Goal: Transaction & Acquisition: Book appointment/travel/reservation

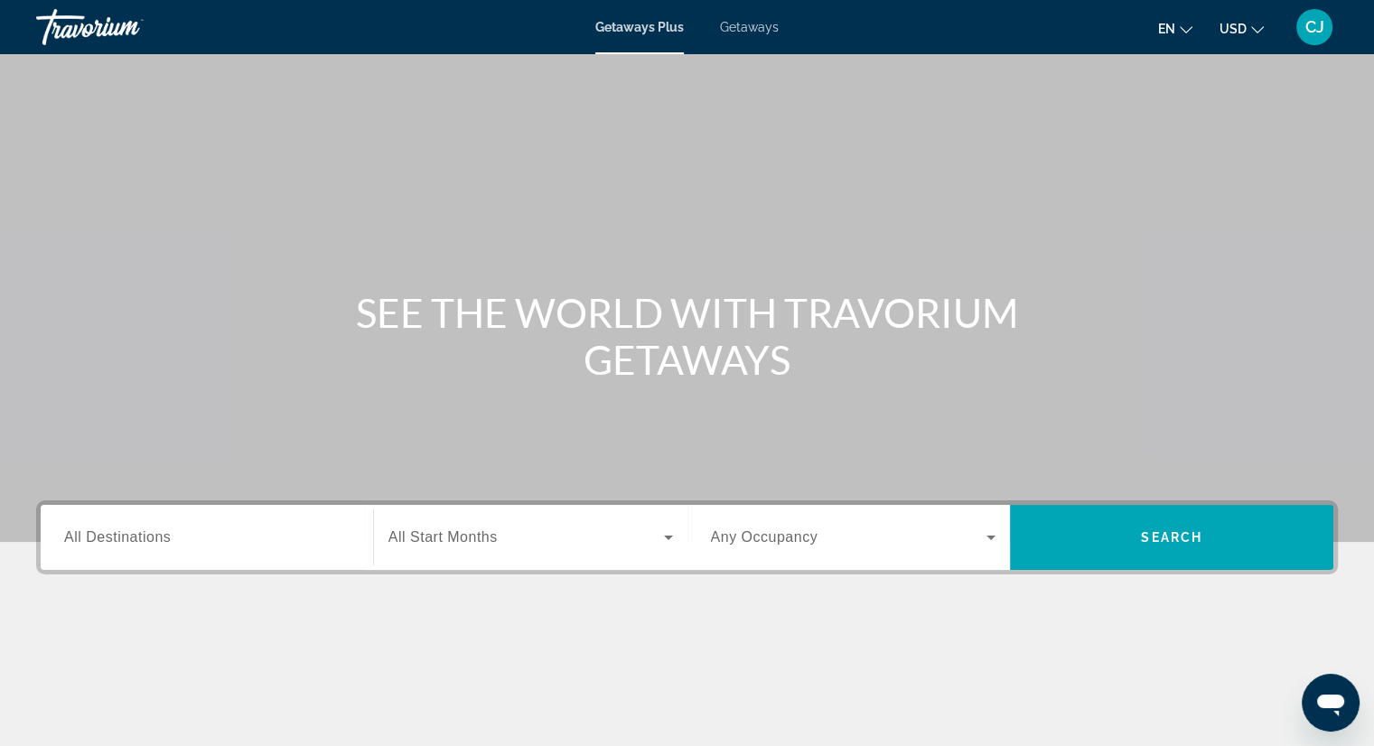
click at [115, 539] on span "All Destinations" at bounding box center [117, 536] width 107 height 15
click at [115, 539] on input "Destination All Destinations" at bounding box center [206, 538] width 285 height 22
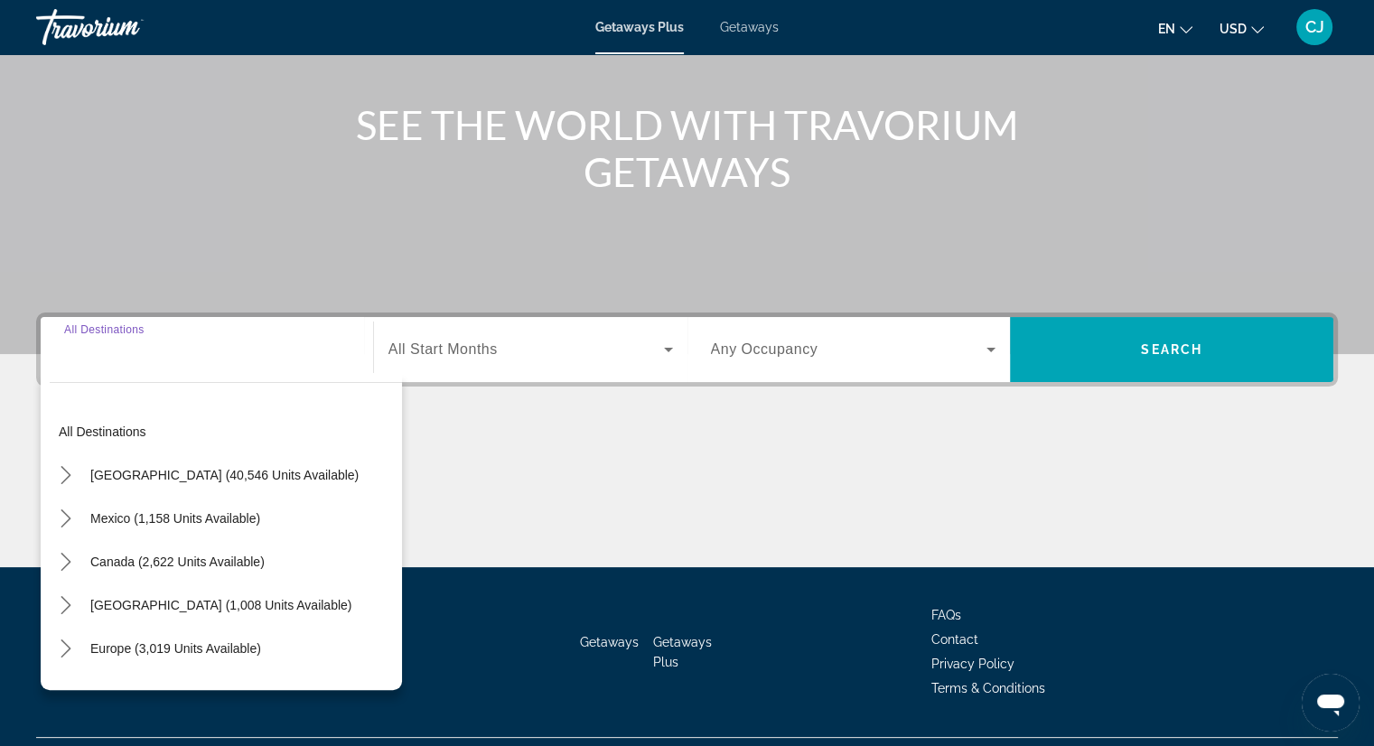
scroll to position [230, 0]
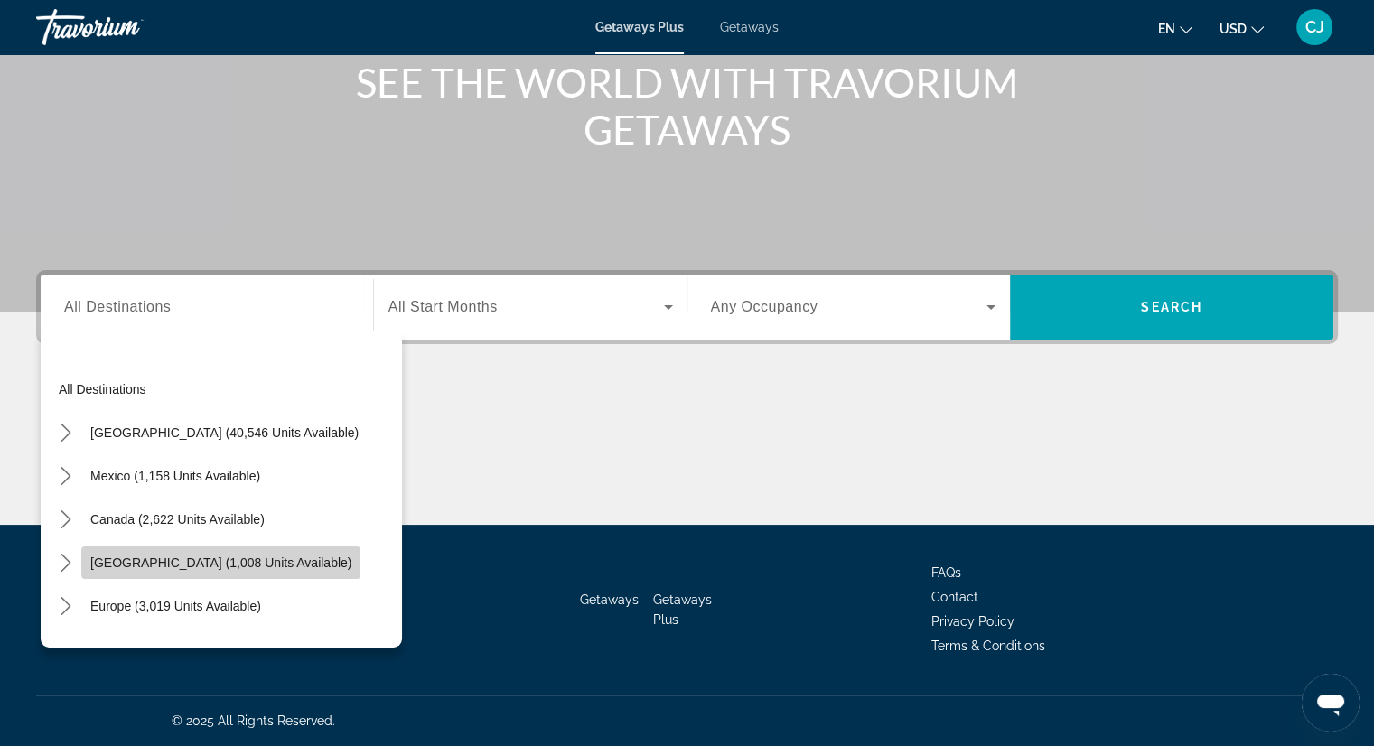
click at [317, 554] on span "Select destination: Caribbean & Atlantic Islands (1,008 units available)" at bounding box center [220, 562] width 279 height 43
type input "**********"
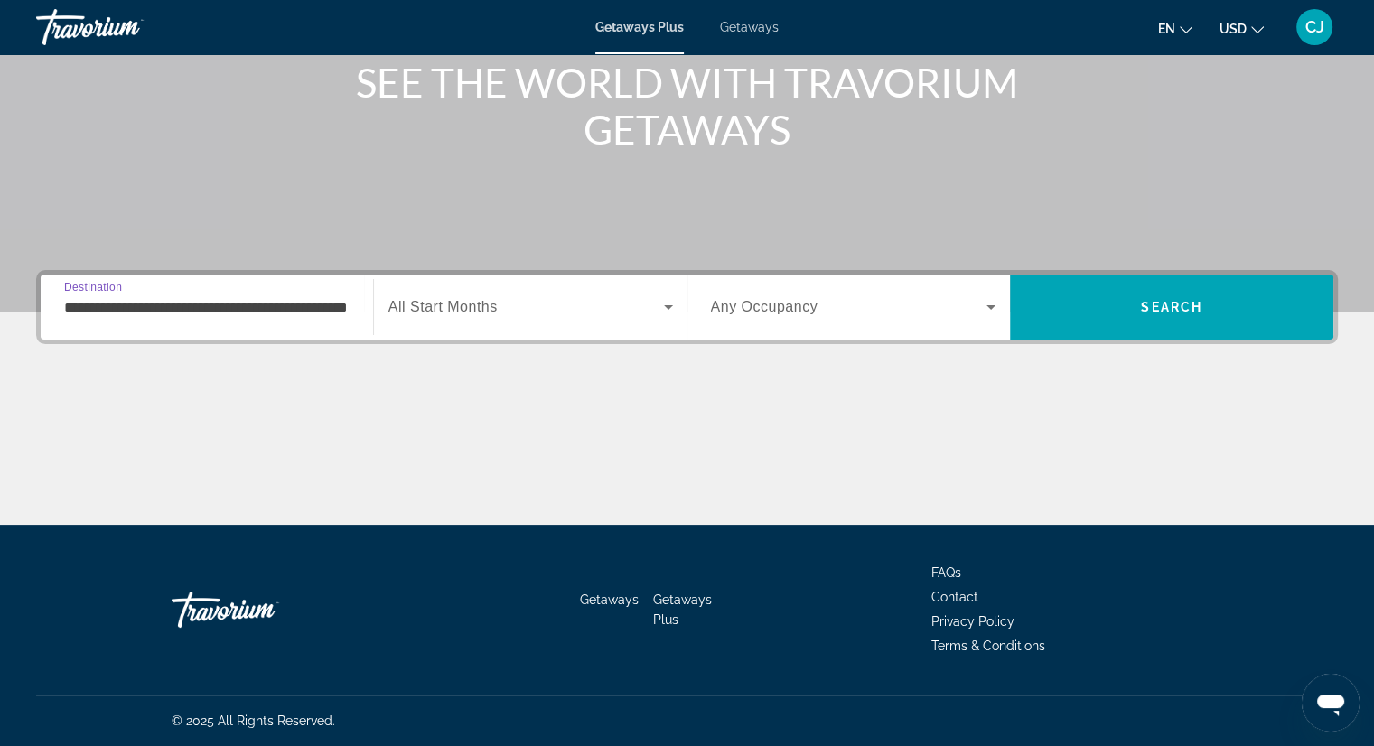
click at [534, 303] on span "Search widget" at bounding box center [525, 307] width 275 height 22
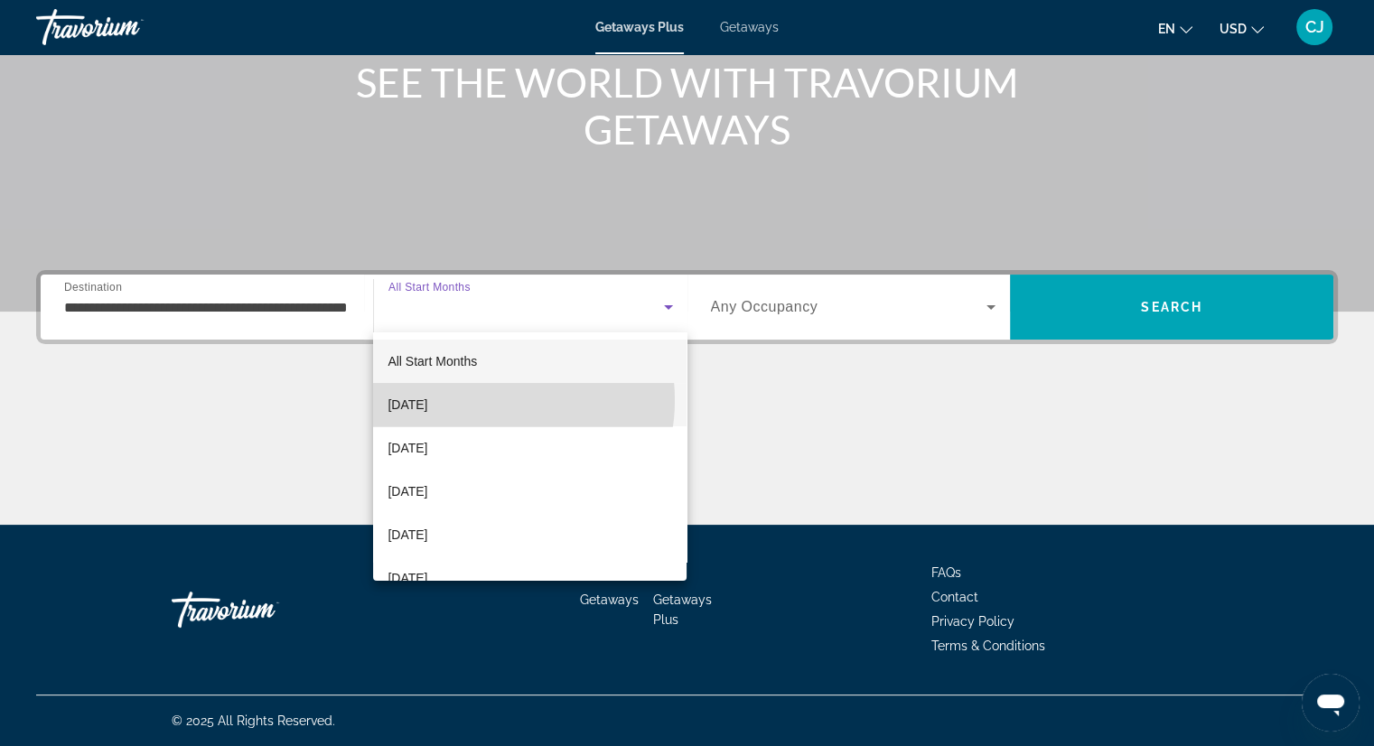
click at [480, 400] on mat-option "[DATE]" at bounding box center [529, 404] width 313 height 43
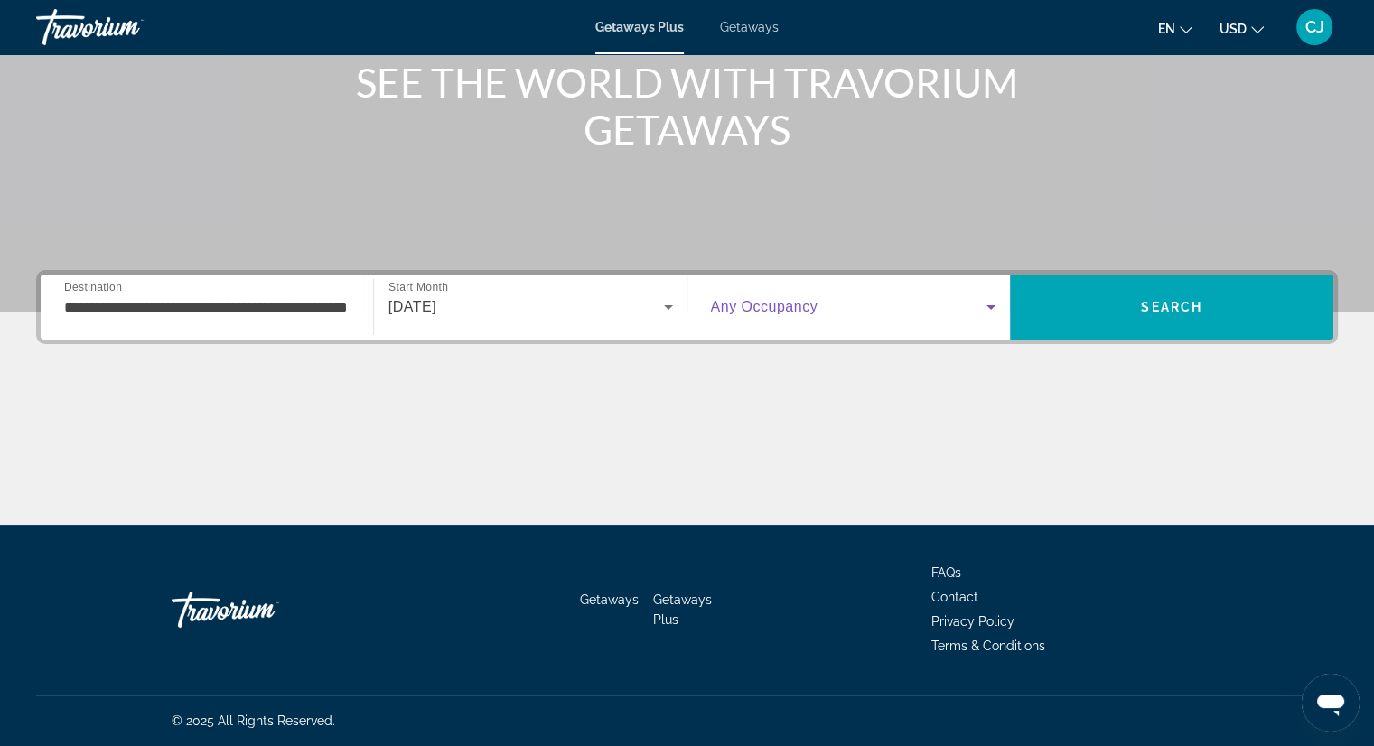
click at [979, 307] on span "Search widget" at bounding box center [849, 307] width 276 height 22
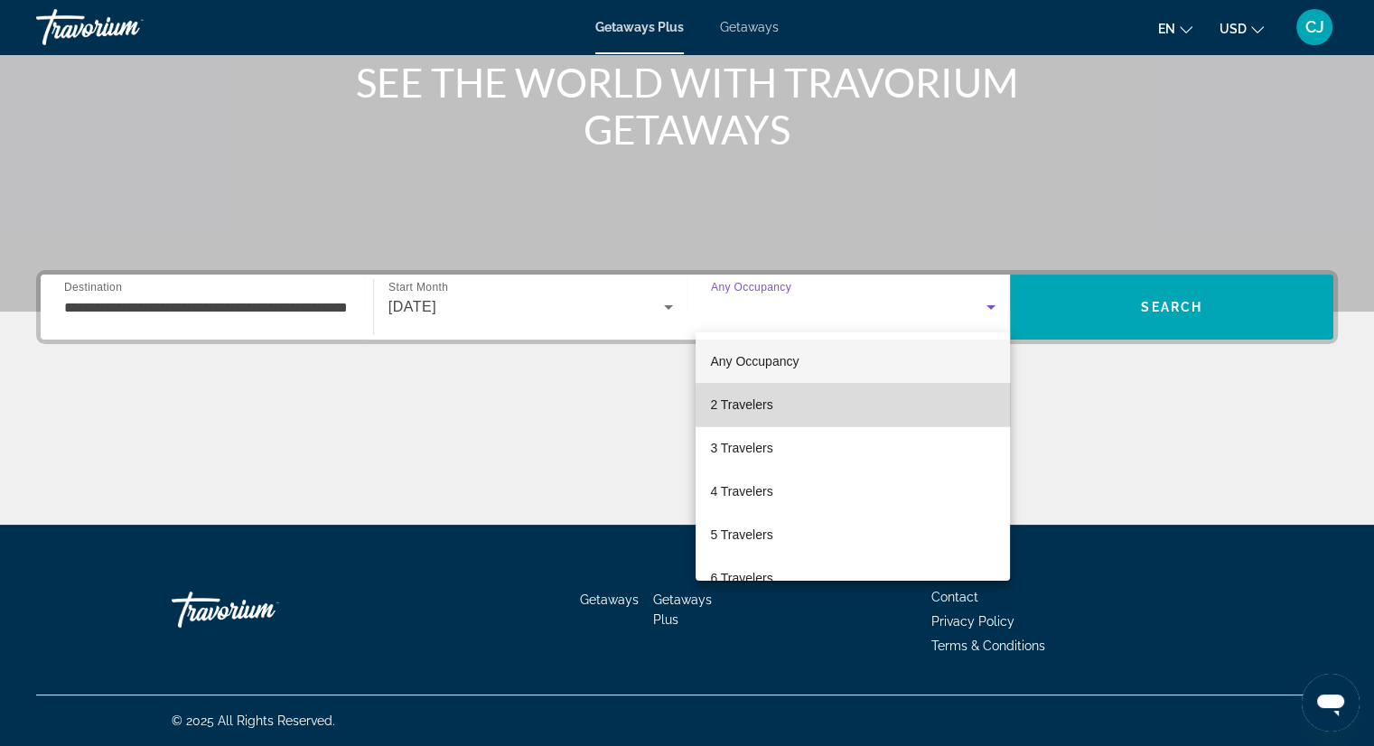
click at [904, 406] on mat-option "2 Travelers" at bounding box center [852, 404] width 314 height 43
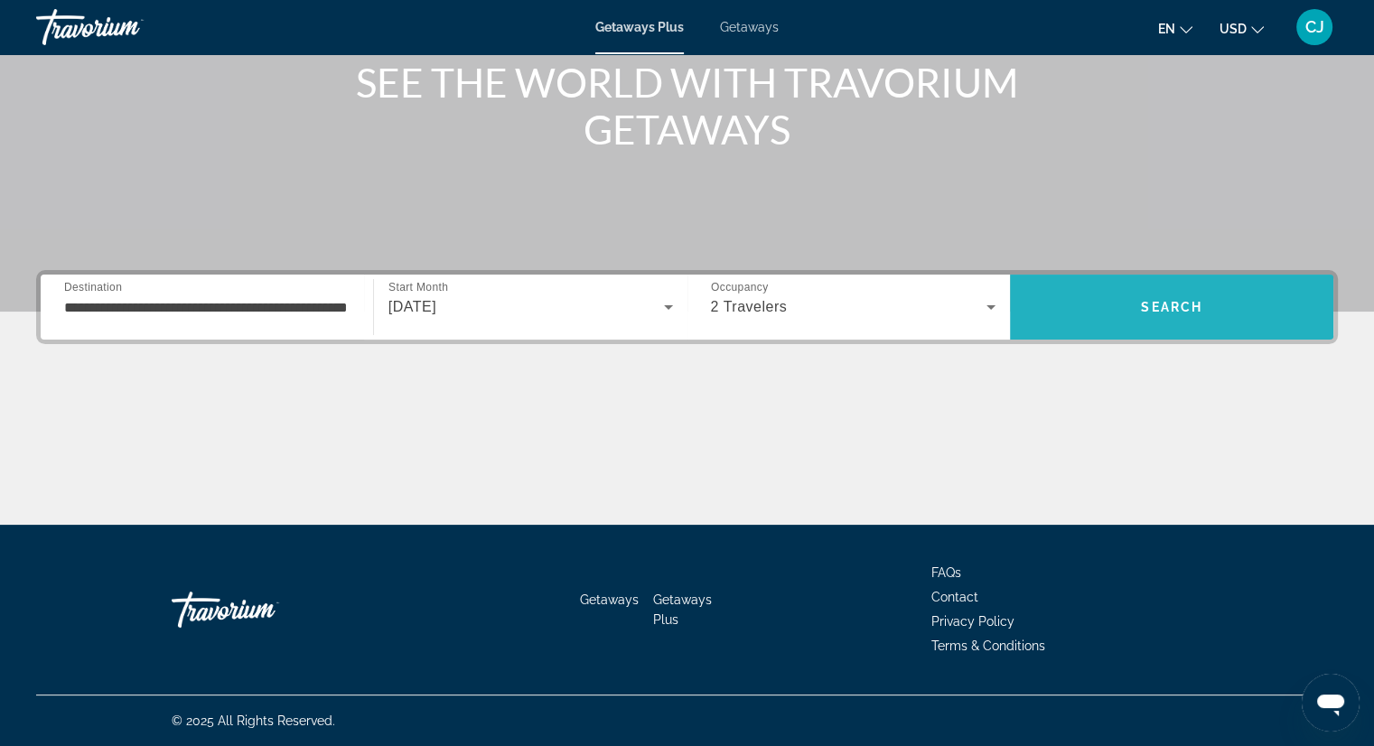
click at [1130, 305] on span "Search" at bounding box center [1171, 306] width 323 height 43
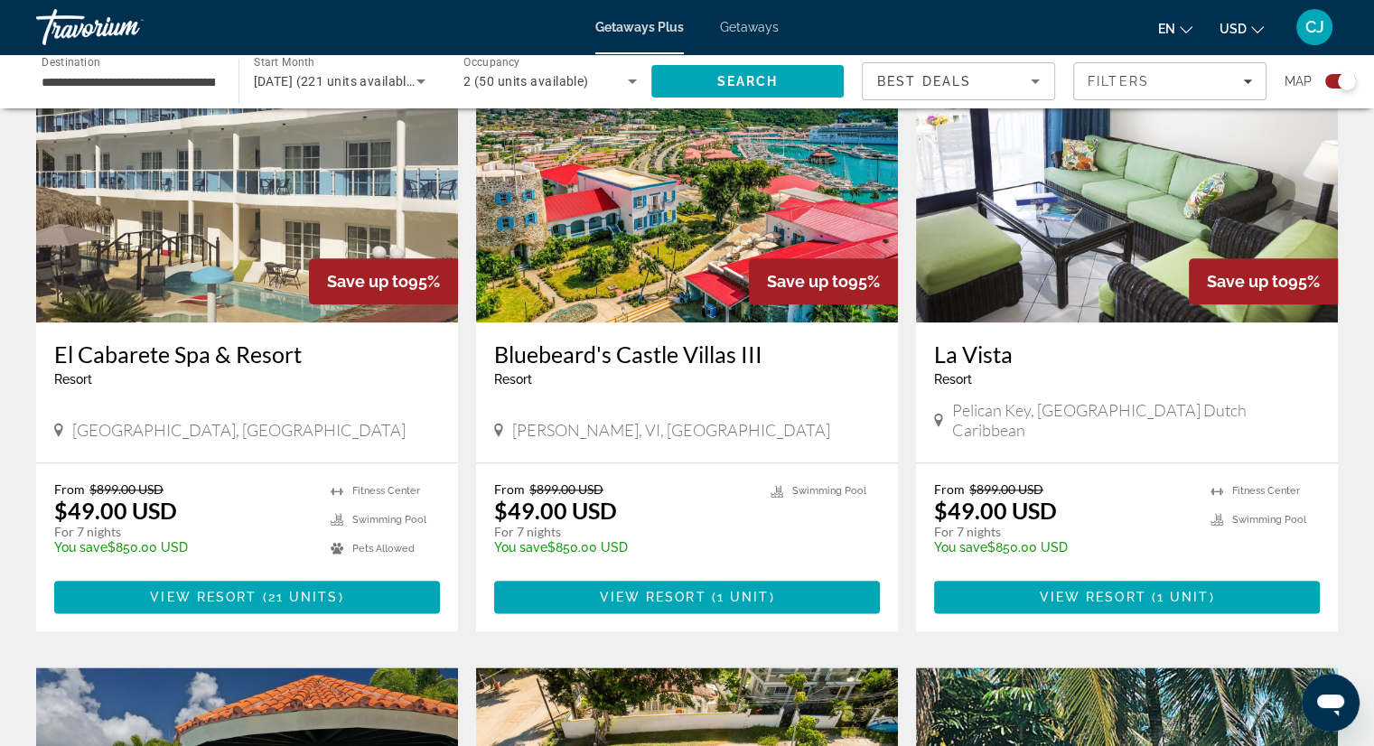
scroll to position [2012, 0]
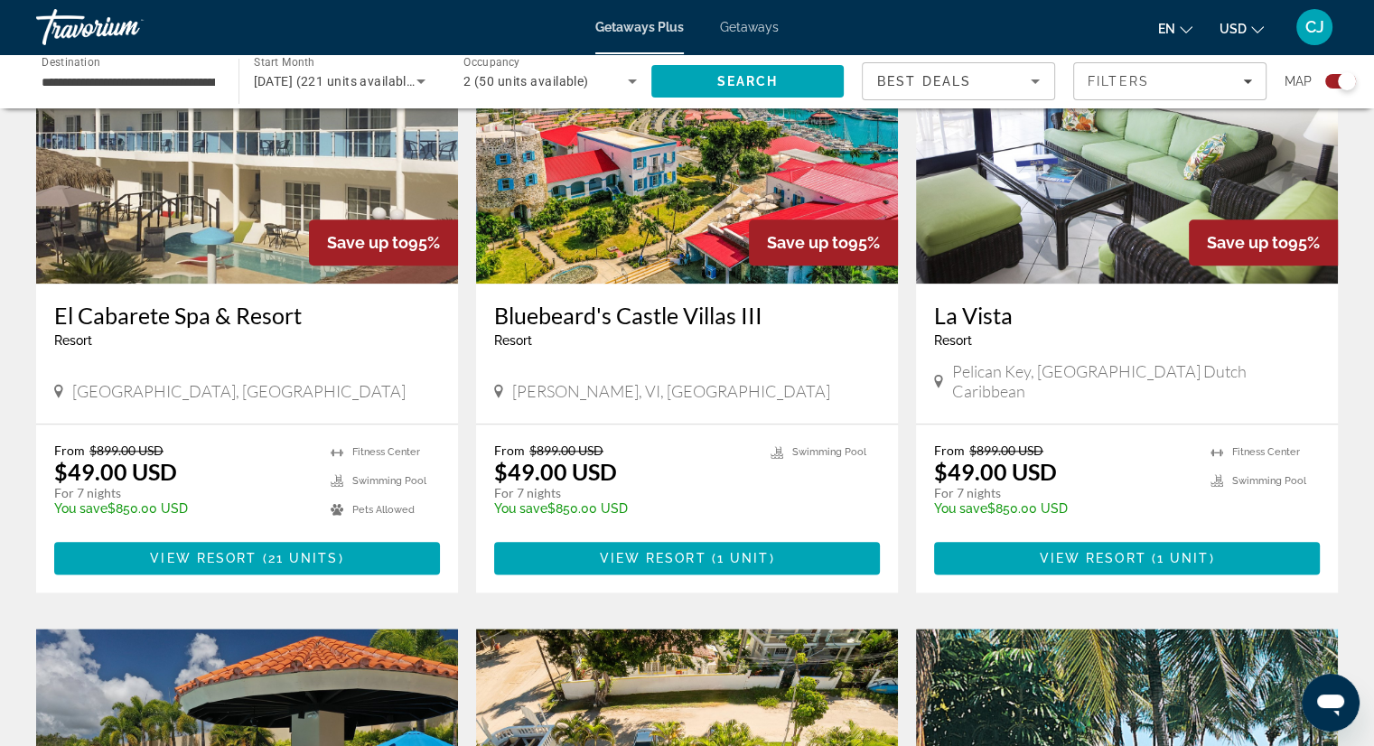
click at [1105, 302] on h3 "La Vista" at bounding box center [1127, 315] width 386 height 27
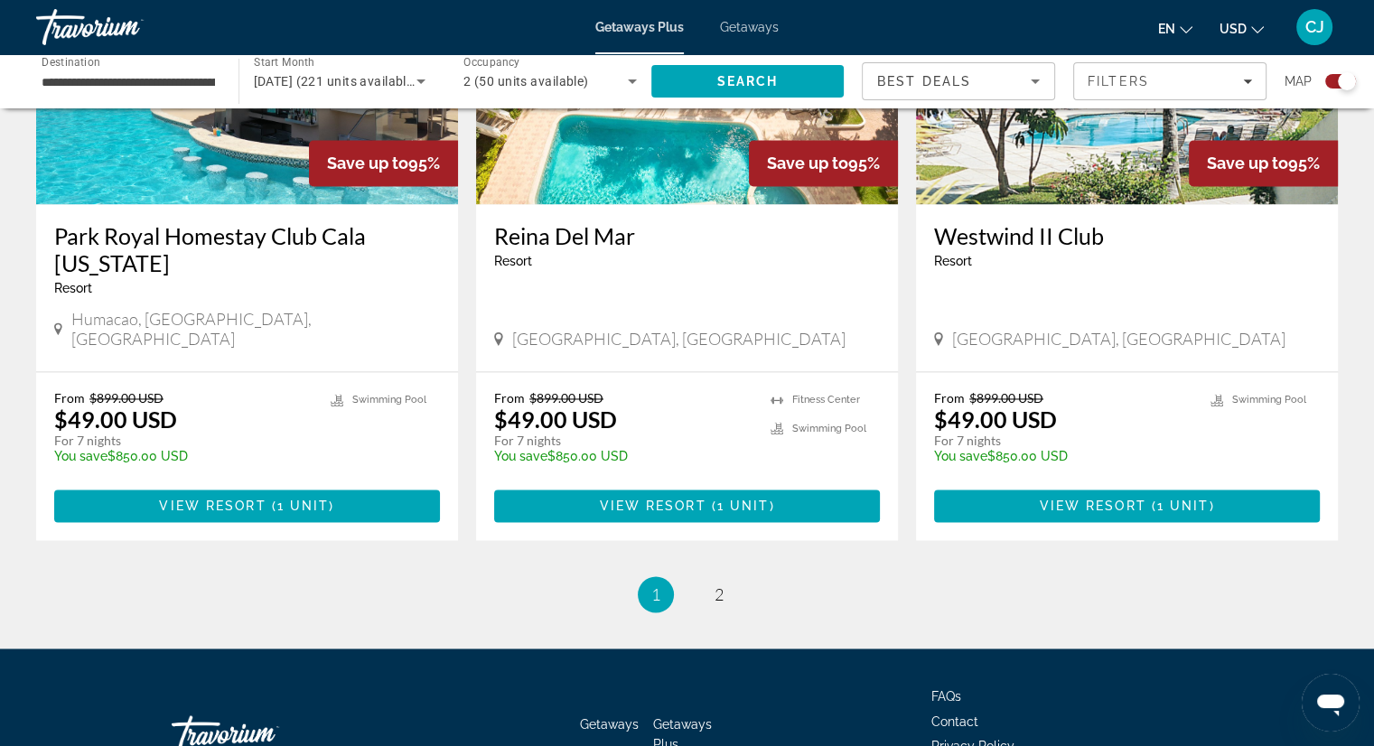
scroll to position [2762, 0]
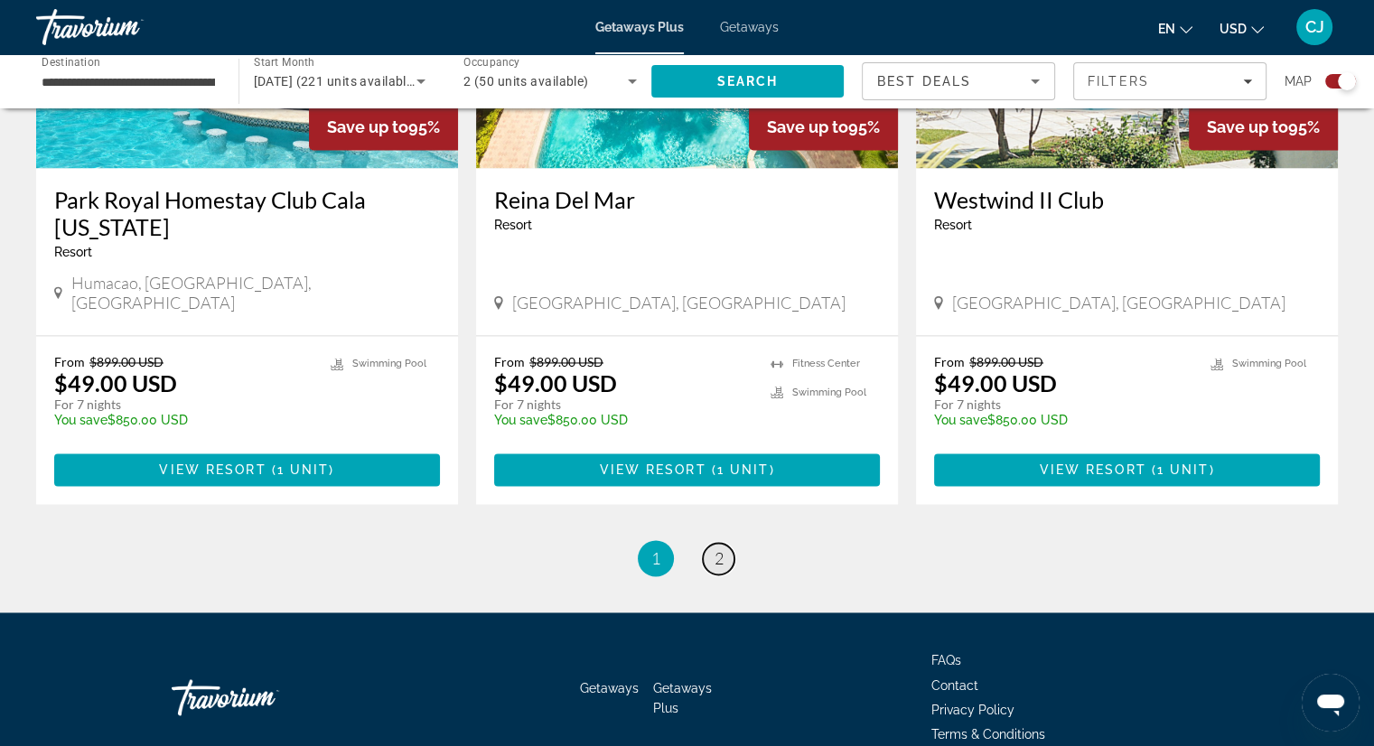
click at [719, 548] on span "2" at bounding box center [718, 558] width 9 height 20
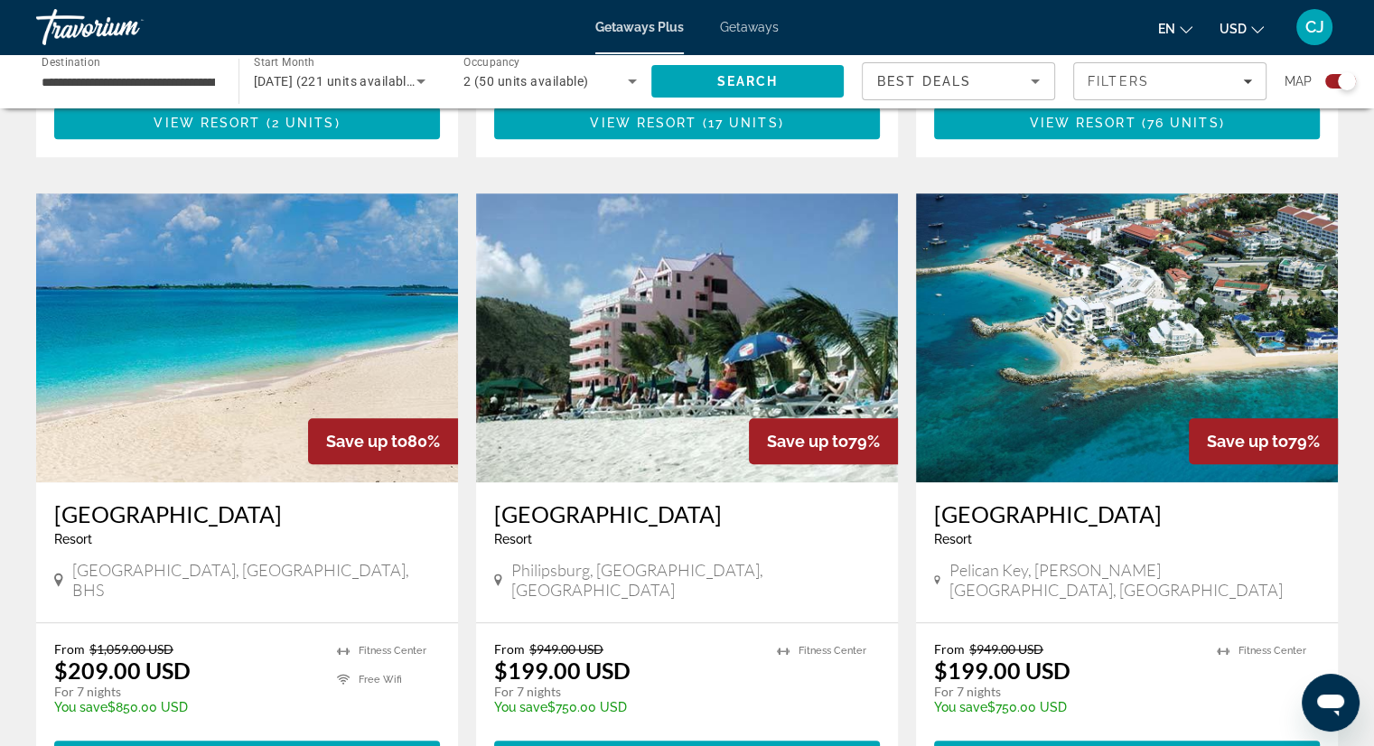
scroll to position [1181, 0]
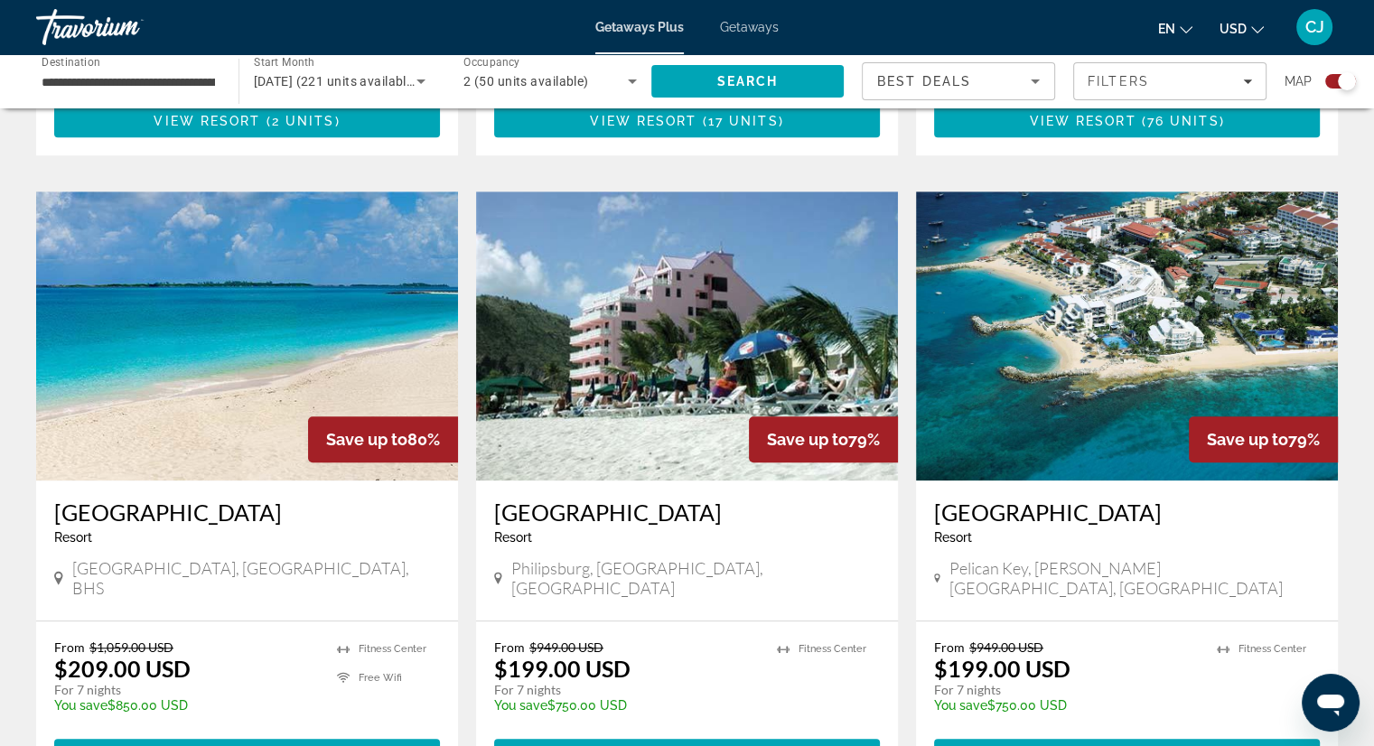
click at [1117, 237] on img "Main content" at bounding box center [1127, 335] width 422 height 289
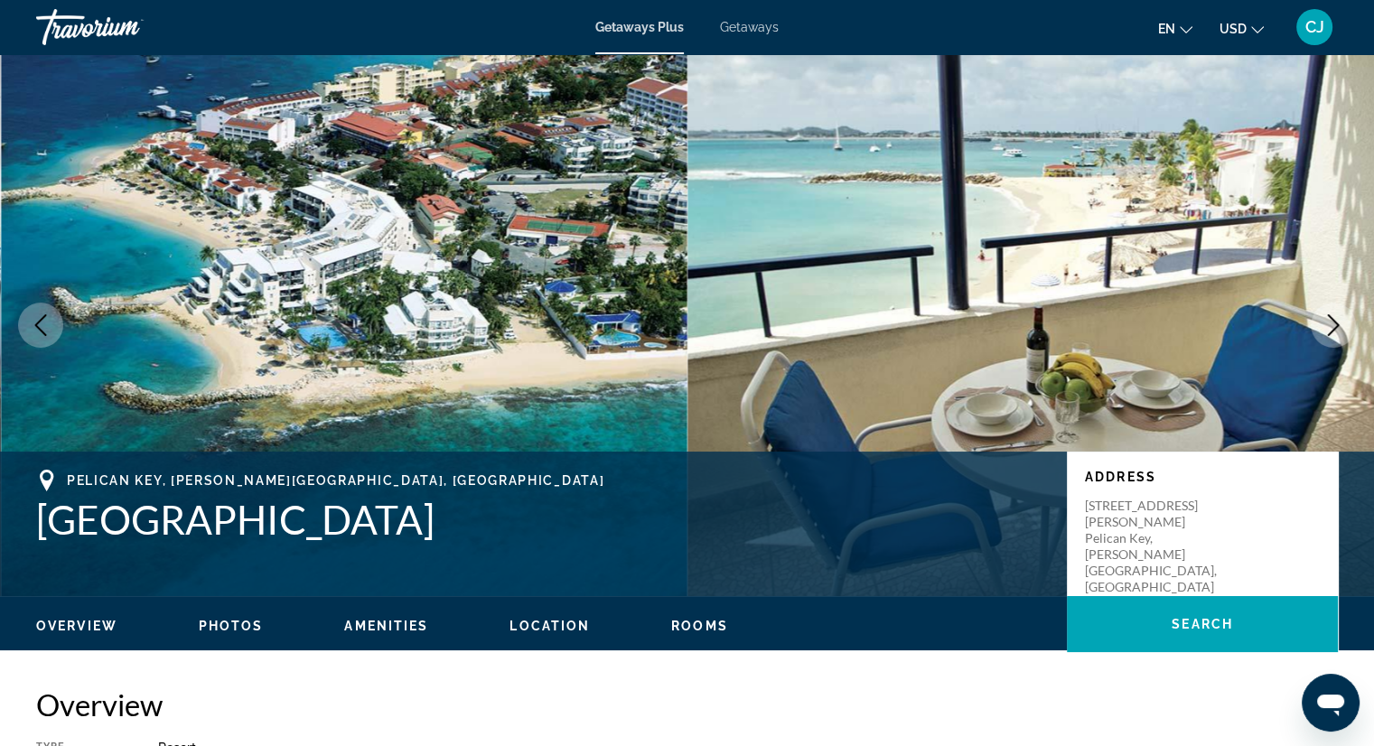
click at [545, 622] on span "Location" at bounding box center [549, 626] width 80 height 14
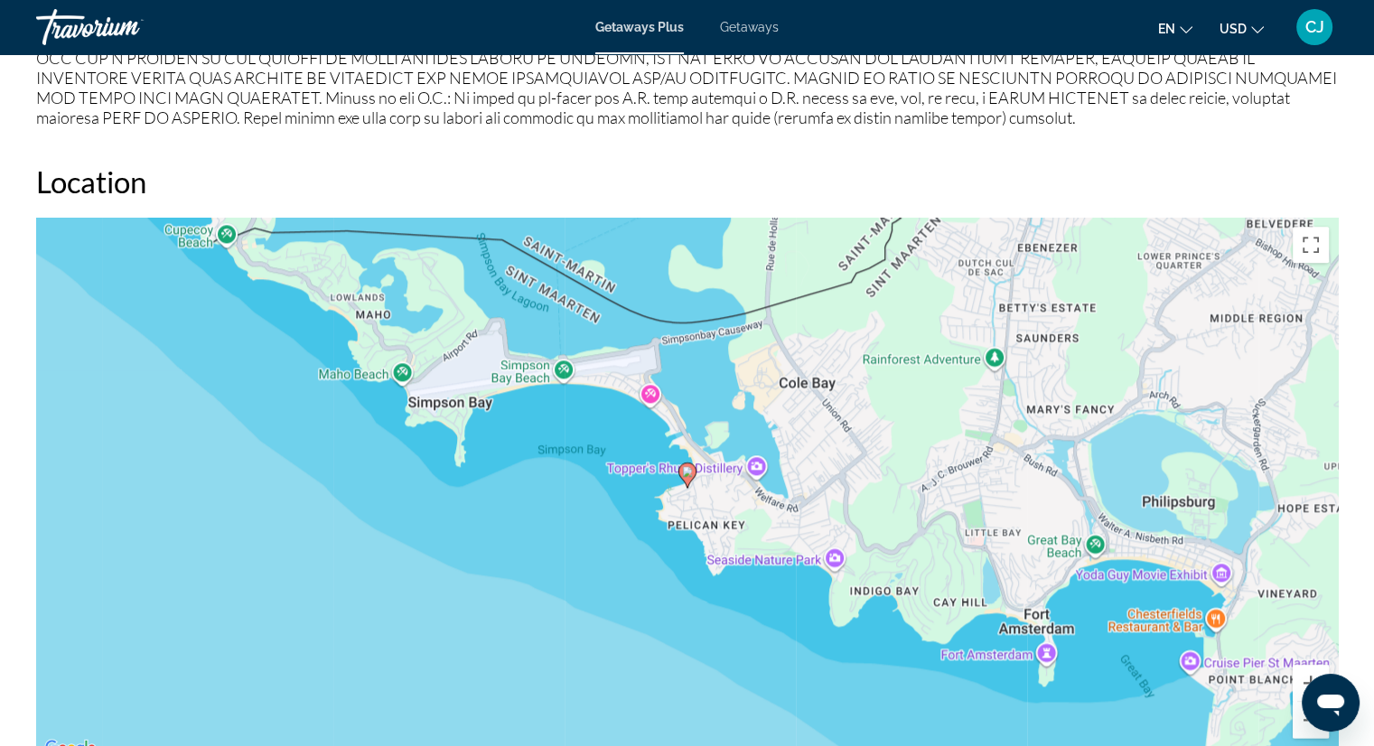
scroll to position [2157, 0]
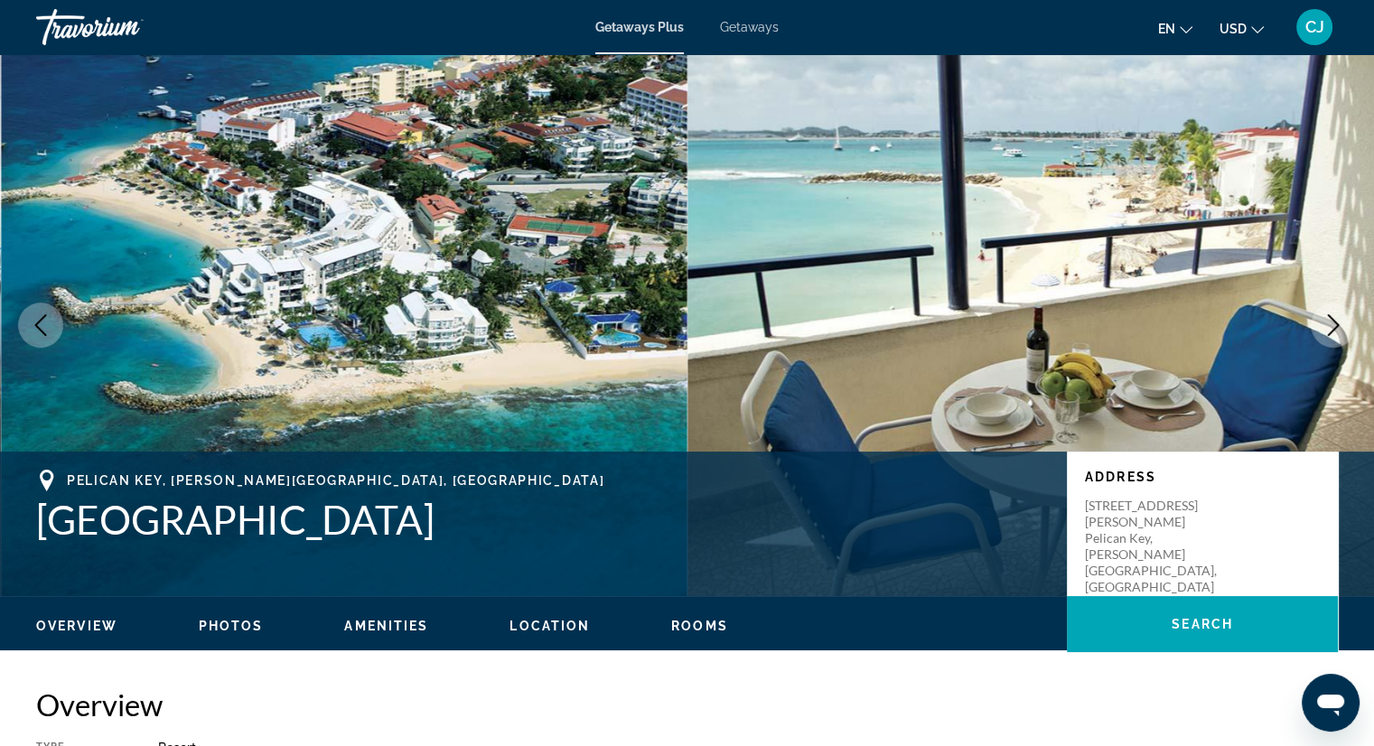
click at [1326, 329] on icon "Next image" at bounding box center [1333, 325] width 22 height 22
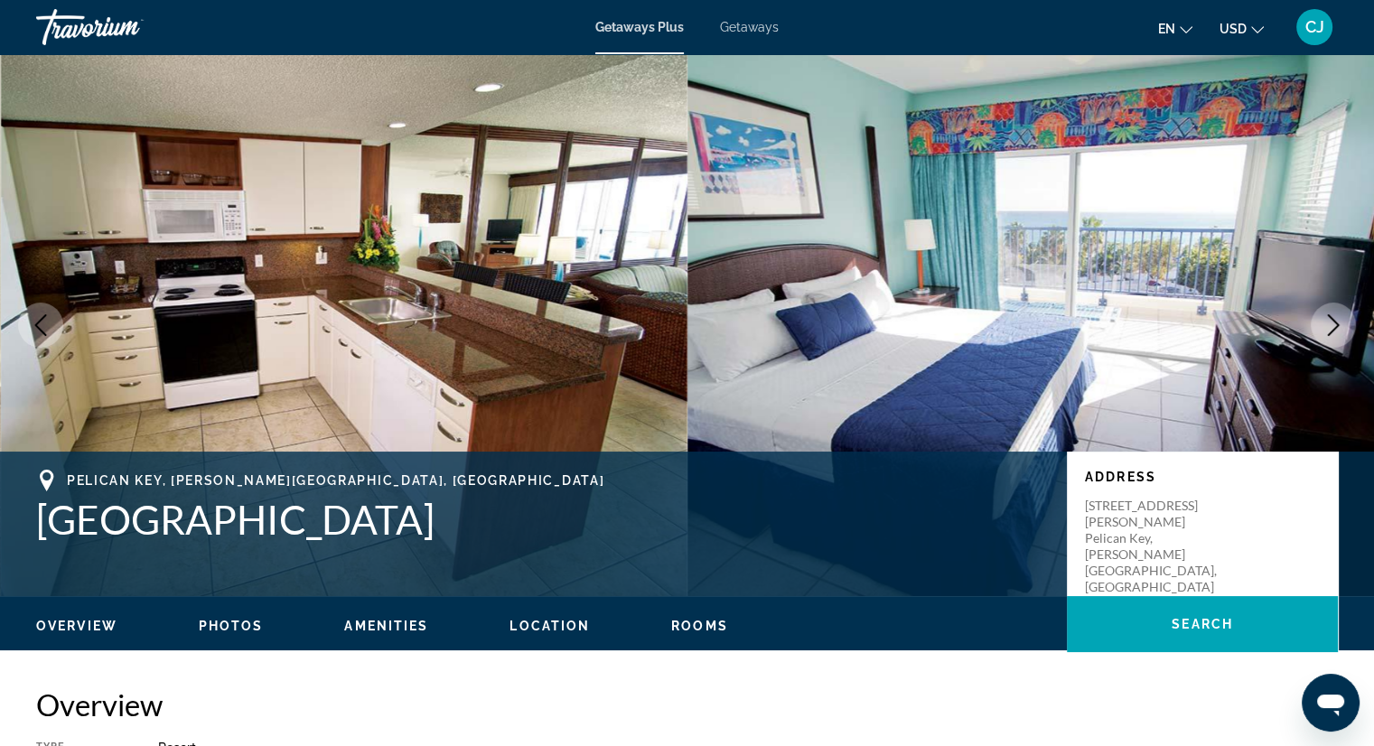
click at [1320, 330] on button "Next image" at bounding box center [1332, 325] width 45 height 45
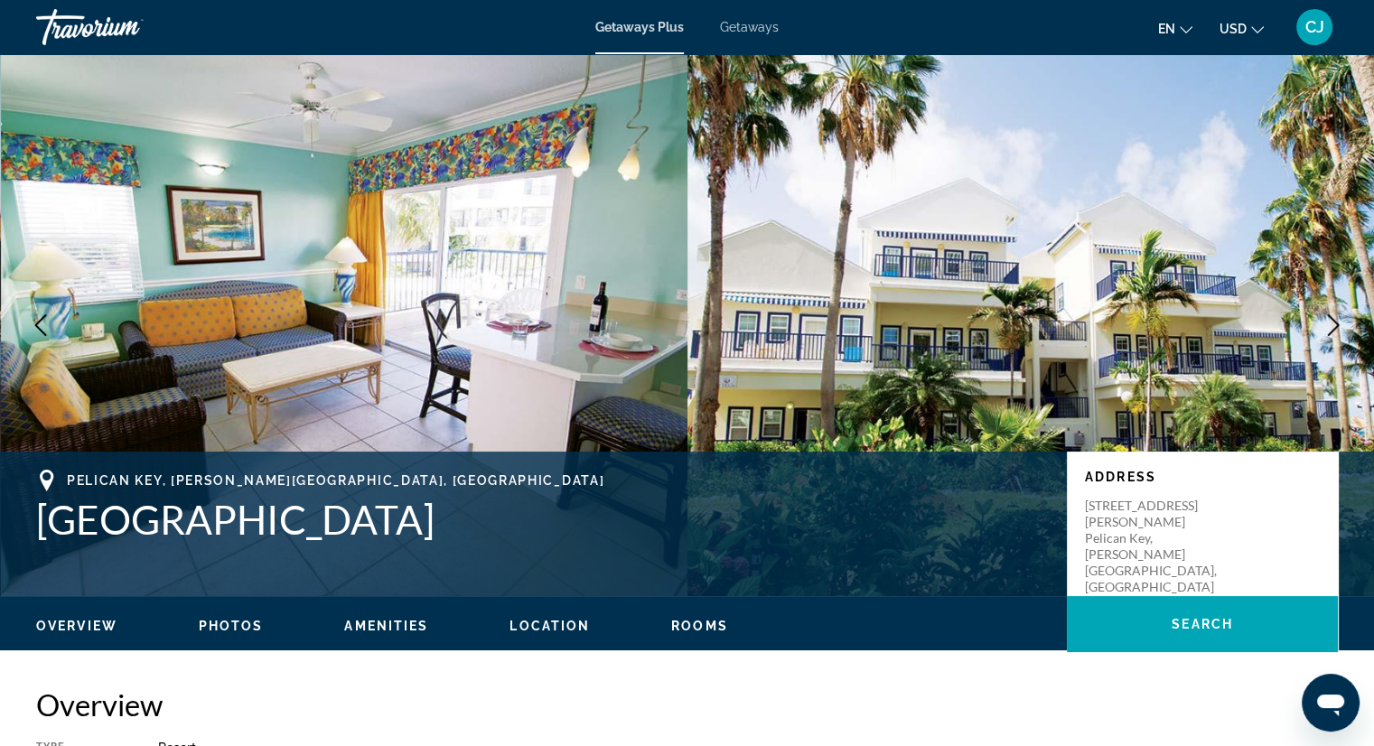
click at [1320, 330] on button "Next image" at bounding box center [1332, 325] width 45 height 45
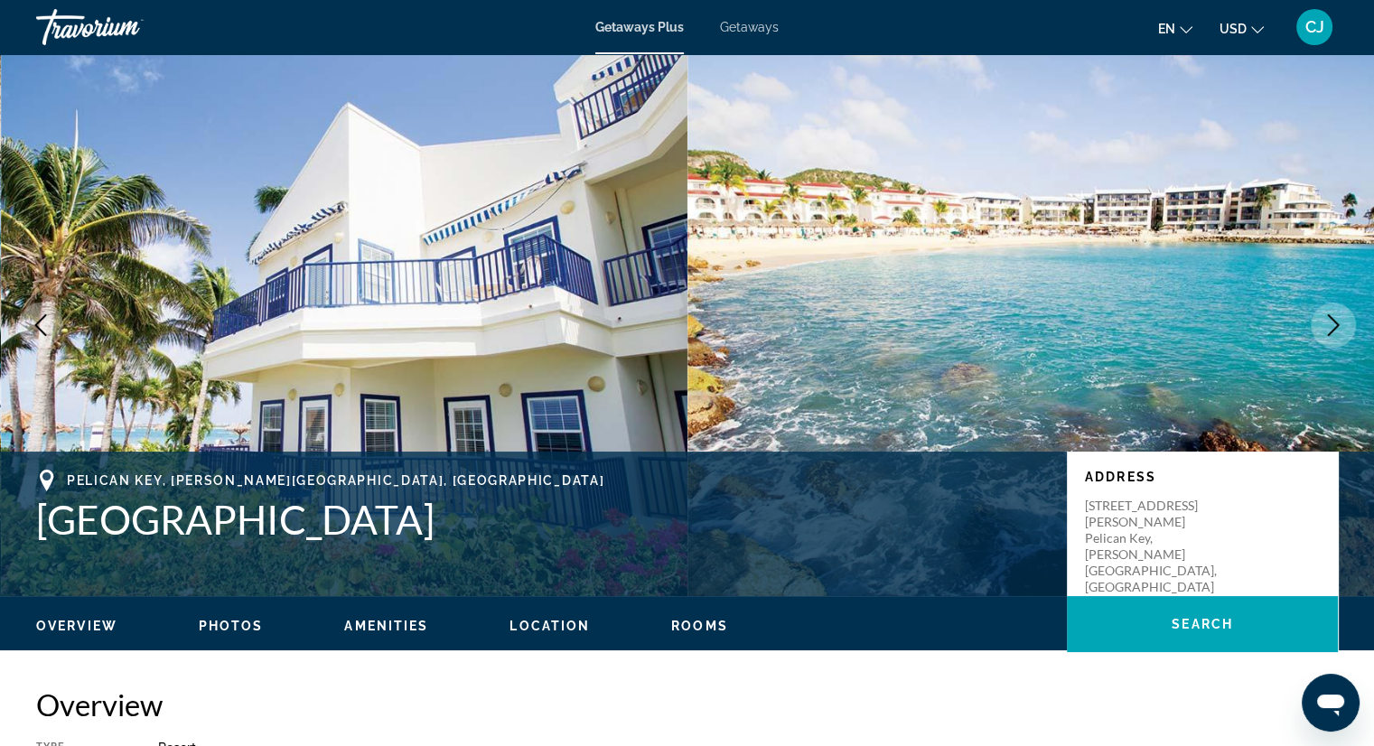
click at [1320, 330] on button "Next image" at bounding box center [1332, 325] width 45 height 45
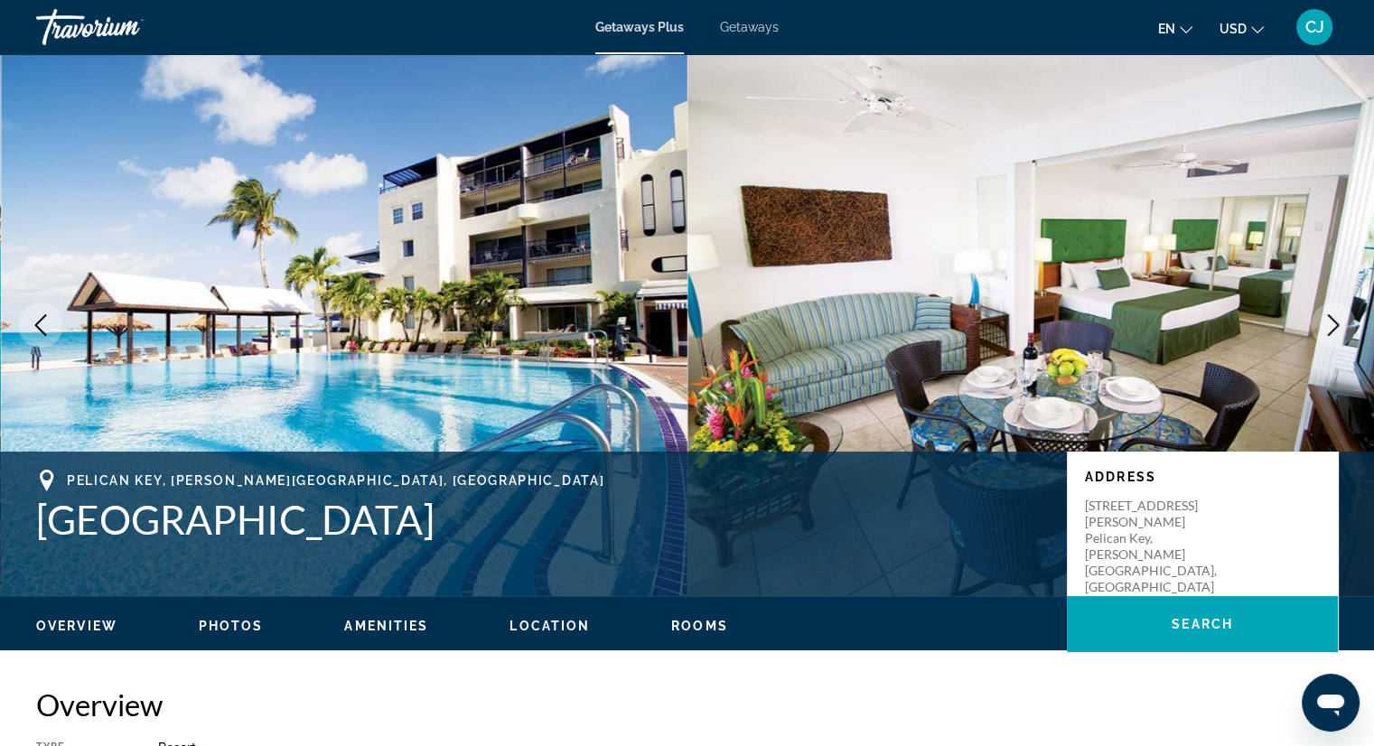
click at [752, 32] on span "Getaways" at bounding box center [749, 27] width 59 height 14
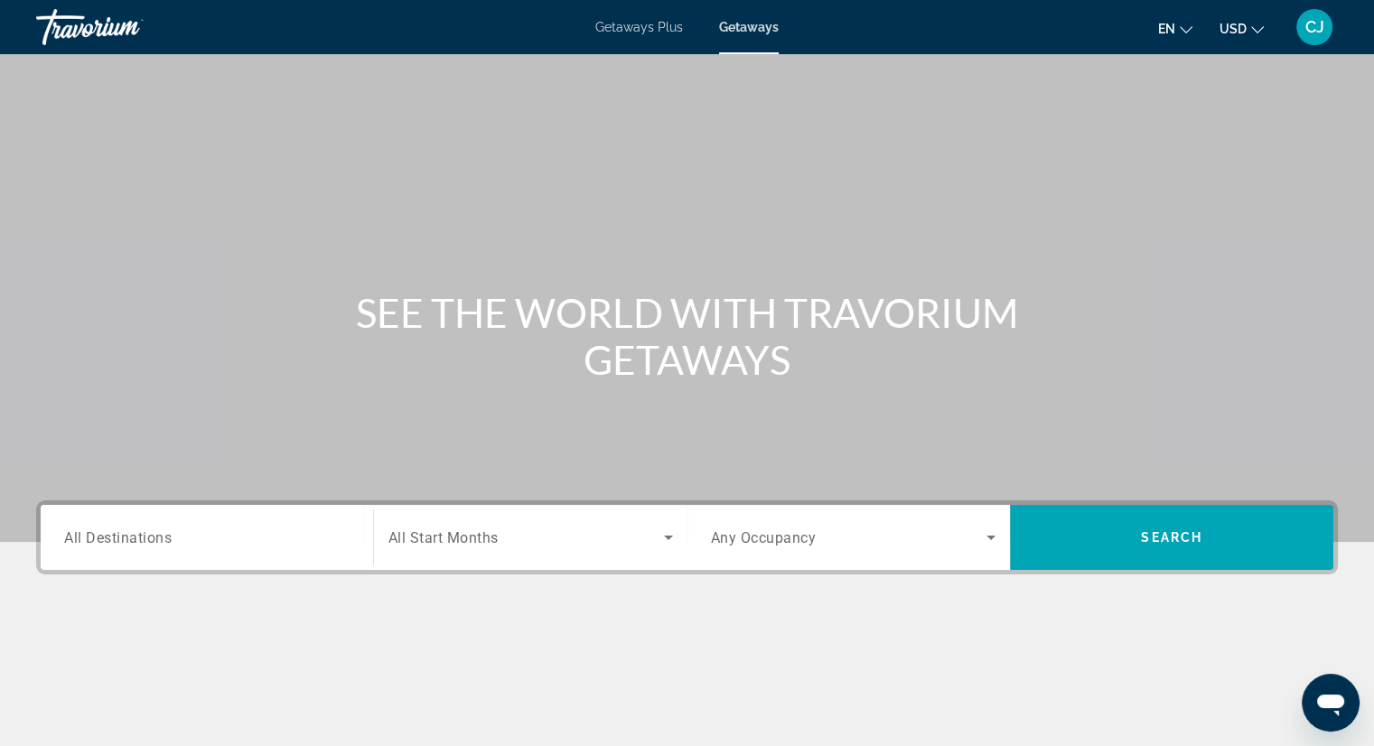
click at [170, 543] on span "All Destinations" at bounding box center [117, 536] width 107 height 17
click at [170, 543] on input "Destination All Destinations" at bounding box center [206, 538] width 285 height 22
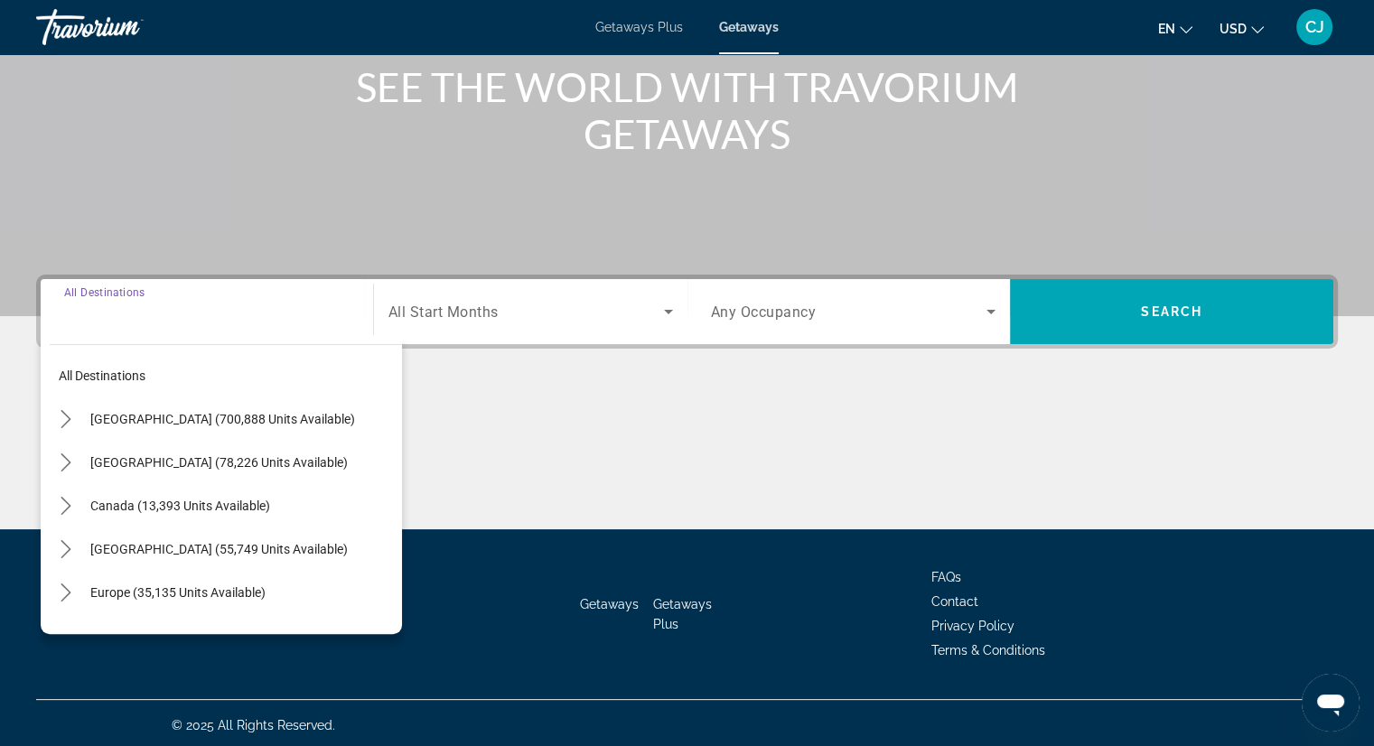
scroll to position [230, 0]
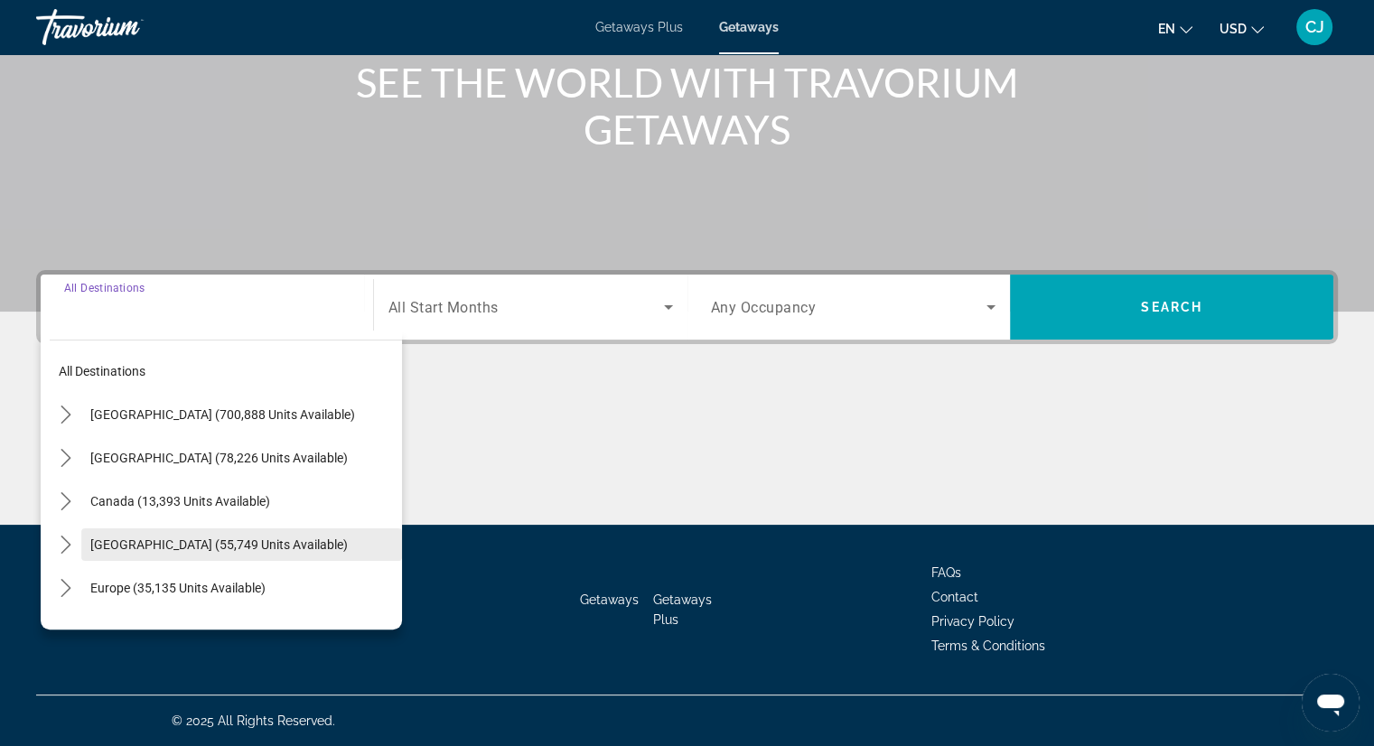
click at [172, 550] on span "[GEOGRAPHIC_DATA] (55,749 units available)" at bounding box center [218, 544] width 257 height 14
type input "**********"
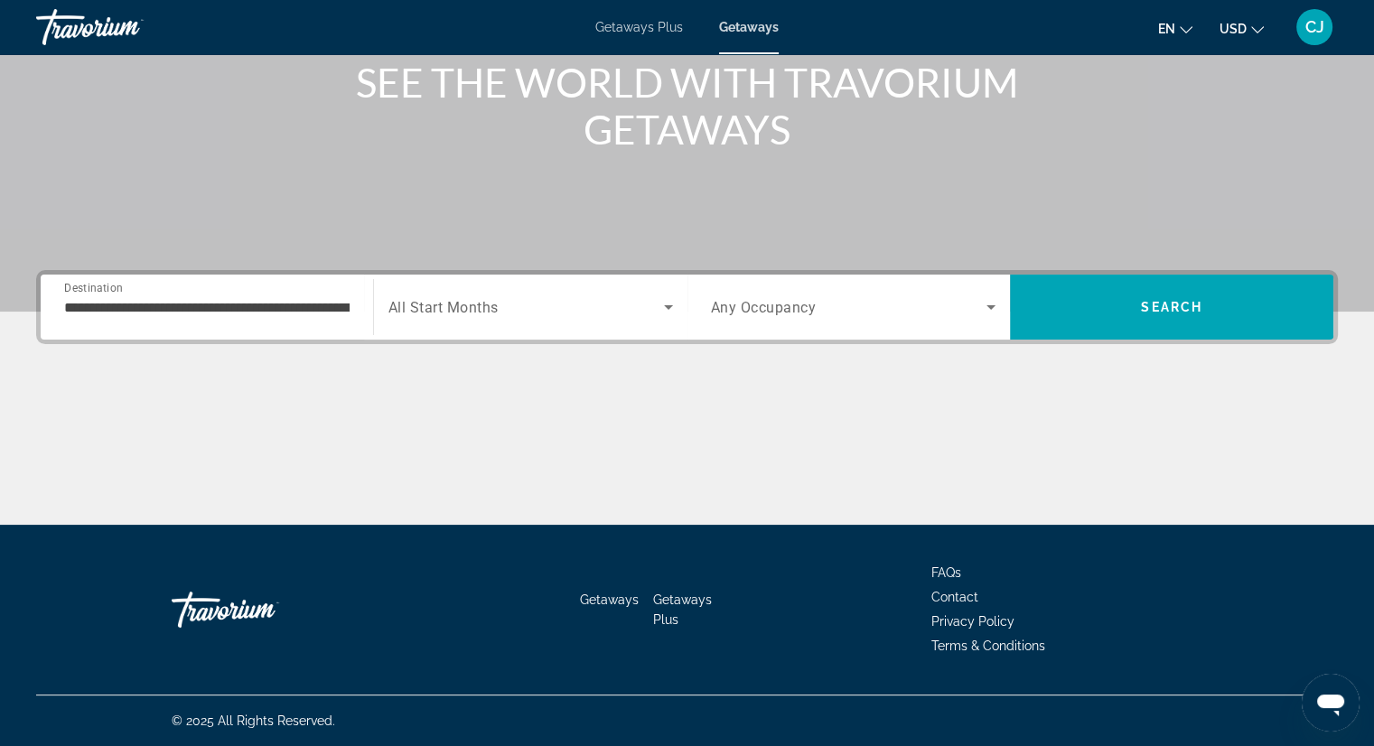
click at [548, 324] on div "Search widget" at bounding box center [530, 307] width 284 height 51
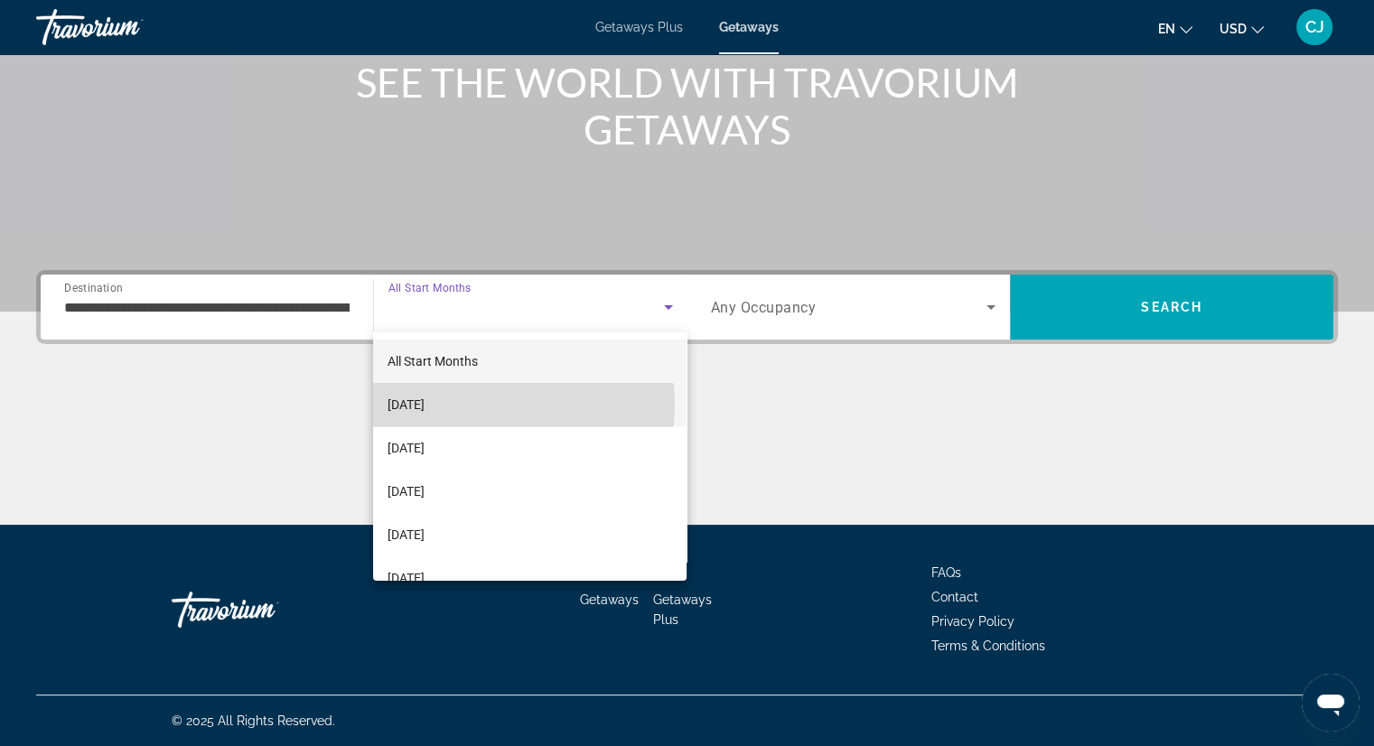
click at [503, 405] on mat-option "[DATE]" at bounding box center [529, 404] width 313 height 43
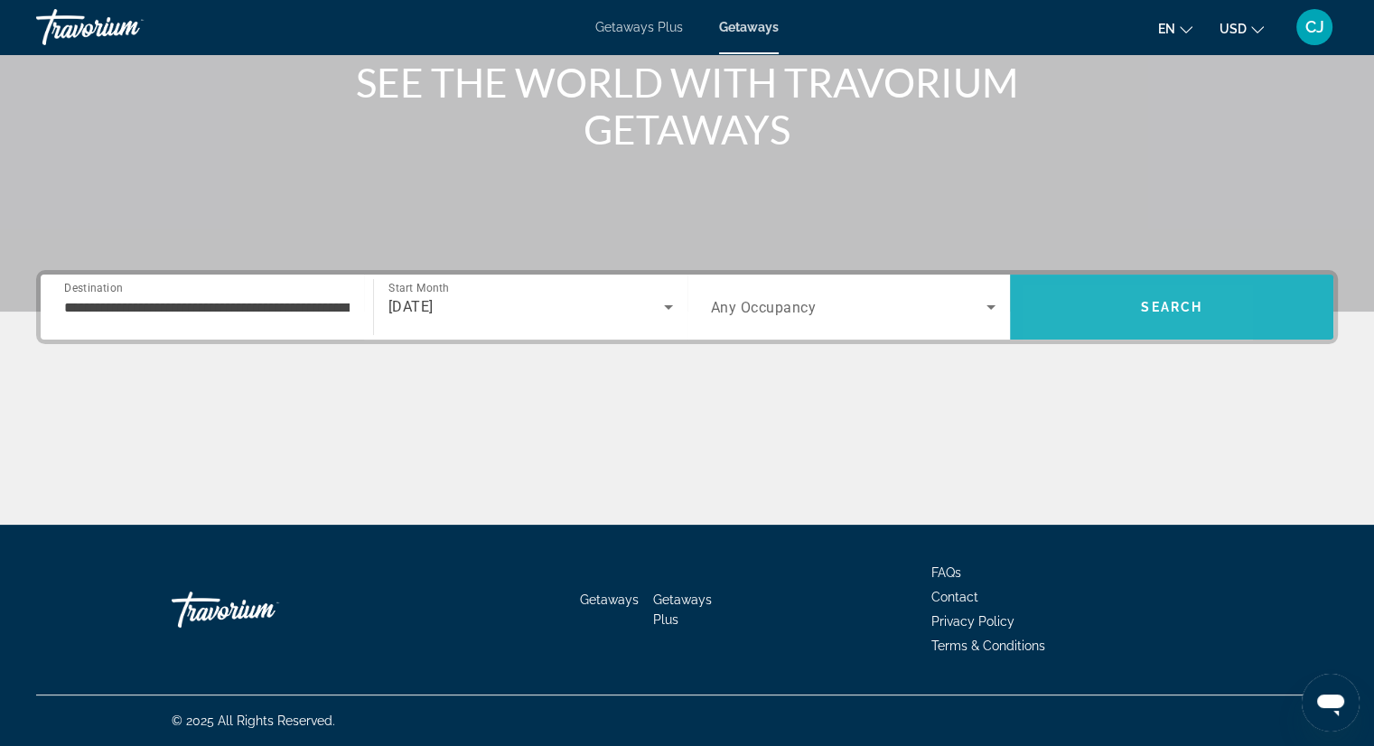
click at [1066, 327] on span "Search" at bounding box center [1171, 306] width 323 height 43
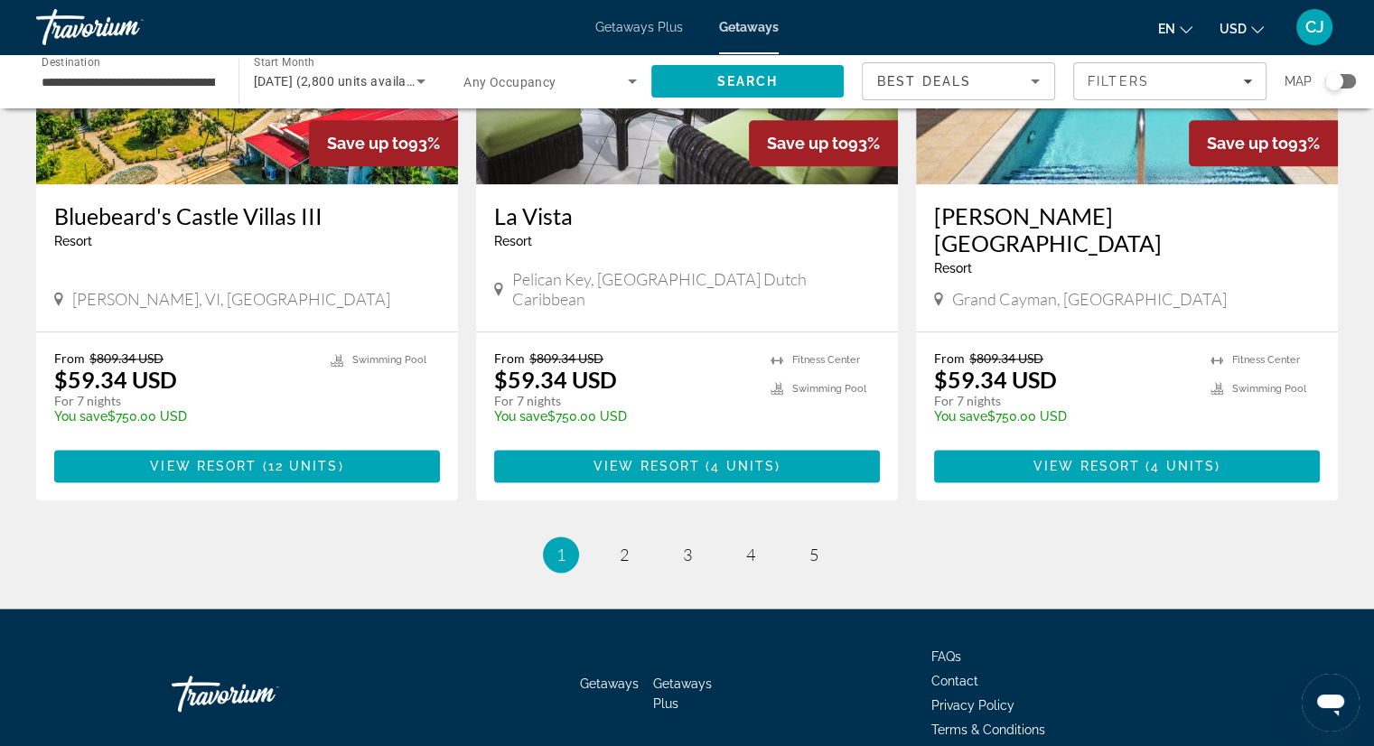
scroll to position [2202, 0]
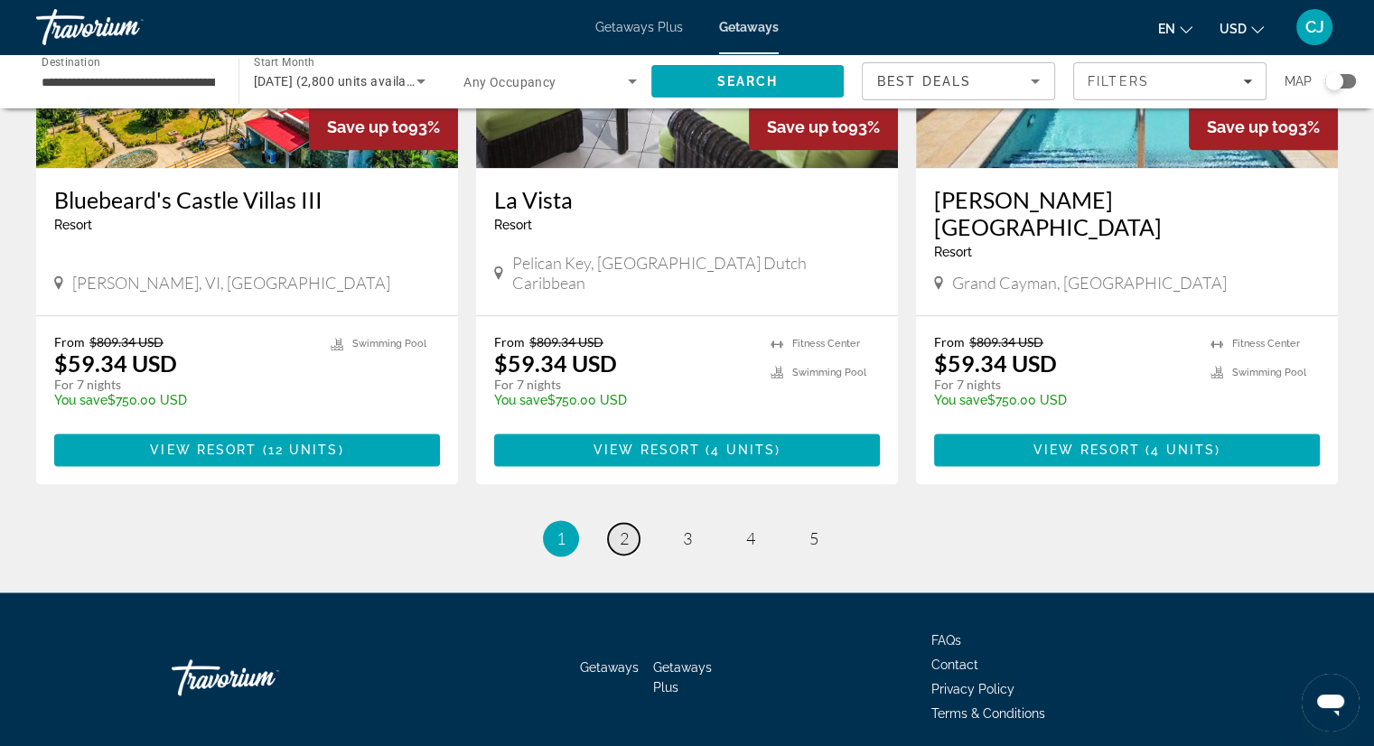
click at [621, 528] on span "2" at bounding box center [624, 538] width 9 height 20
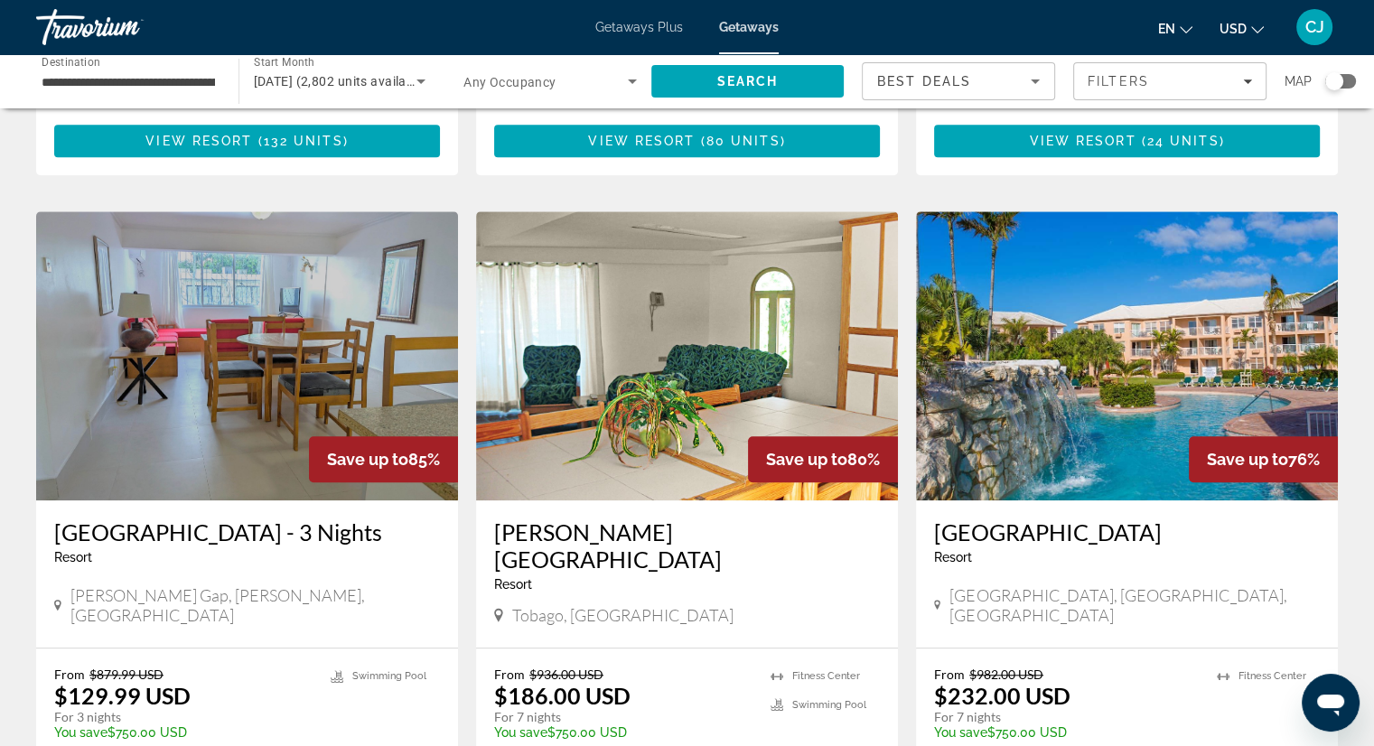
scroll to position [1203, 0]
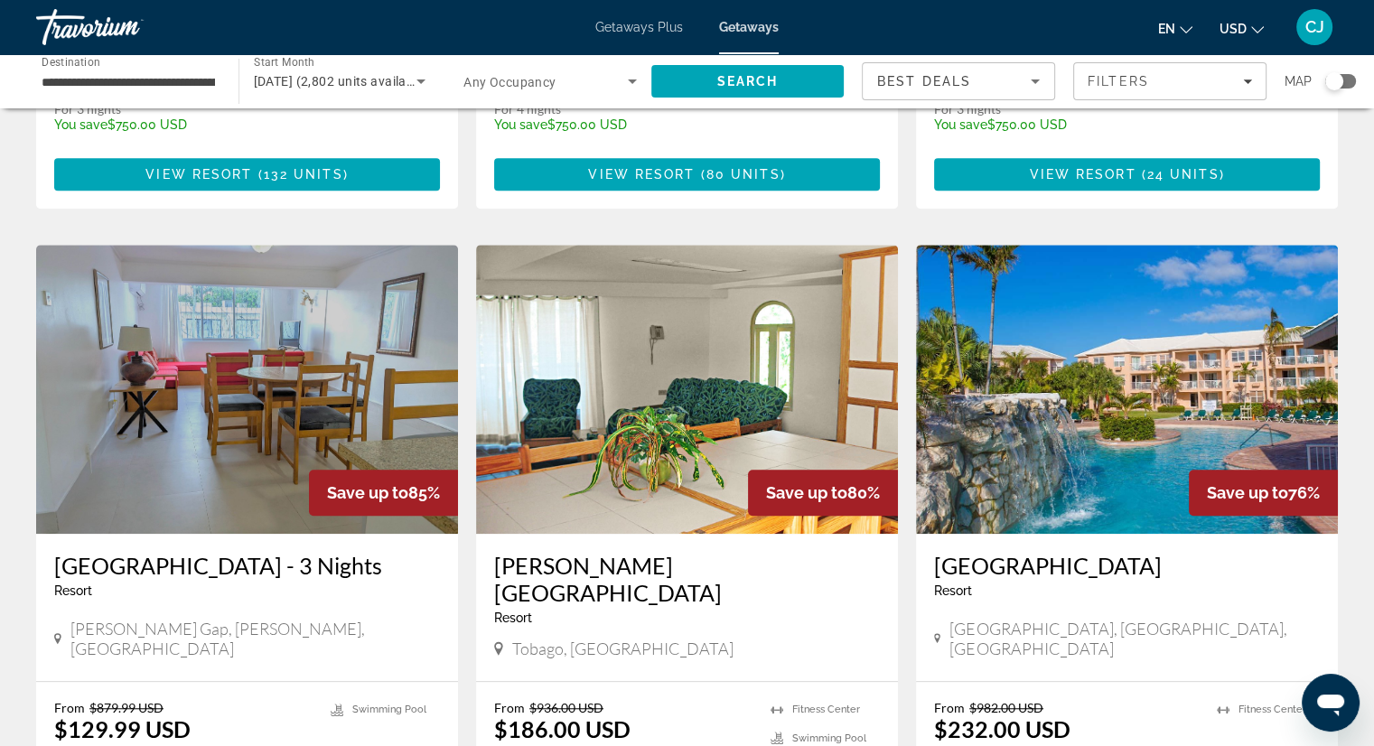
click at [695, 397] on img "Main content" at bounding box center [687, 389] width 422 height 289
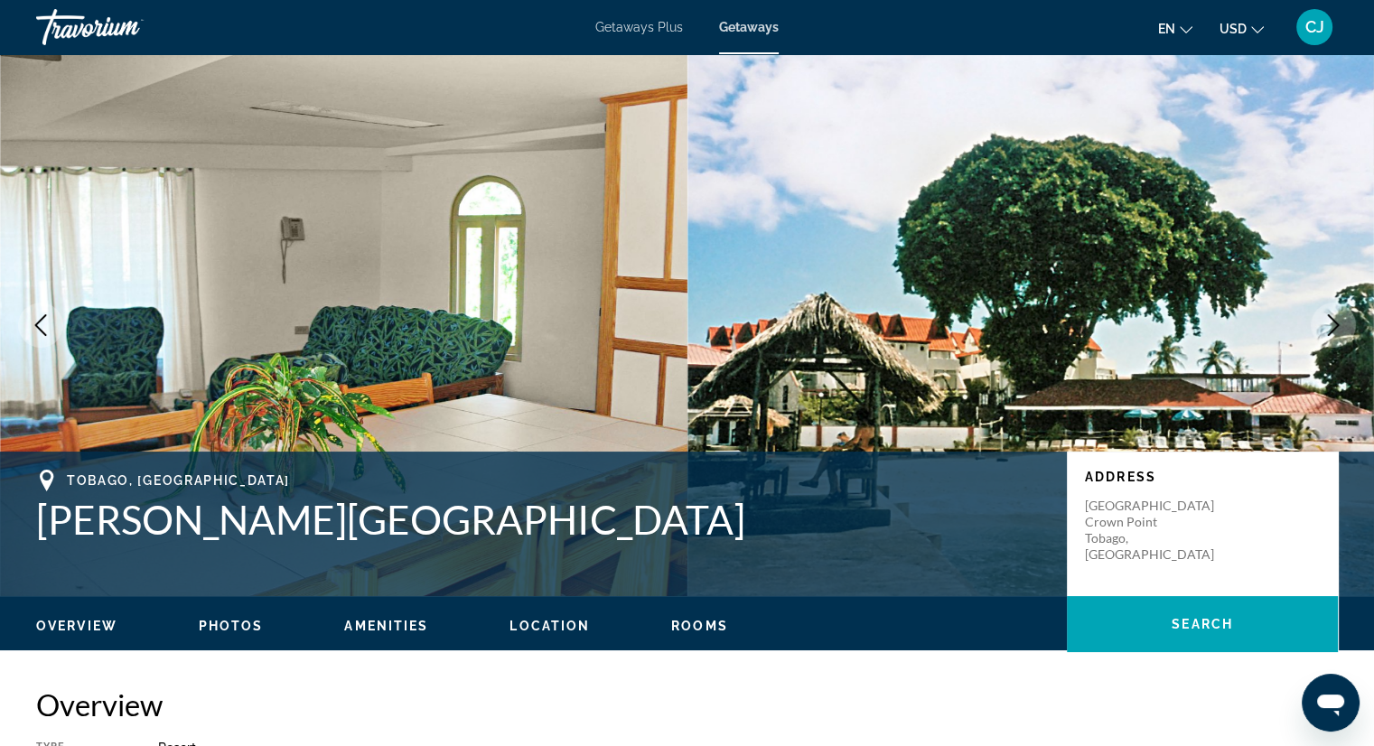
click at [218, 622] on span "Photos" at bounding box center [231, 626] width 65 height 14
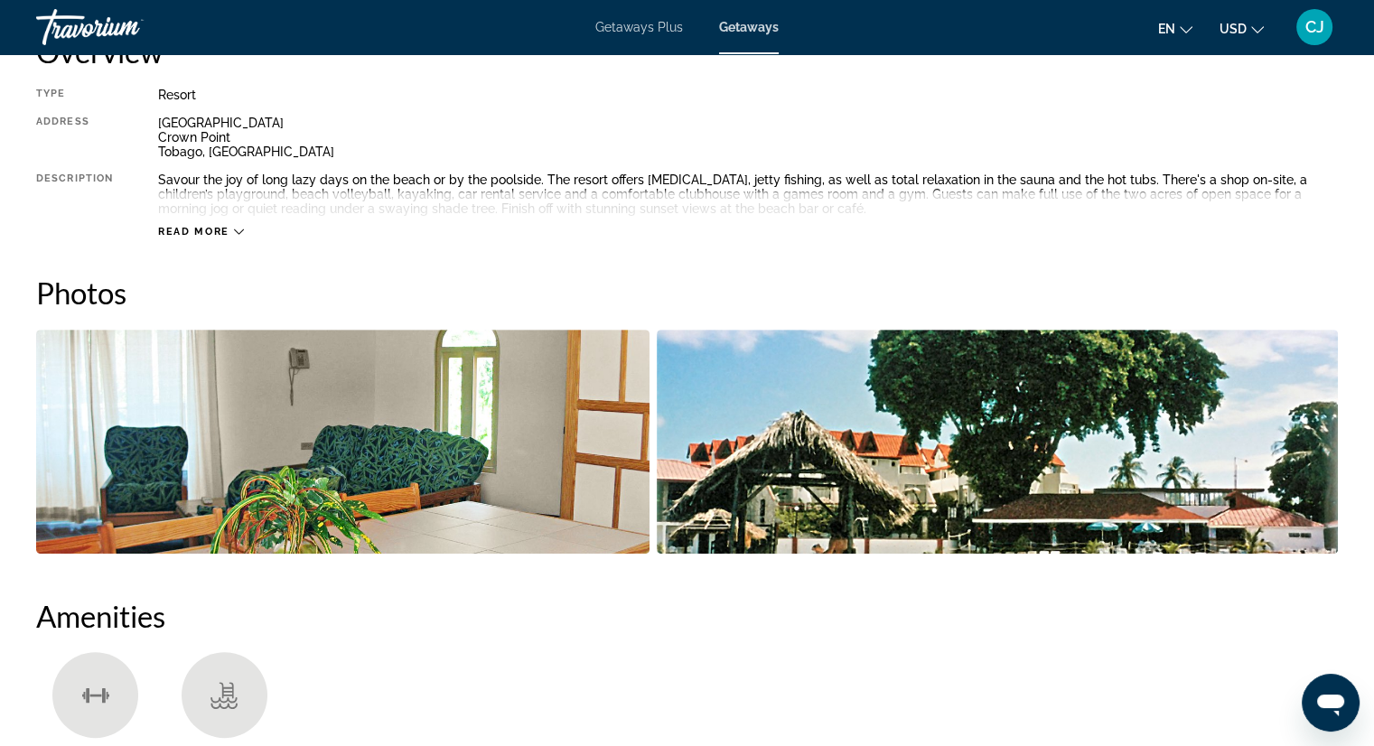
scroll to position [688, 0]
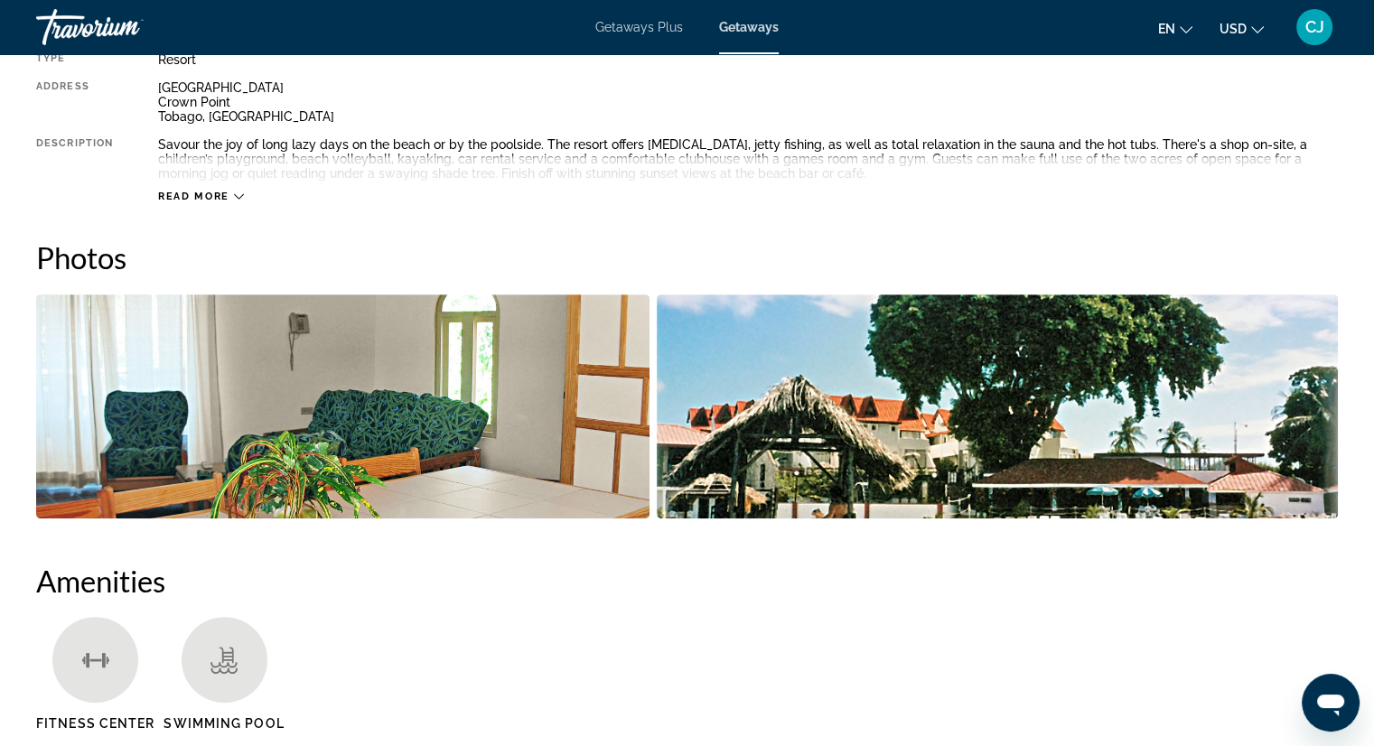
click at [1099, 425] on img "Open full-screen image slider" at bounding box center [997, 406] width 681 height 224
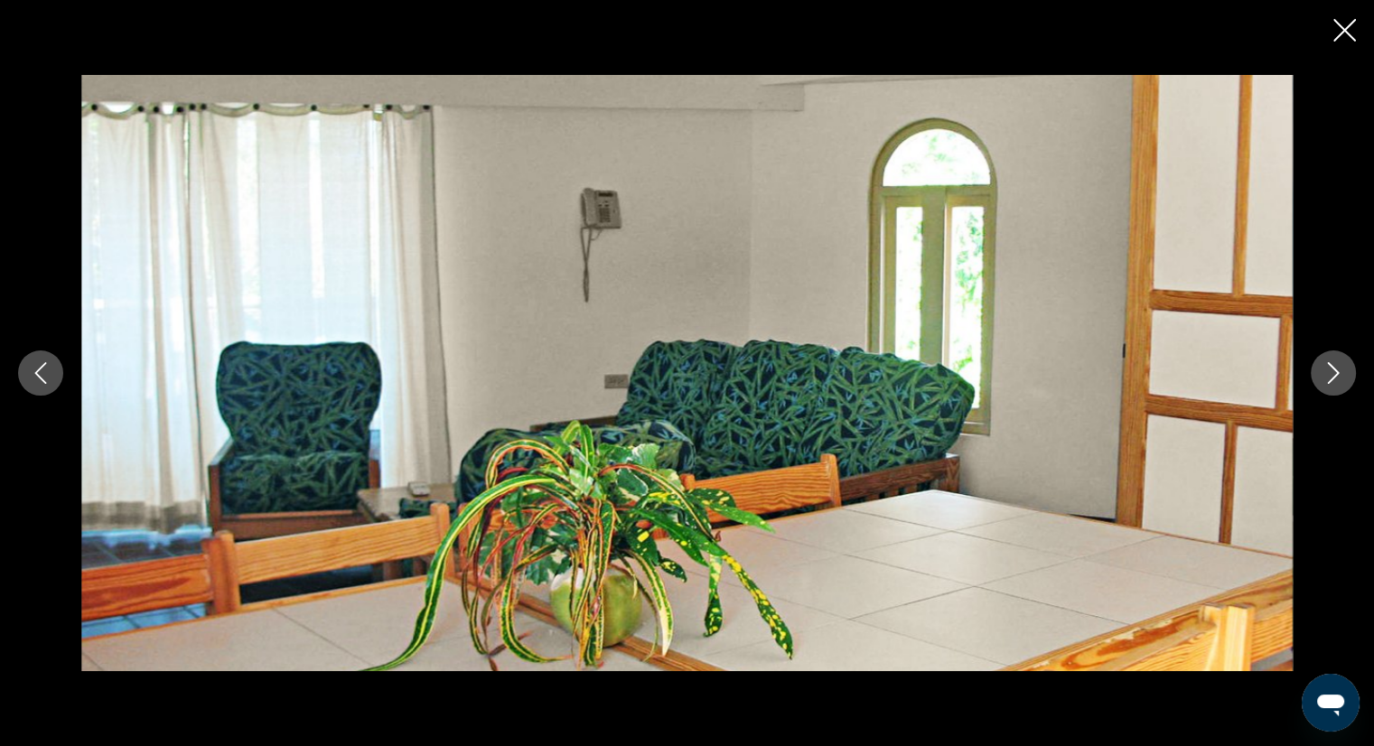
click at [1334, 380] on icon "Next image" at bounding box center [1333, 373] width 22 height 22
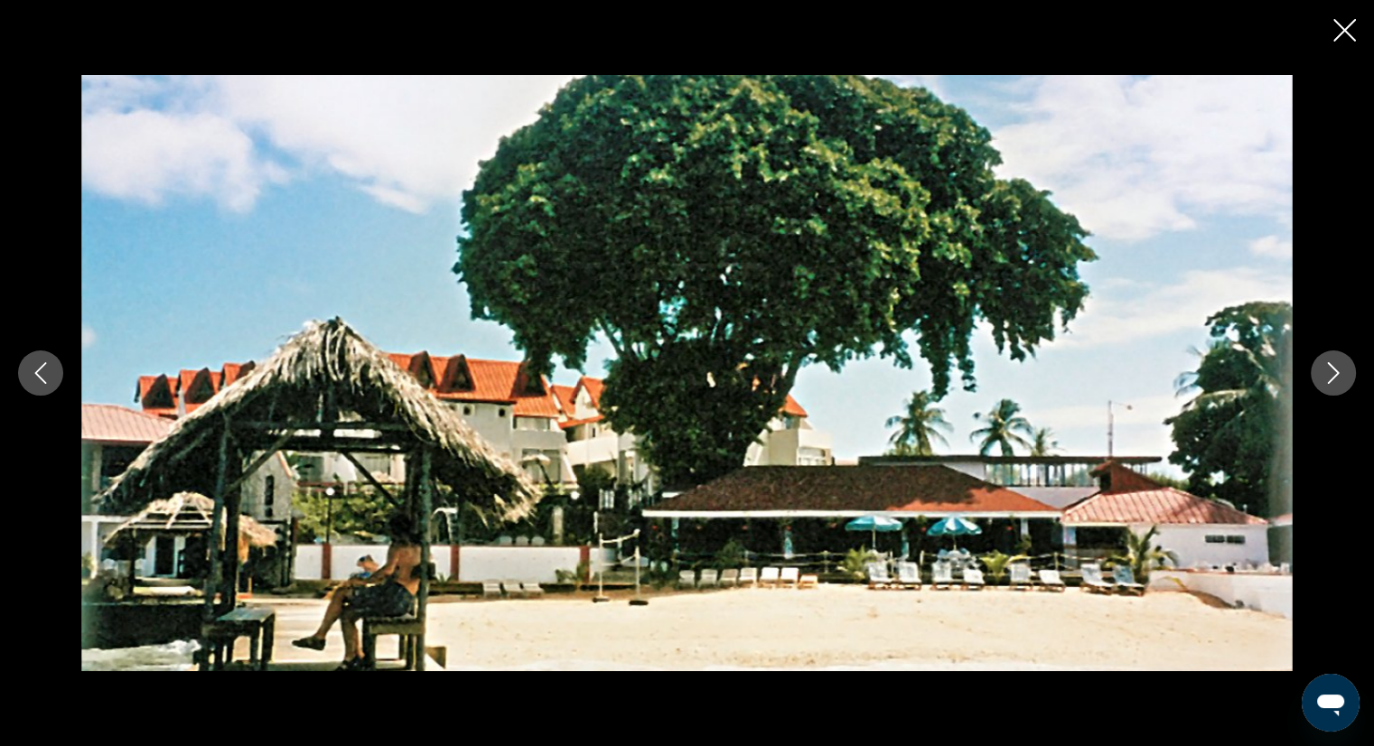
click at [1334, 380] on icon "Next image" at bounding box center [1333, 373] width 22 height 22
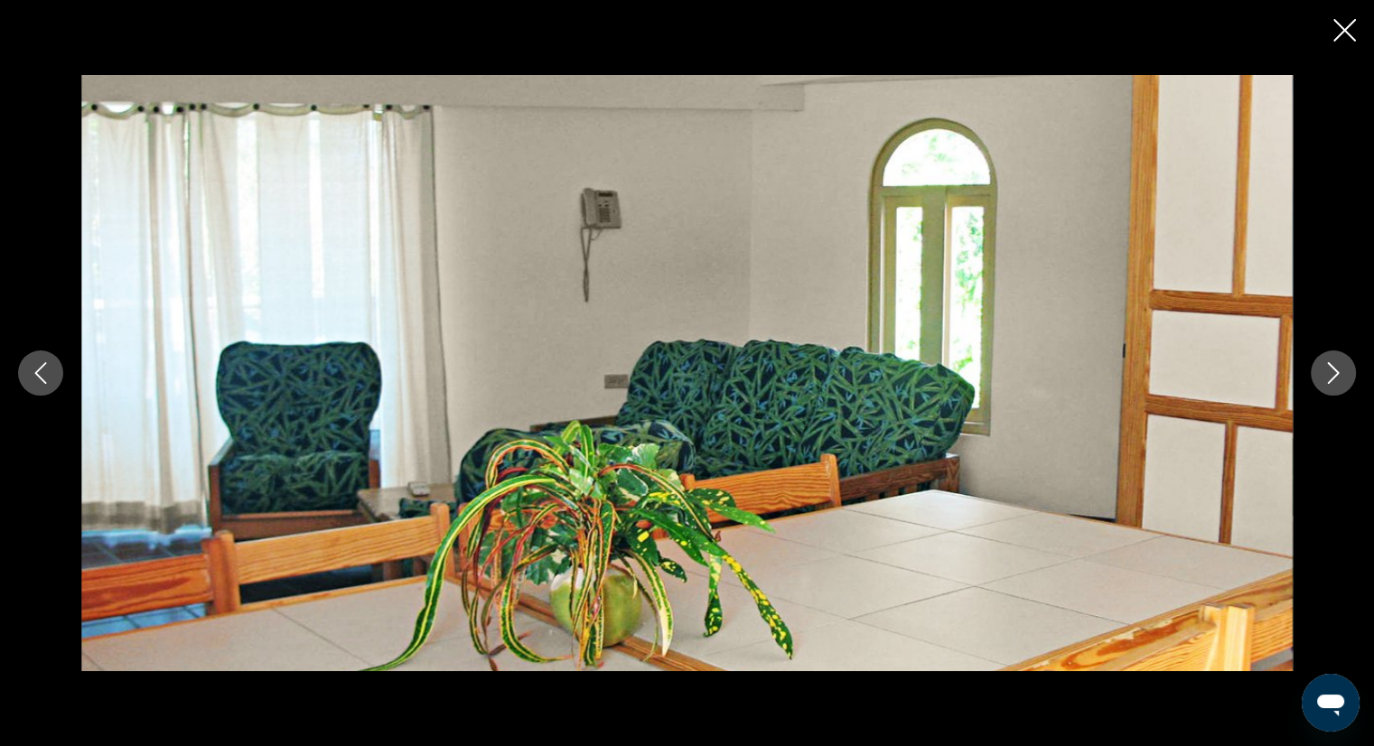
click at [1334, 380] on icon "Next image" at bounding box center [1333, 373] width 22 height 22
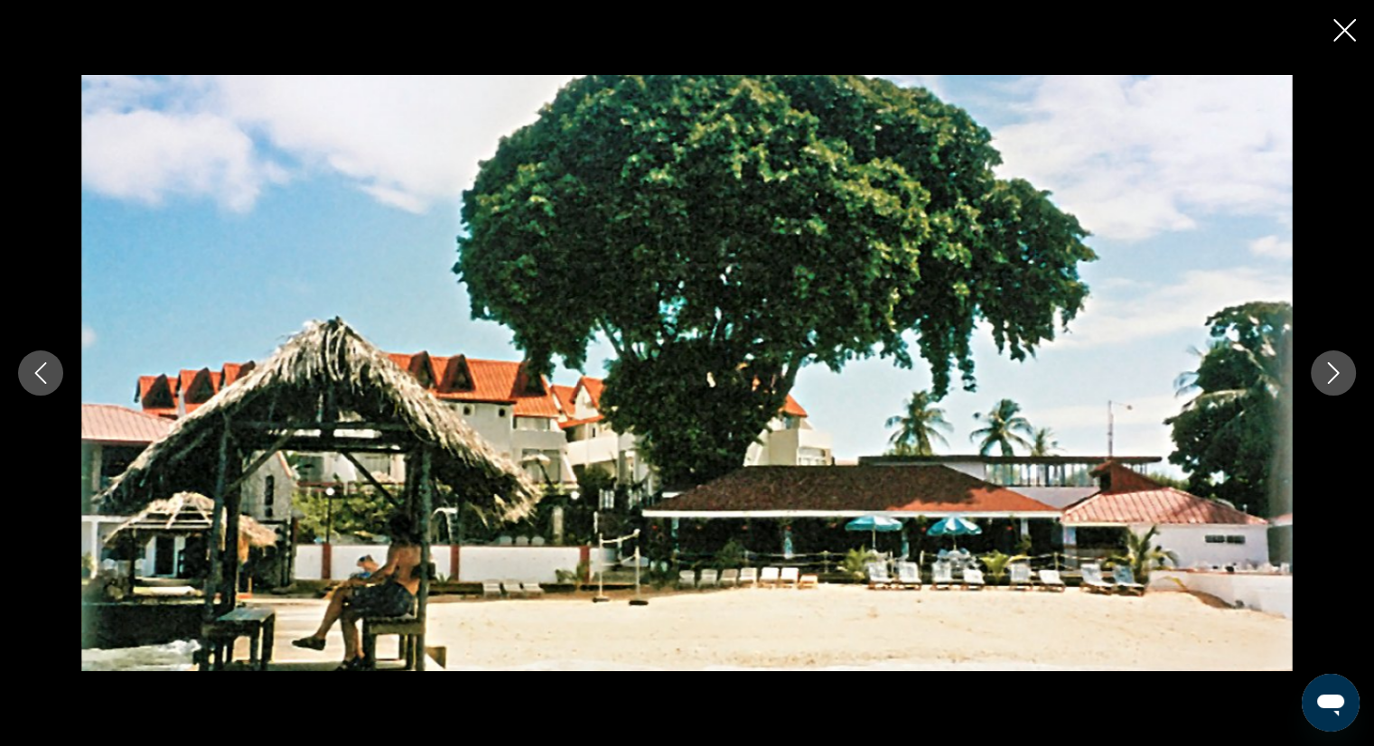
click at [1334, 380] on icon "Next image" at bounding box center [1333, 373] width 22 height 22
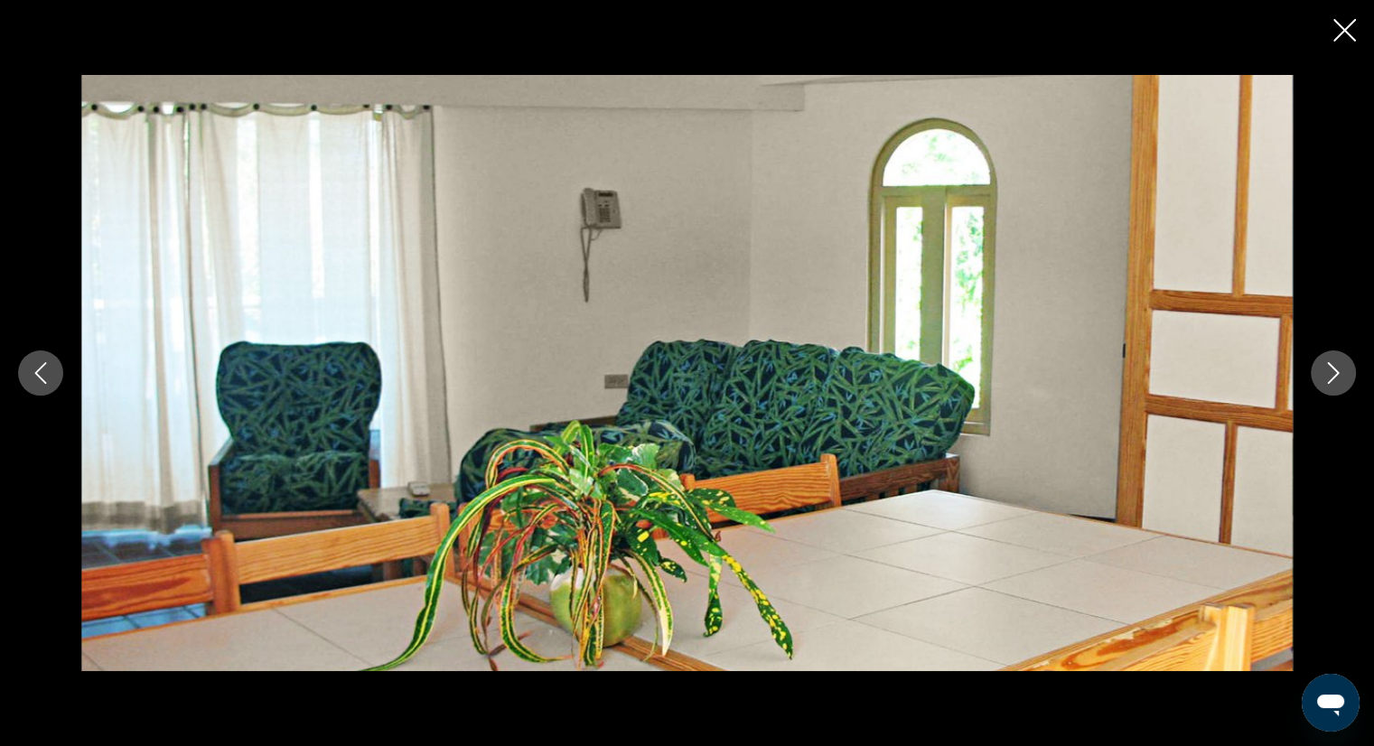
click at [1334, 380] on icon "Next image" at bounding box center [1333, 373] width 22 height 22
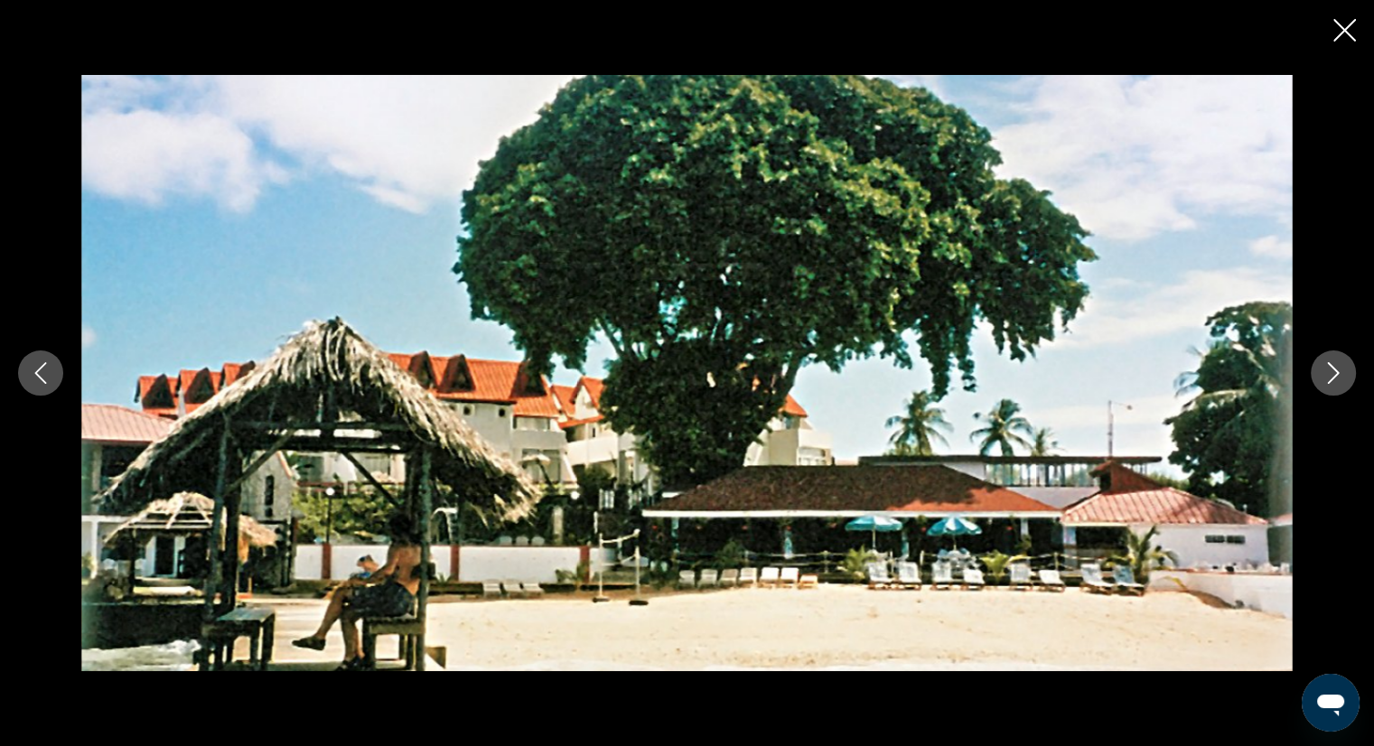
click at [1334, 380] on icon "Next image" at bounding box center [1333, 373] width 22 height 22
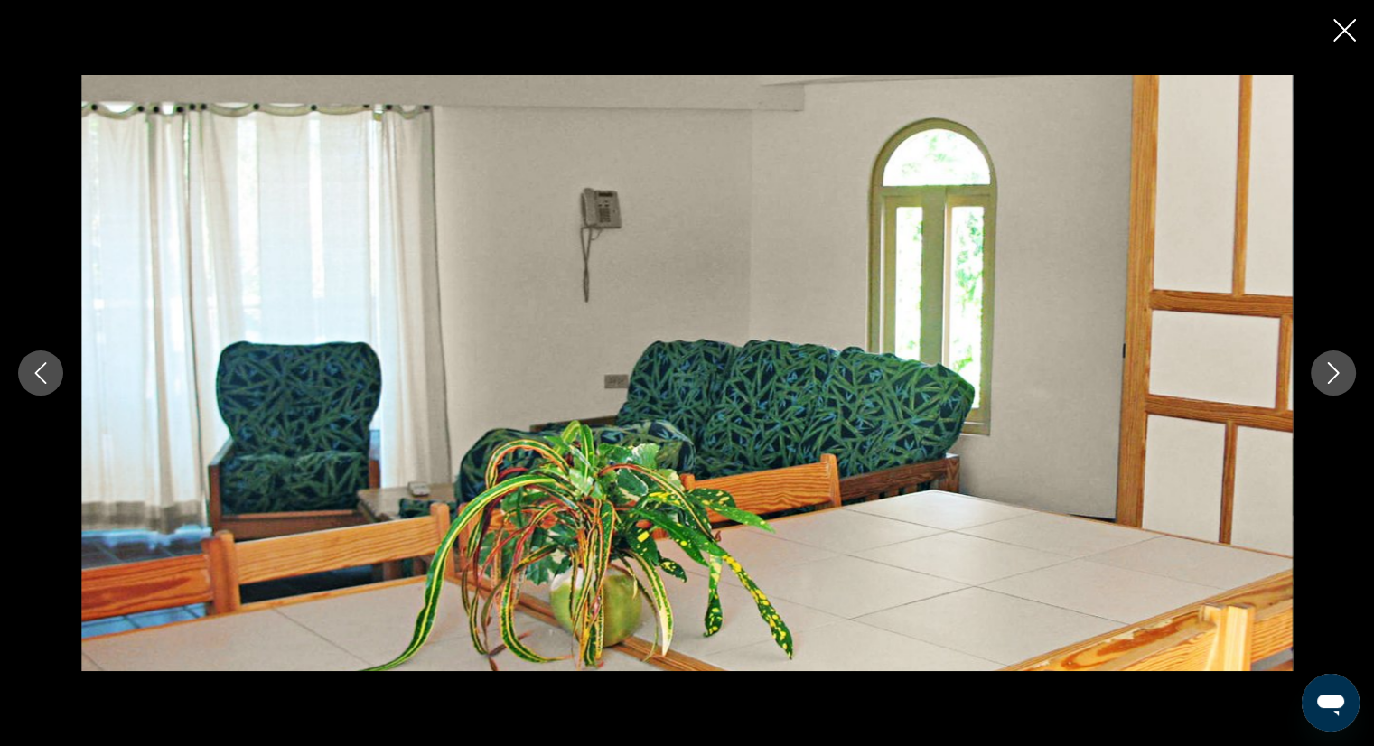
click at [1334, 380] on icon "Next image" at bounding box center [1333, 373] width 22 height 22
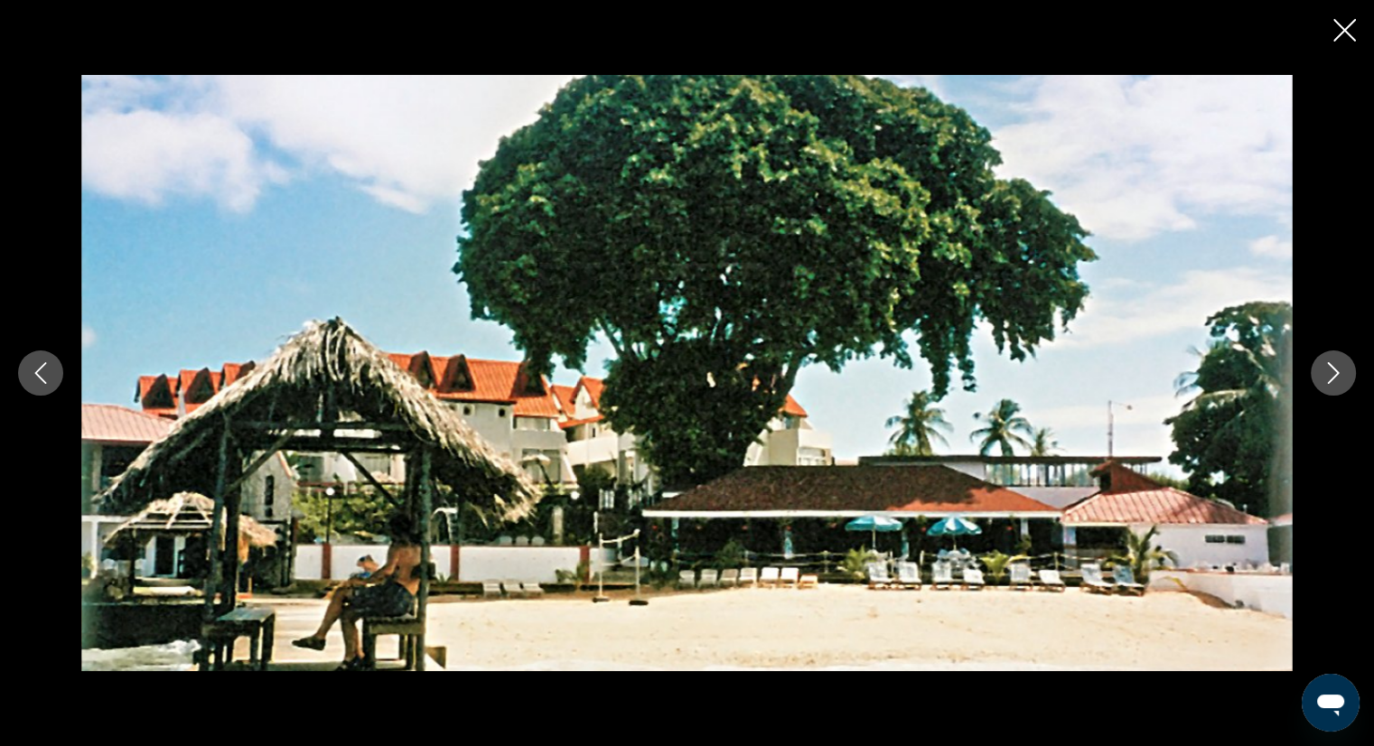
click at [1334, 380] on icon "Next image" at bounding box center [1333, 373] width 22 height 22
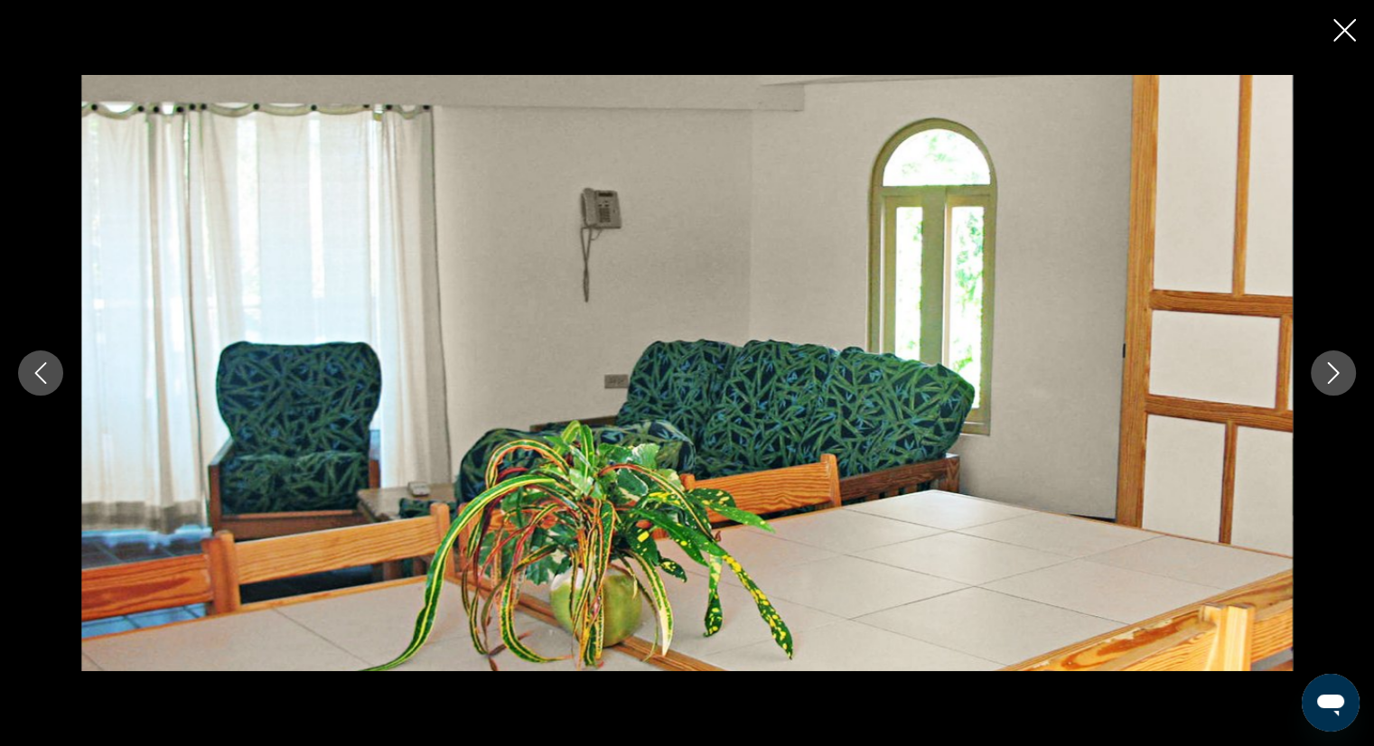
click at [1334, 380] on icon "Next image" at bounding box center [1333, 373] width 22 height 22
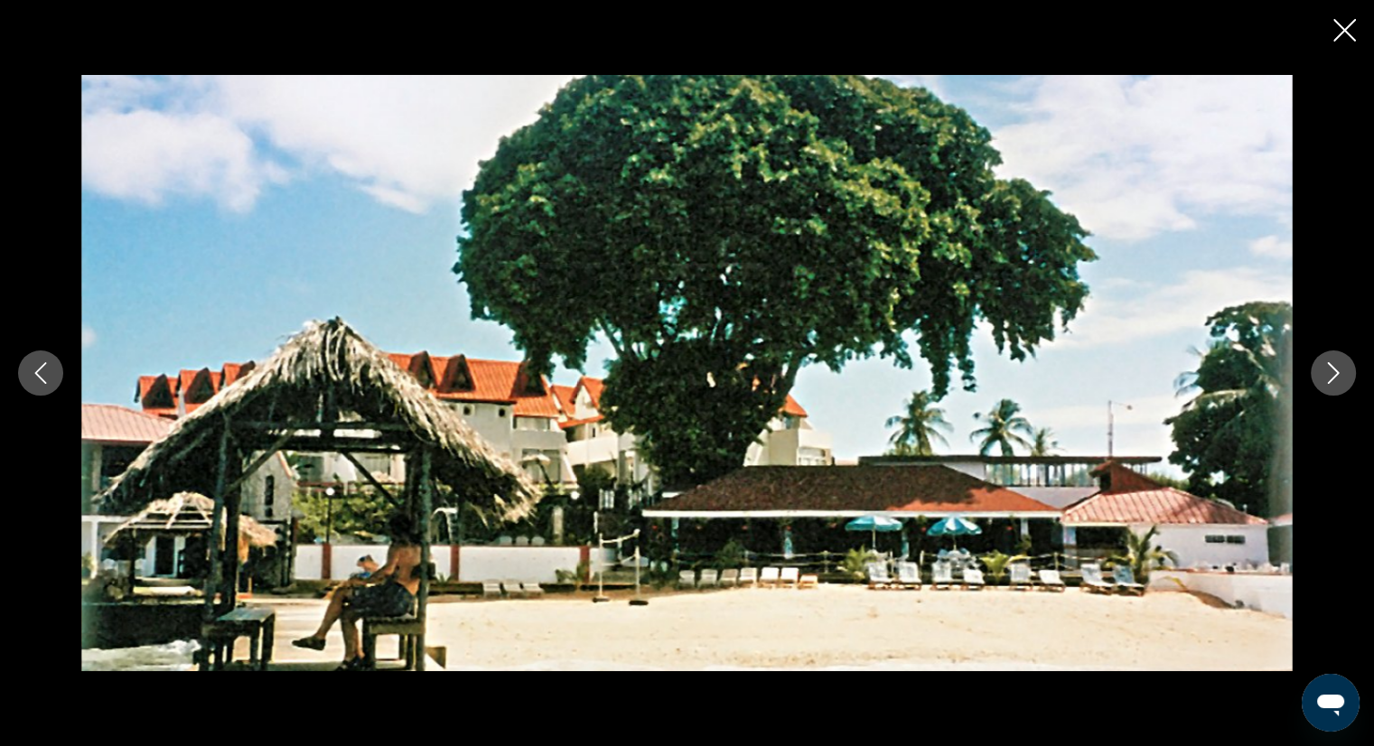
click at [1334, 380] on icon "Next image" at bounding box center [1333, 373] width 22 height 22
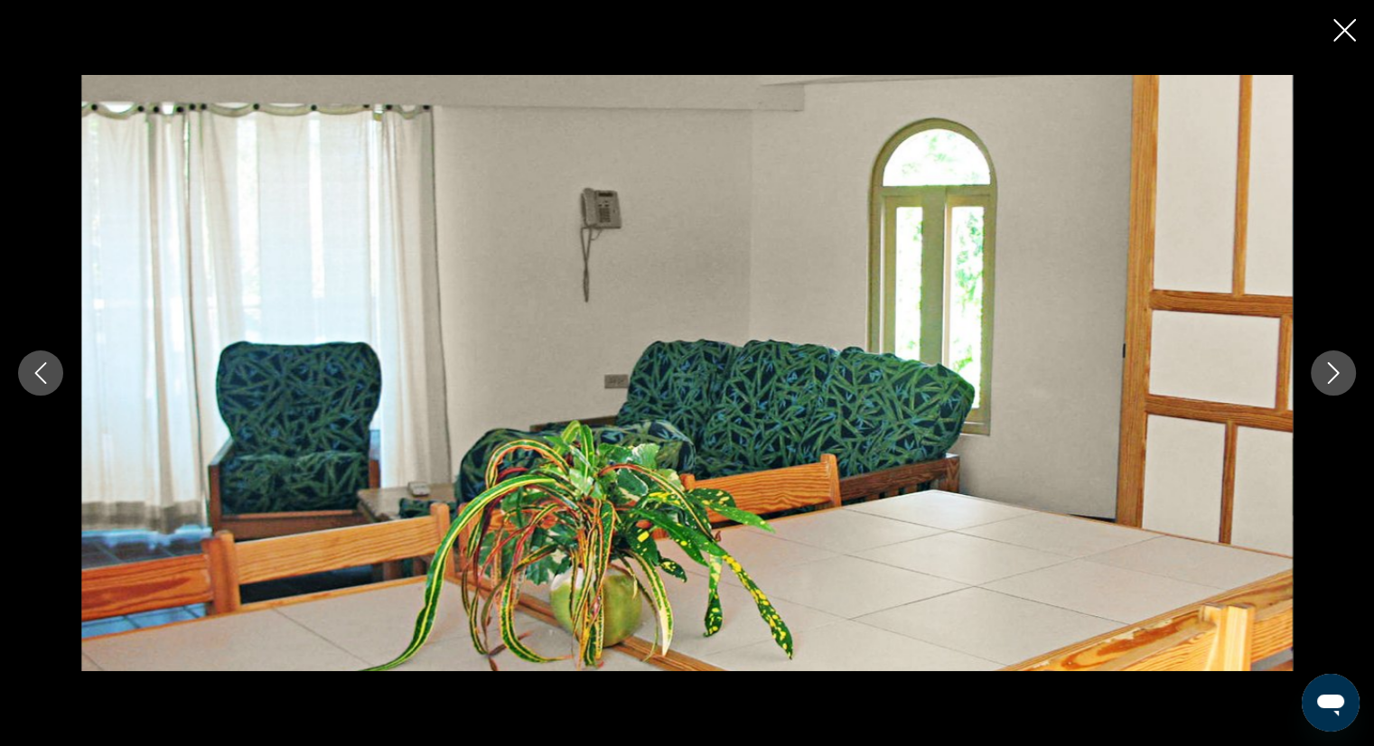
click at [1334, 380] on icon "Next image" at bounding box center [1333, 373] width 22 height 22
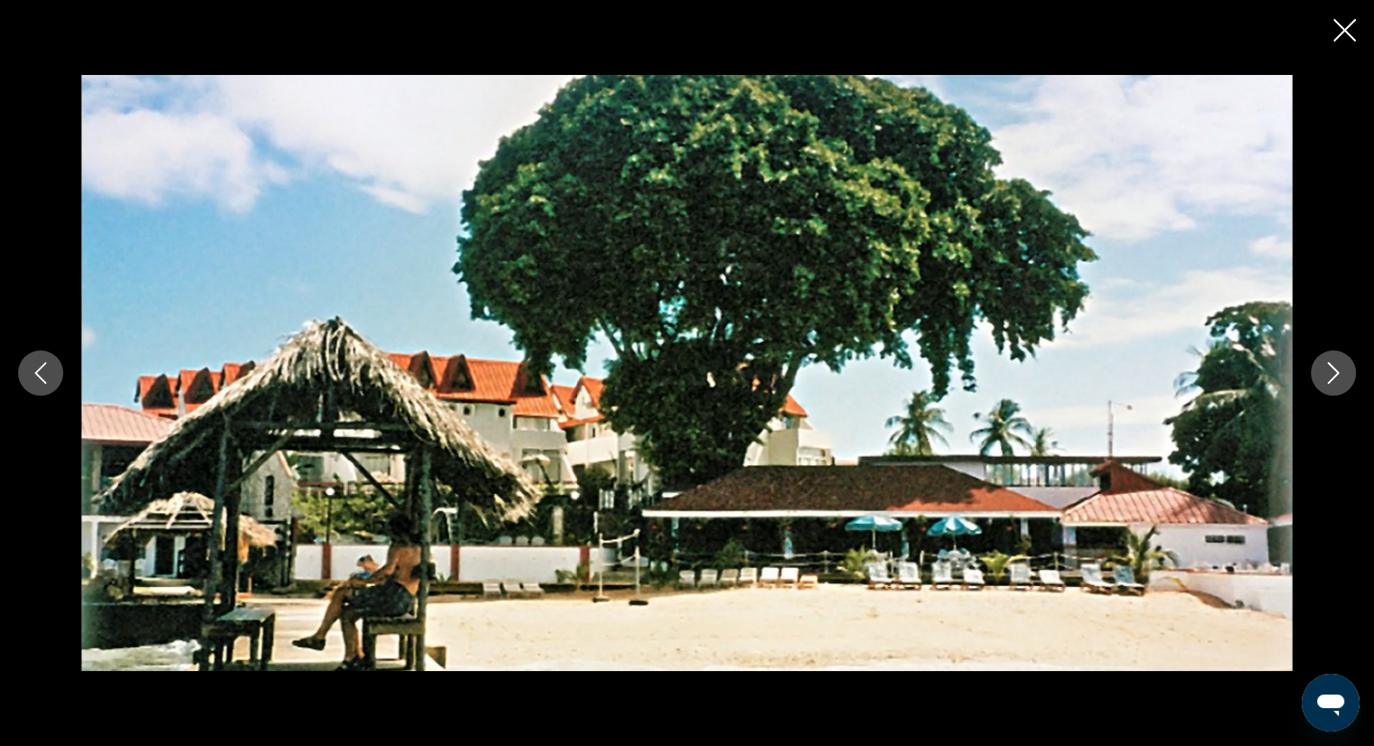
click at [1344, 44] on button "Close slideshow" at bounding box center [1344, 32] width 23 height 28
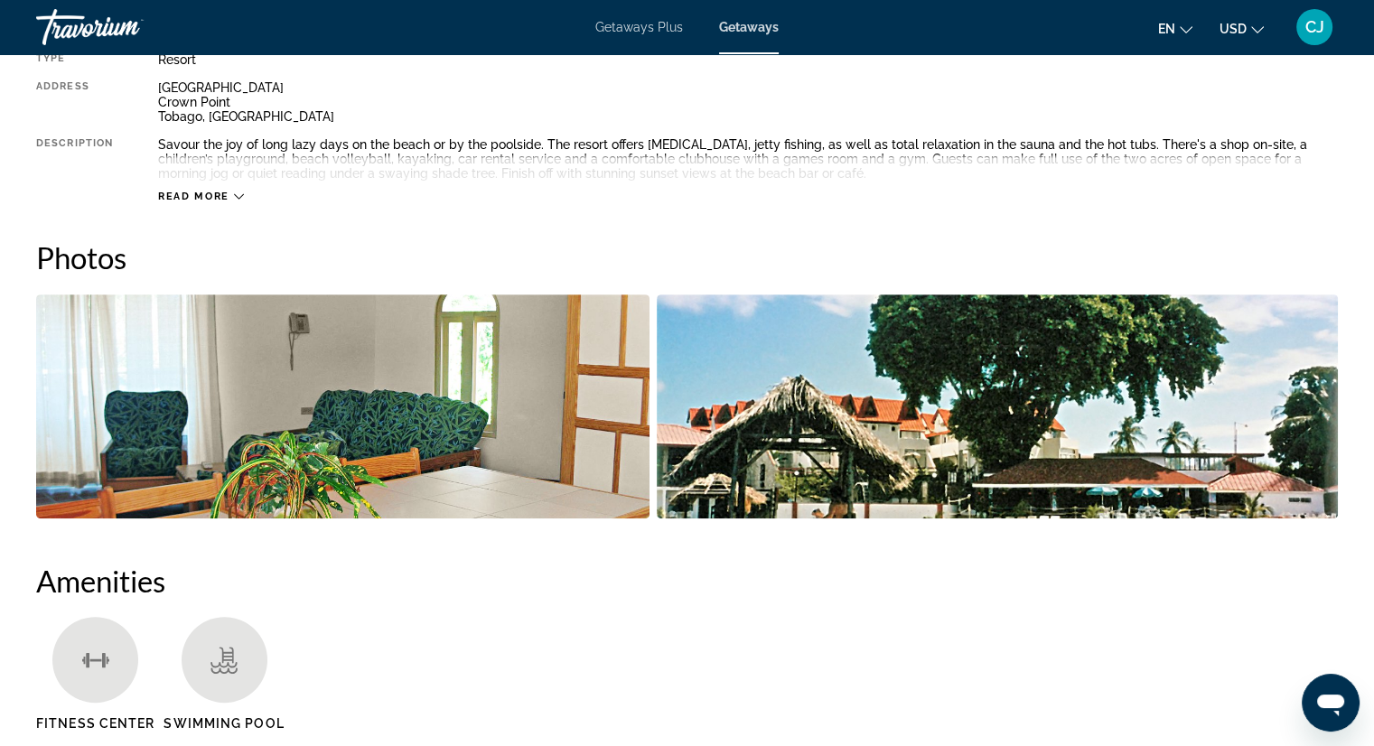
scroll to position [0, 0]
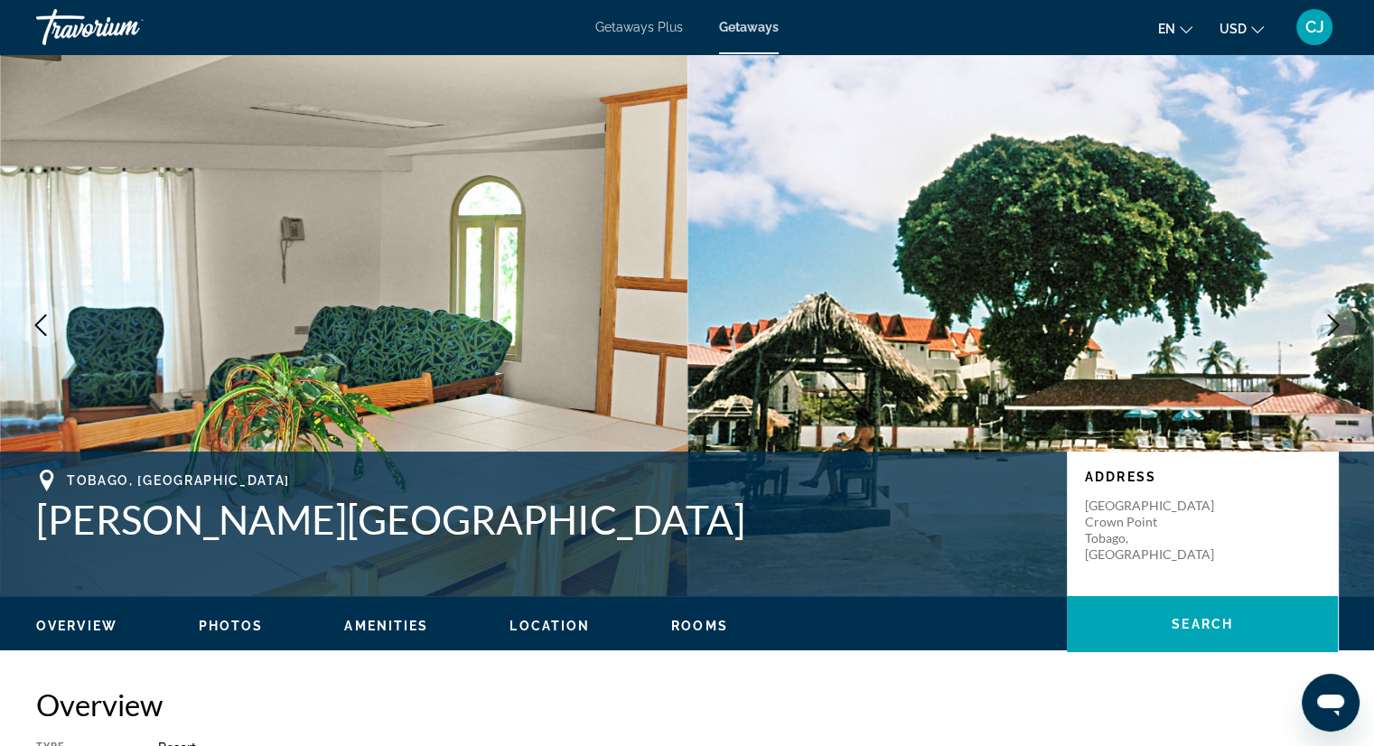
click at [550, 619] on span "Location" at bounding box center [549, 626] width 80 height 14
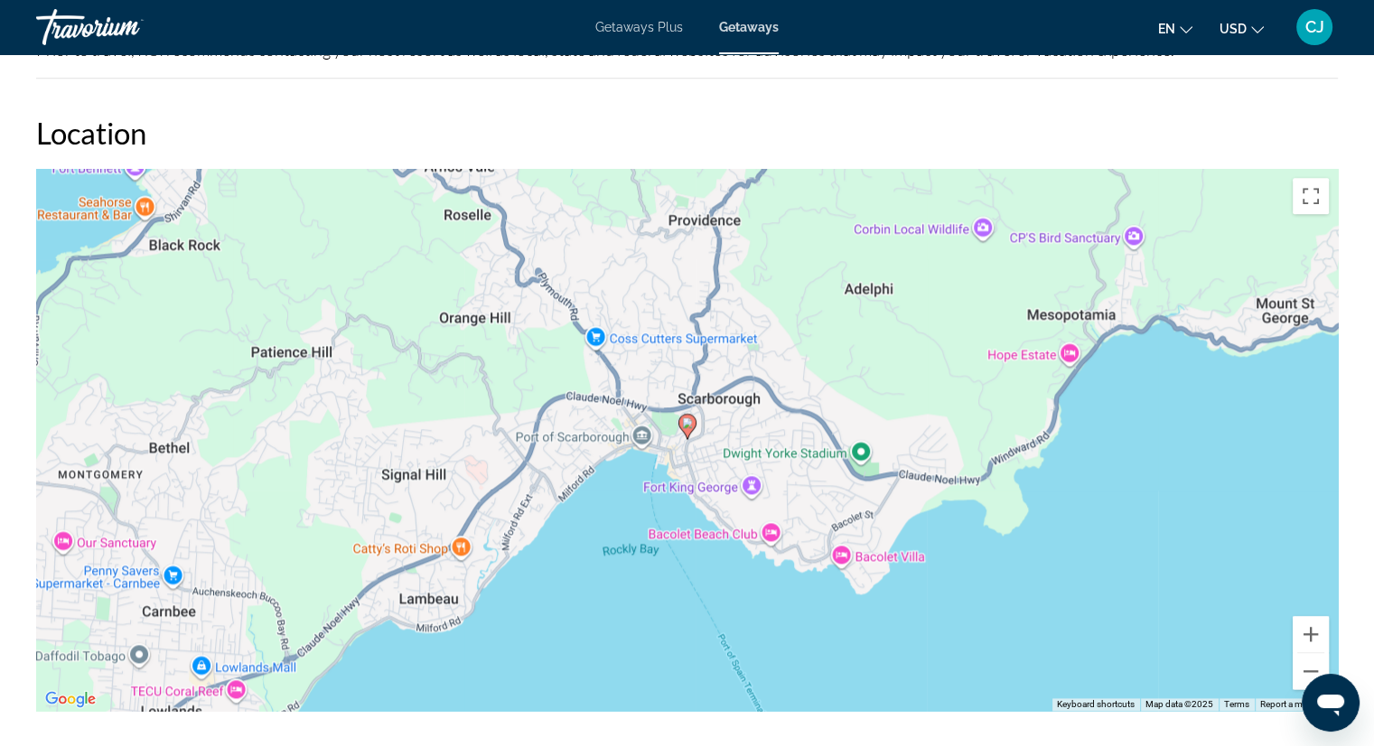
scroll to position [2308, 0]
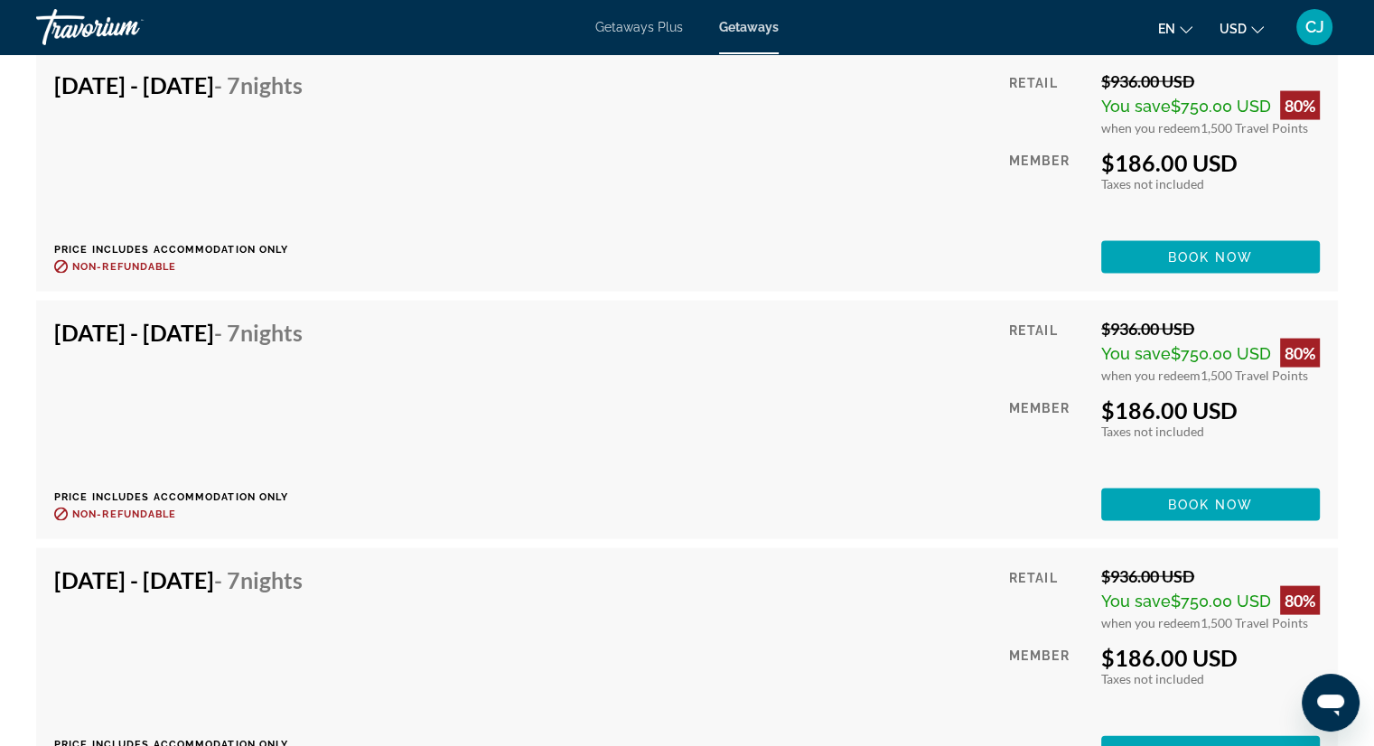
scroll to position [3580, 0]
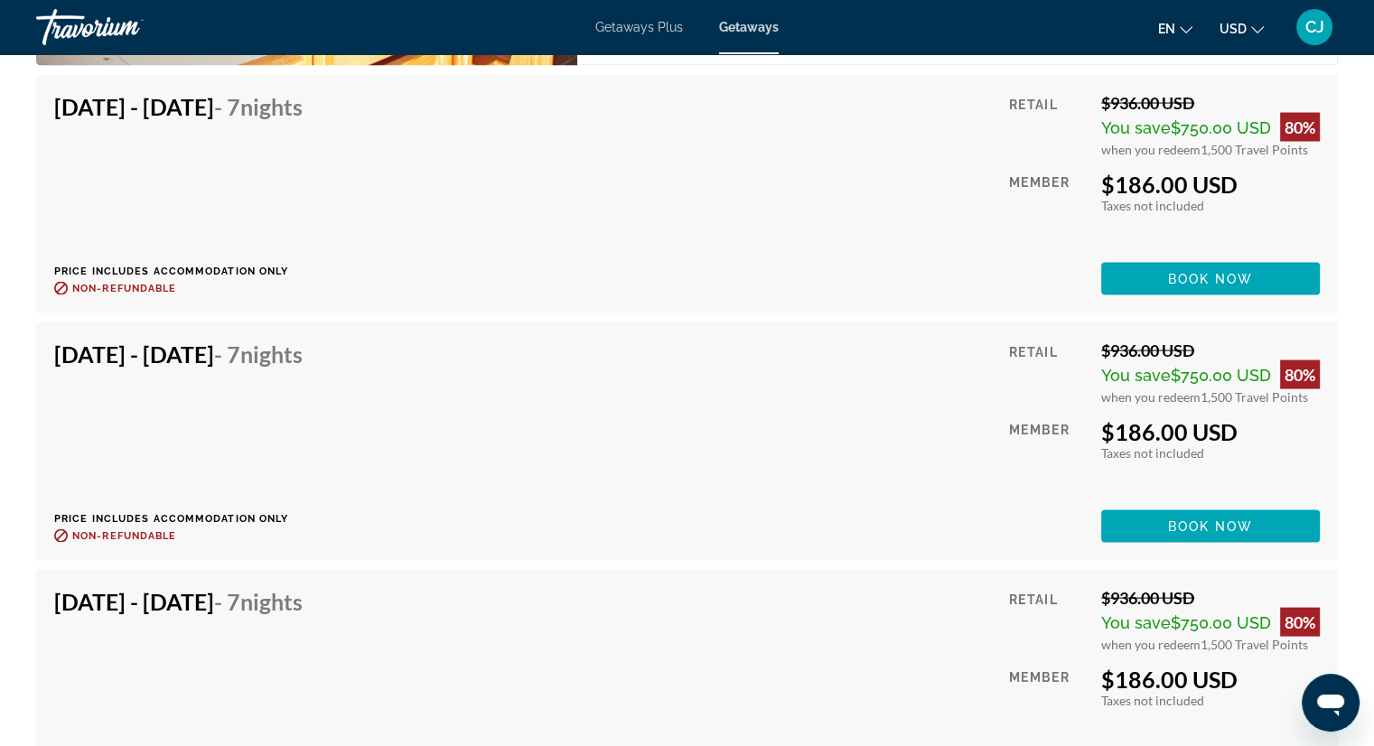
click at [1339, 418] on div "[DATE] - [DATE] - 7 Nights Price includes accommodation only Refundable until :…" at bounding box center [686, 570] width 1319 height 990
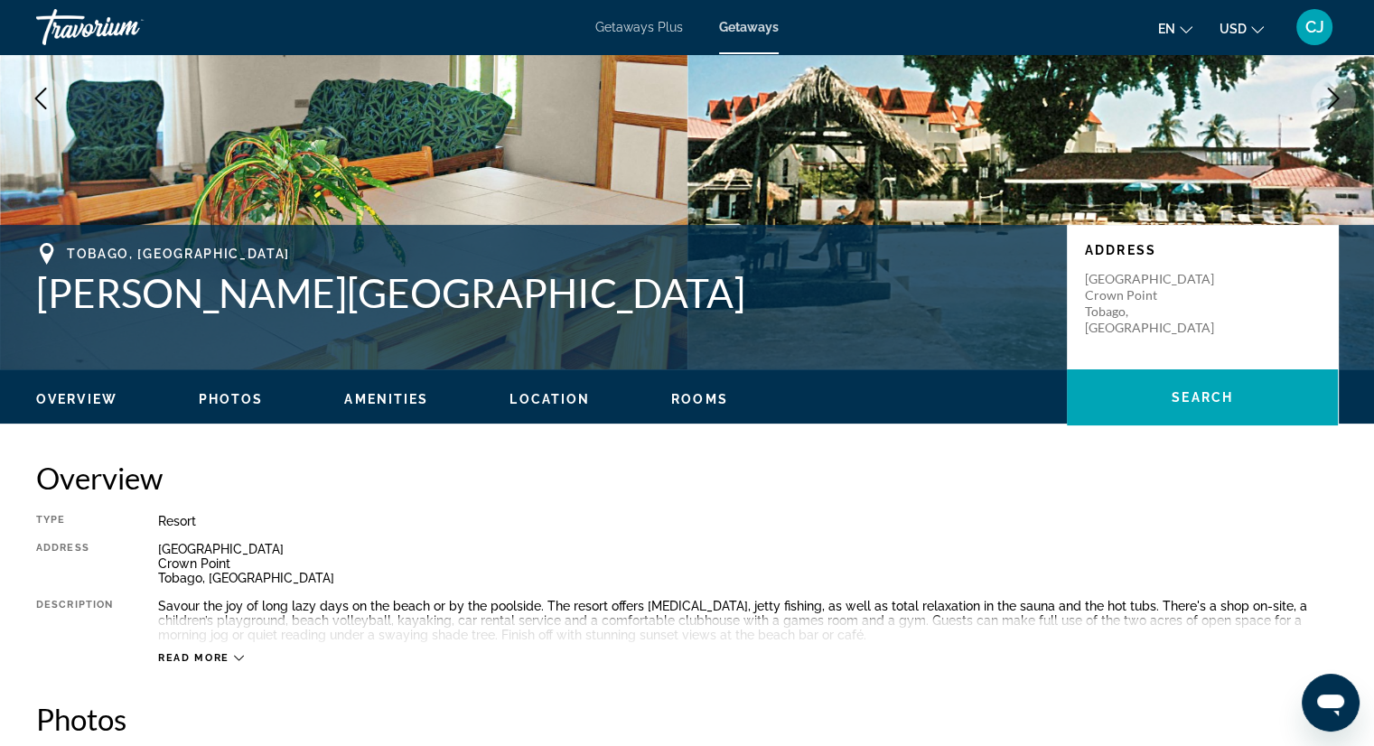
scroll to position [0, 0]
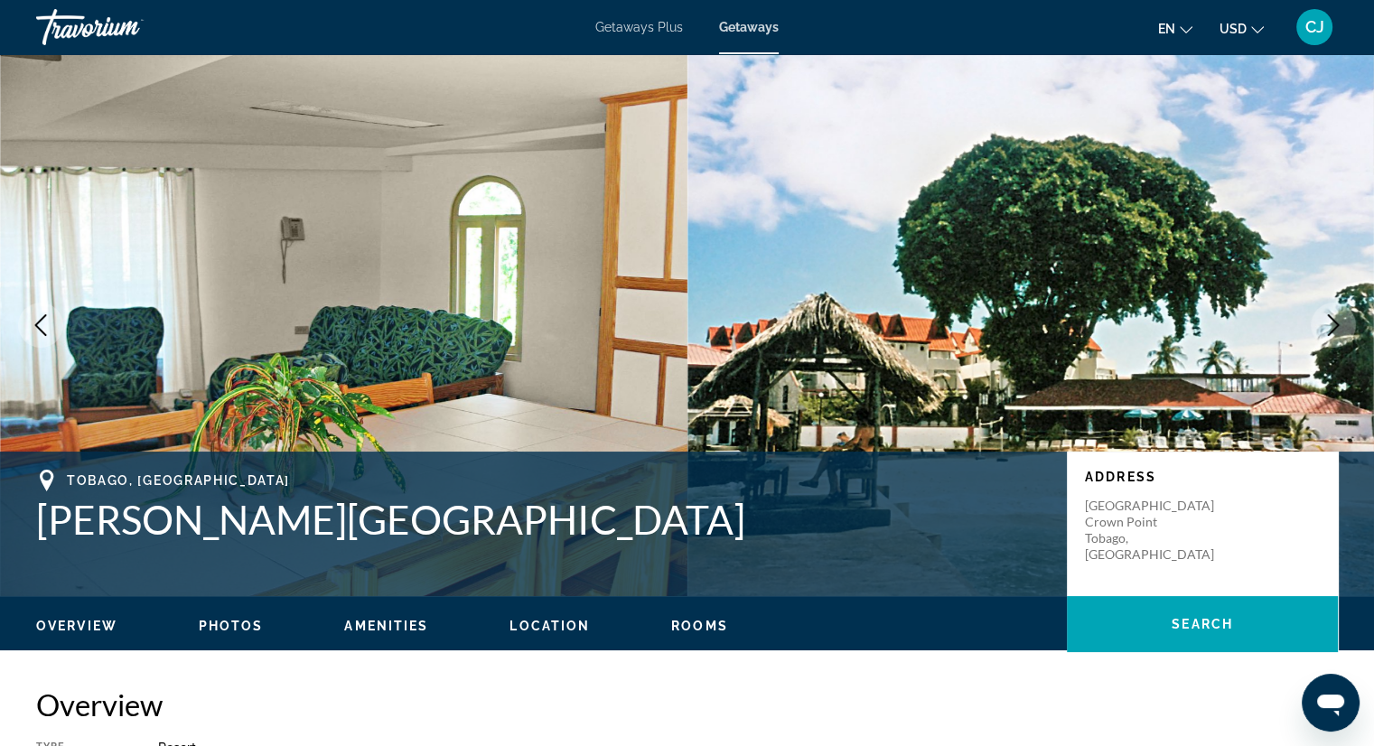
click at [685, 621] on span "Rooms" at bounding box center [699, 626] width 57 height 14
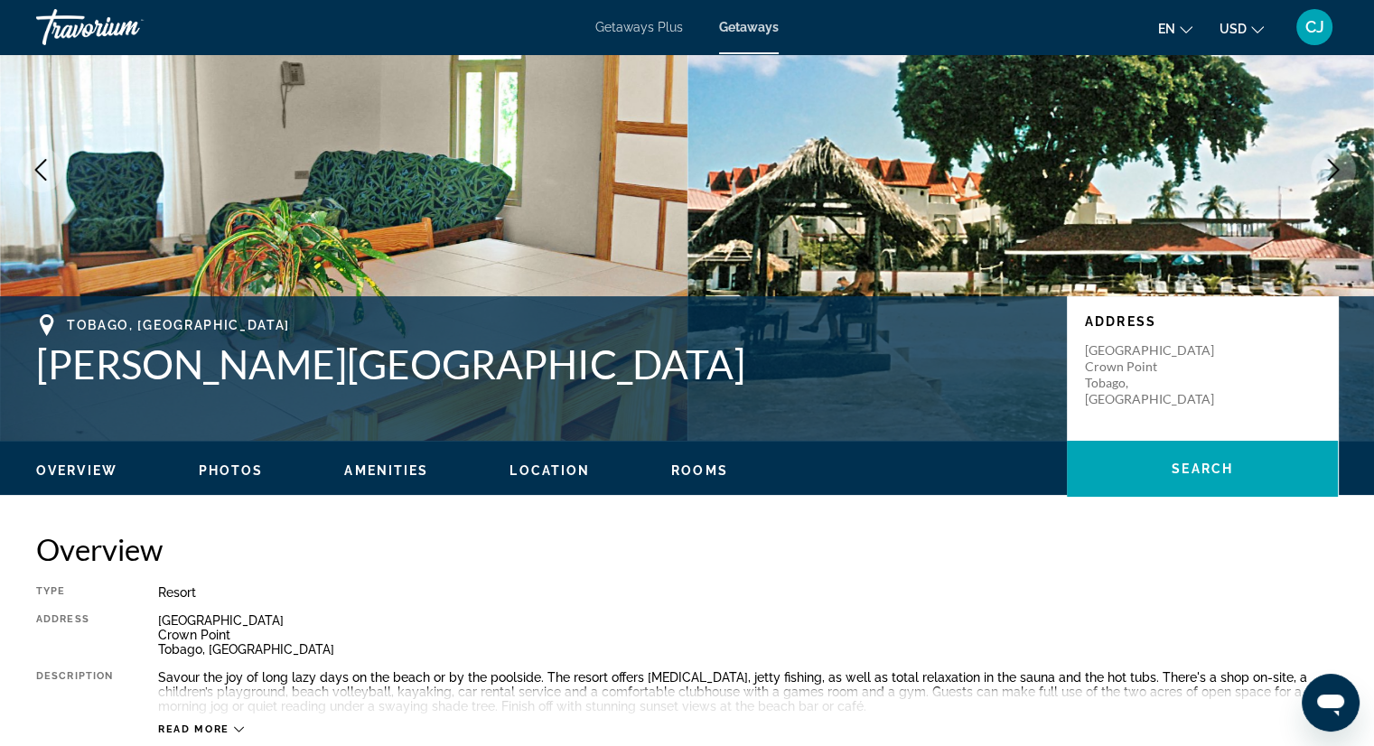
scroll to position [112, 0]
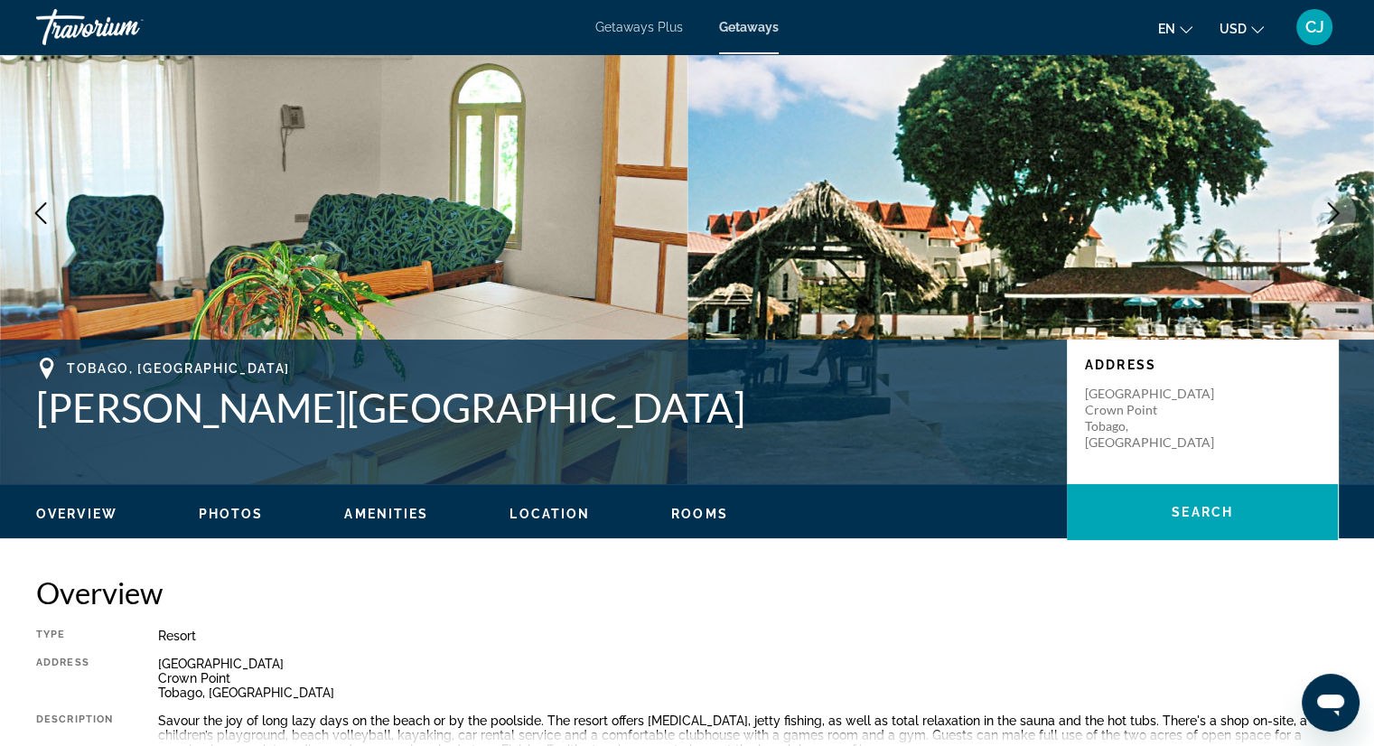
click at [701, 507] on span "Rooms" at bounding box center [699, 514] width 57 height 14
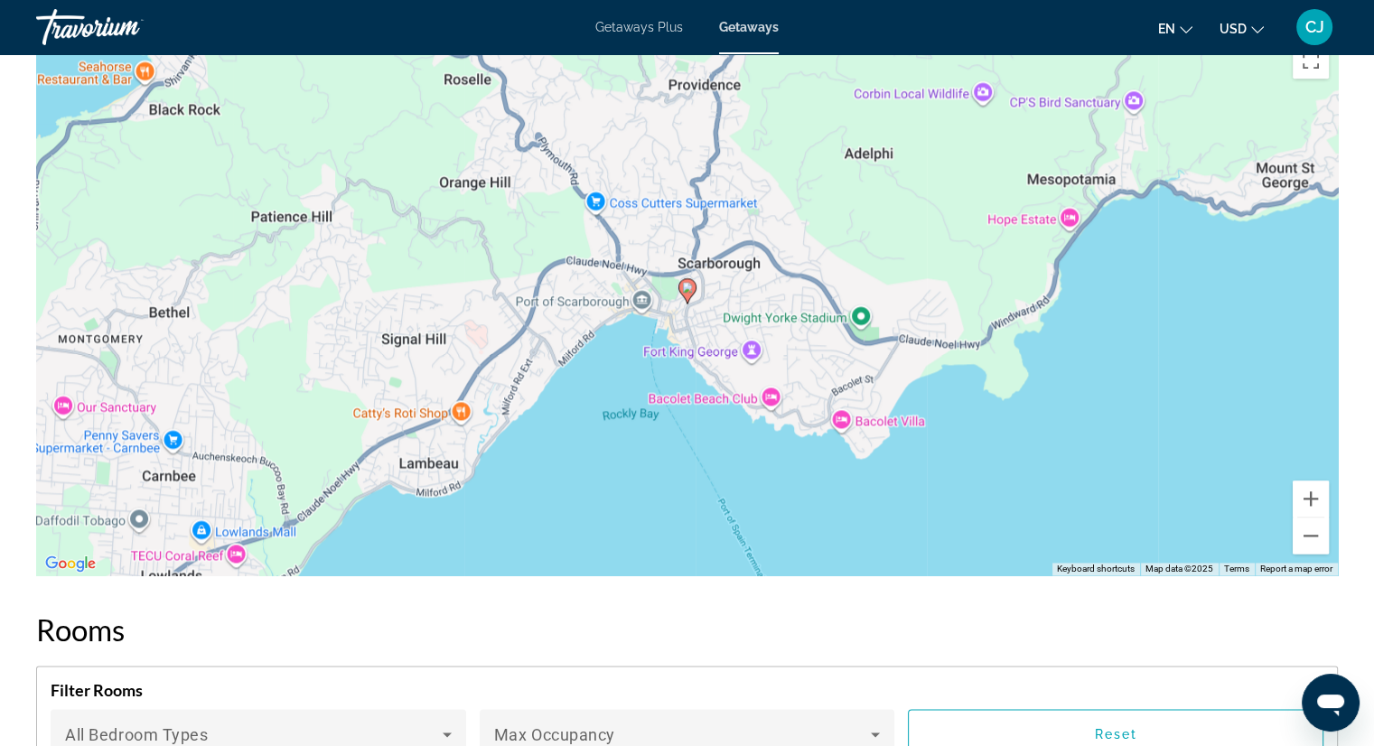
scroll to position [2449, 0]
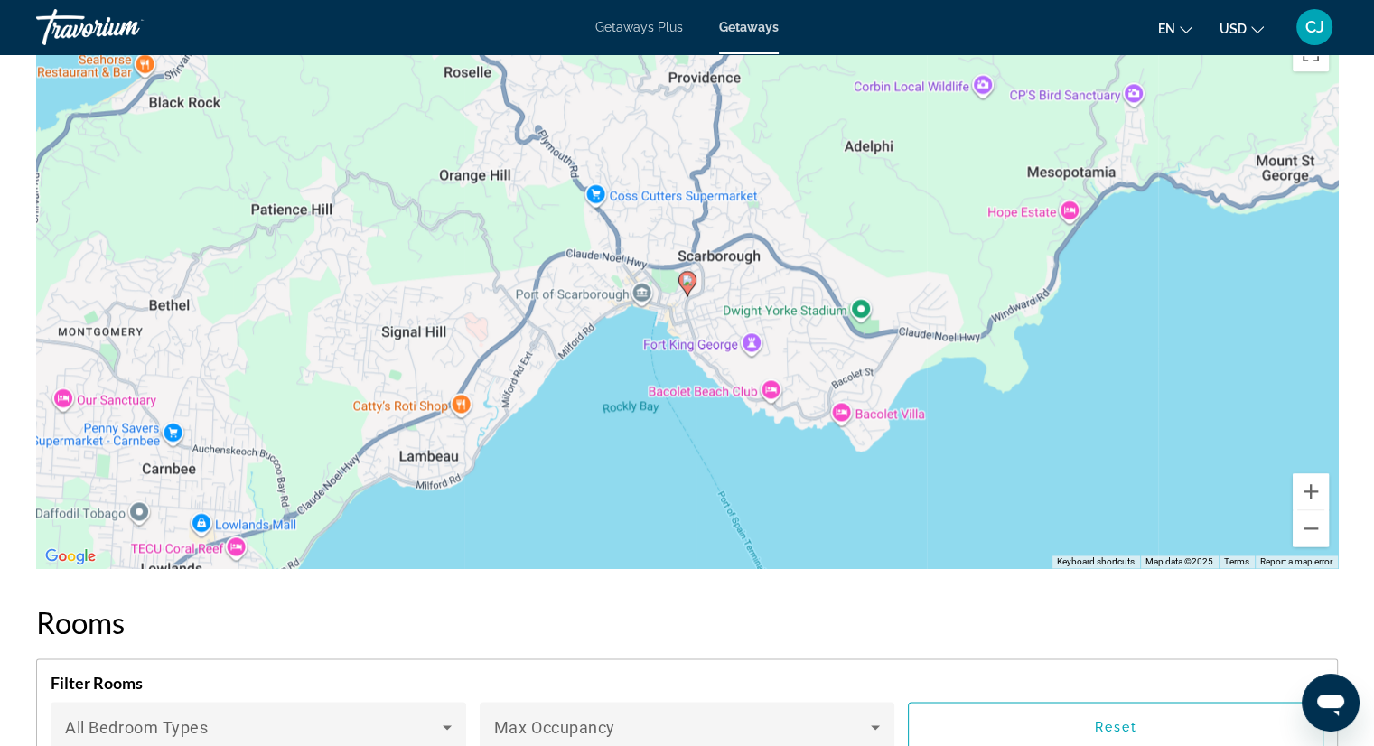
click at [692, 387] on div "To activate drag with keyboard, press Alt + Enter. Once in keyboard drag state,…" at bounding box center [686, 297] width 1301 height 542
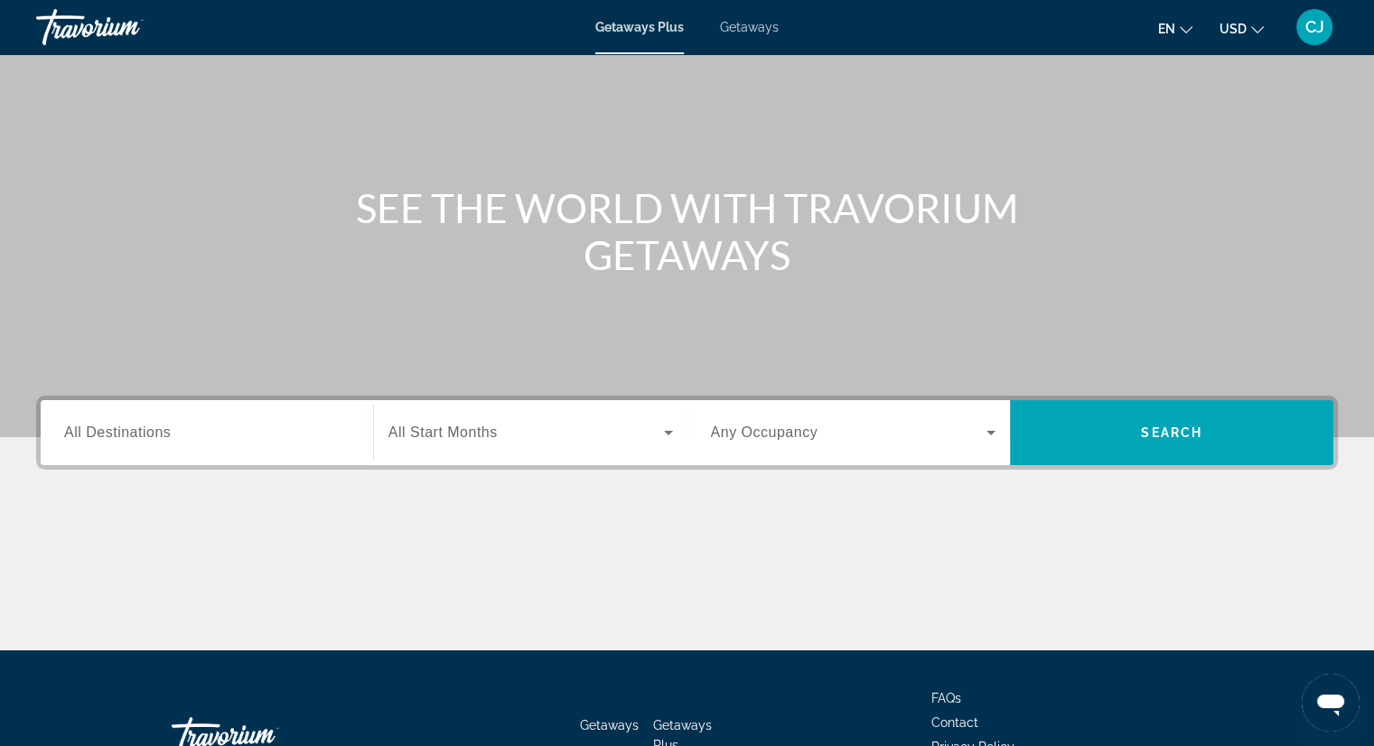
scroll to position [103, 0]
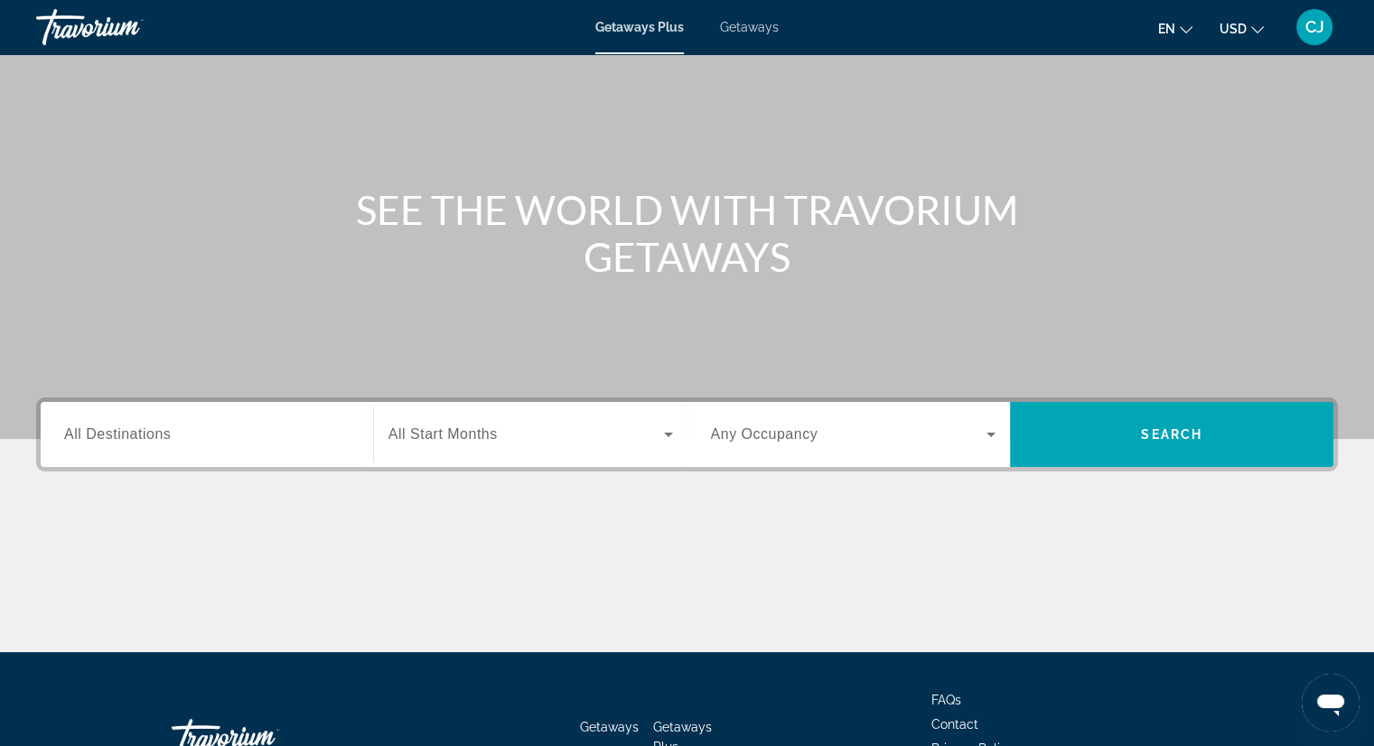
click at [140, 432] on span "All Destinations" at bounding box center [117, 433] width 107 height 15
click at [140, 432] on input "Destination All Destinations" at bounding box center [206, 435] width 285 height 22
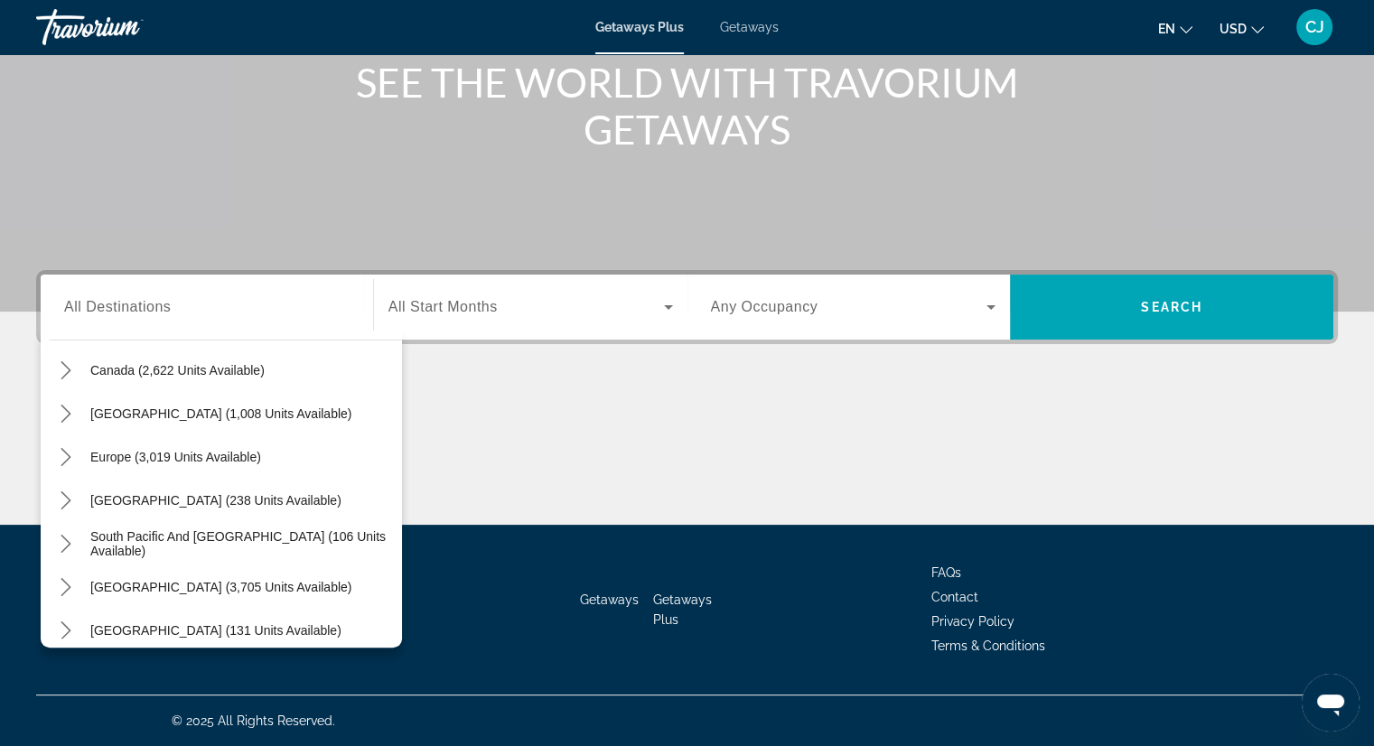
scroll to position [145, 0]
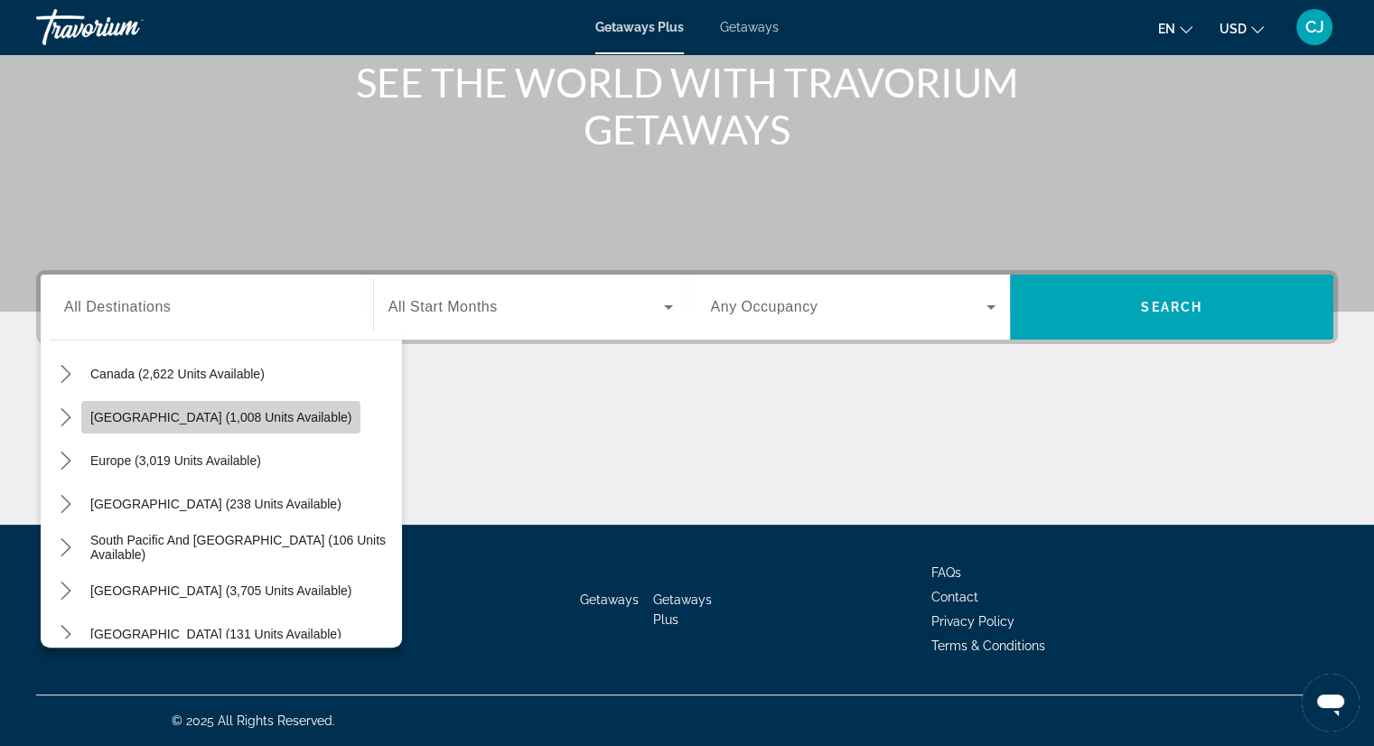
click at [254, 412] on span "[GEOGRAPHIC_DATA] (1,008 units available)" at bounding box center [220, 417] width 261 height 14
type input "**********"
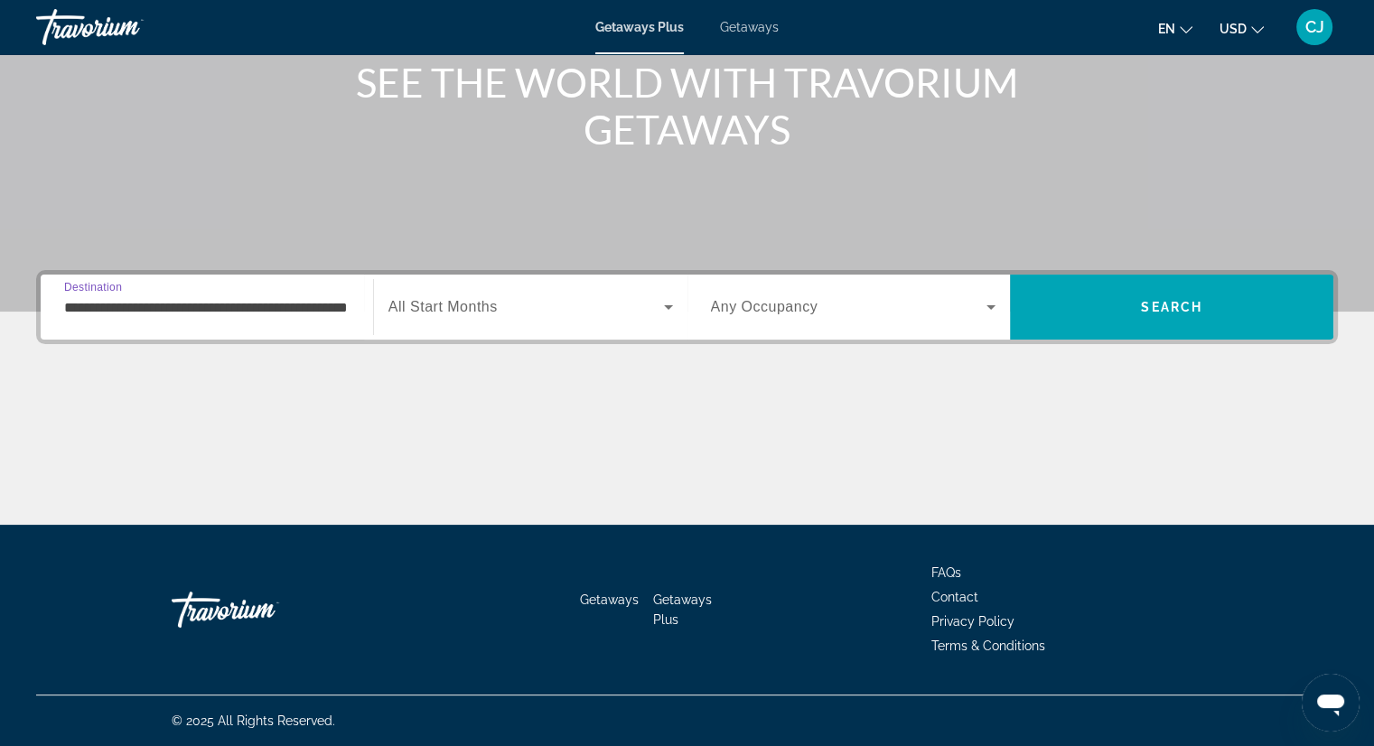
click at [668, 310] on icon "Search widget" at bounding box center [668, 307] width 22 height 22
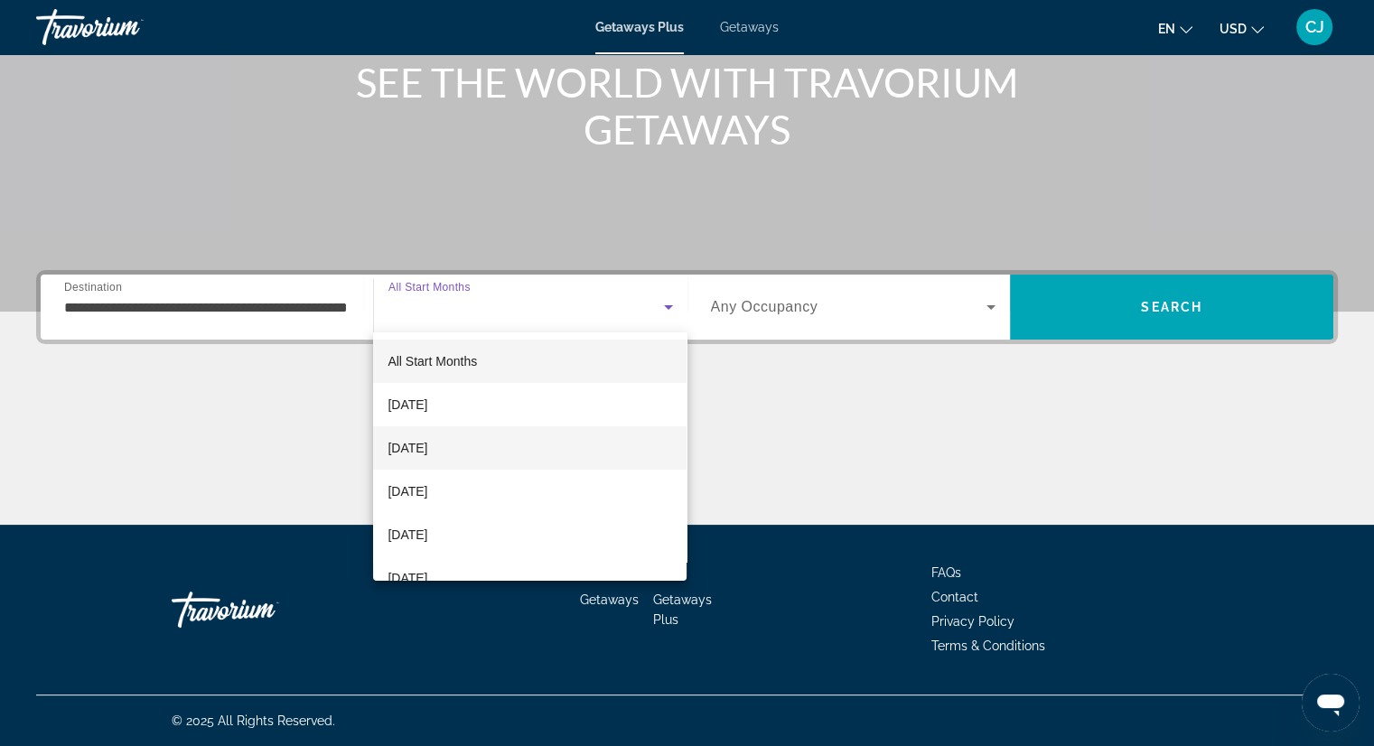
click at [553, 462] on mat-option "[DATE]" at bounding box center [529, 447] width 313 height 43
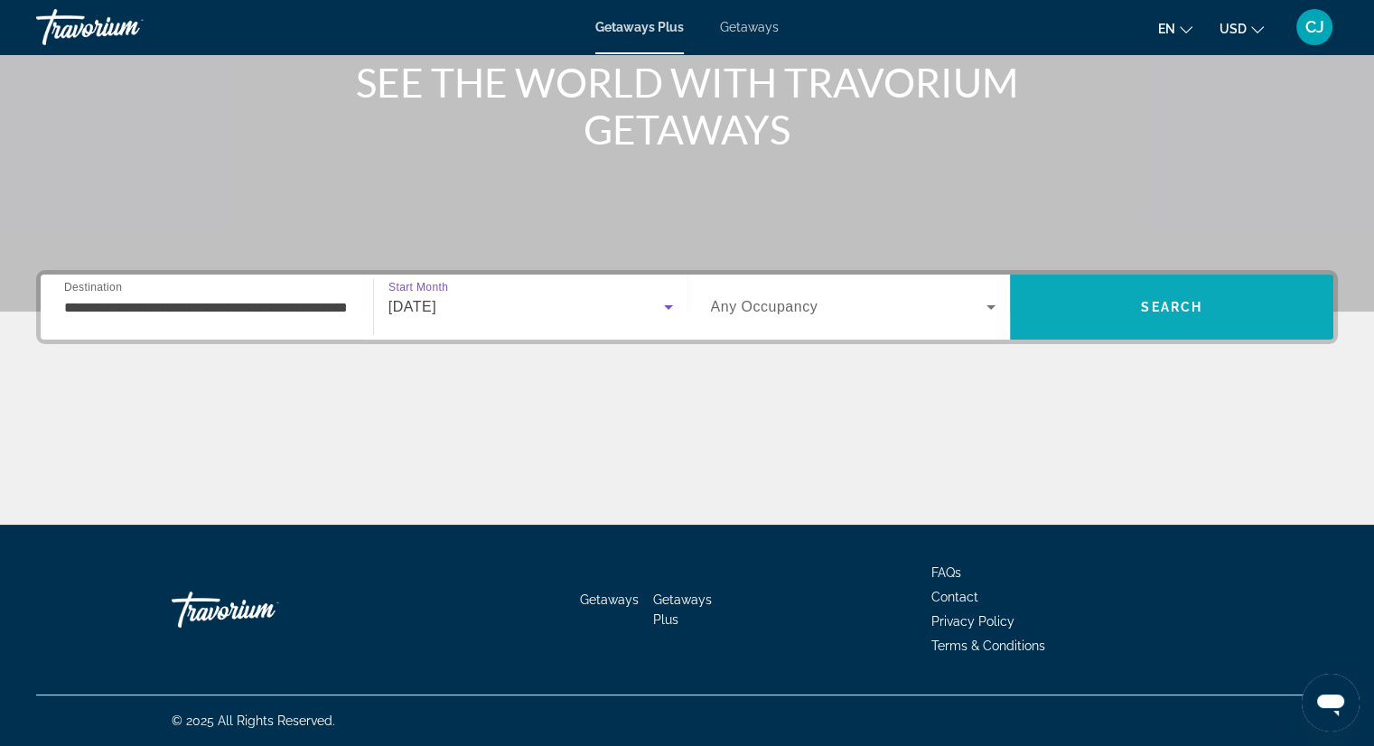
click at [1174, 301] on span "Search" at bounding box center [1171, 307] width 61 height 14
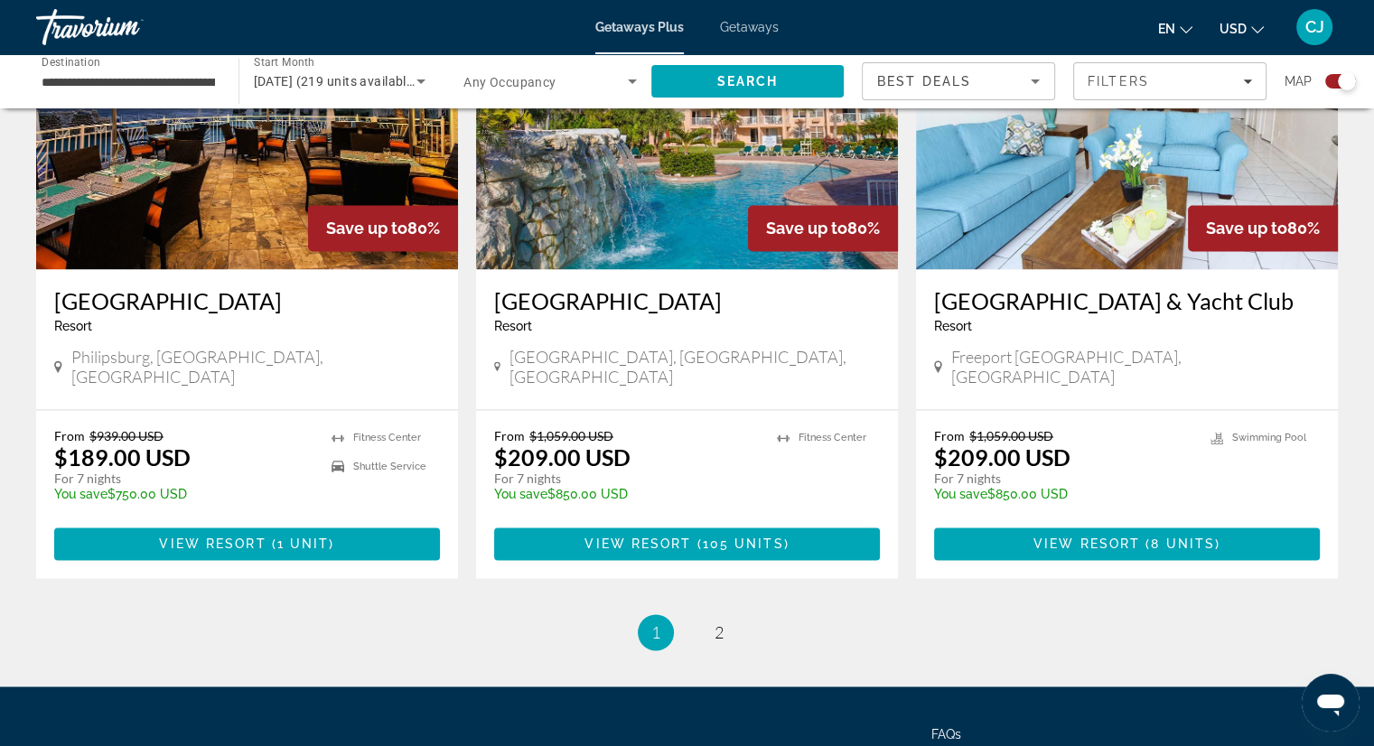
scroll to position [2735, 0]
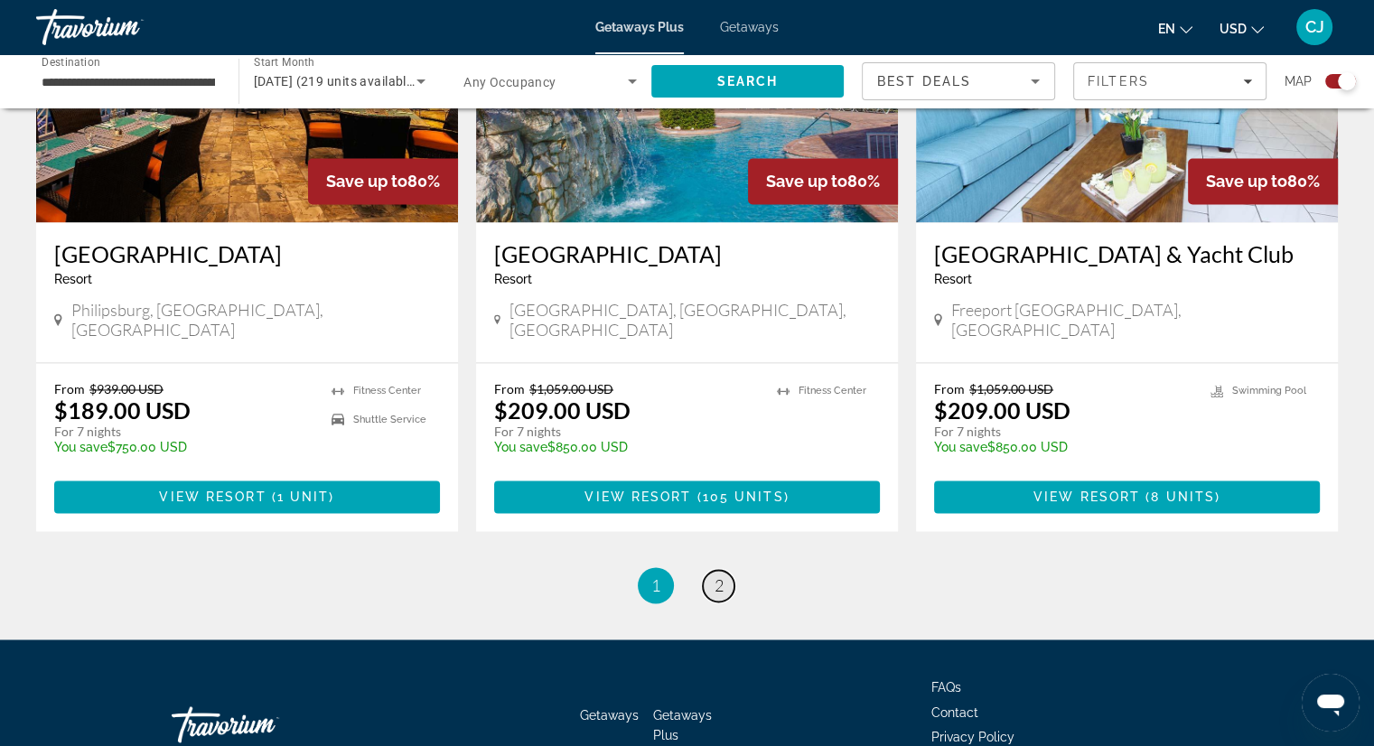
click at [715, 575] on span "2" at bounding box center [718, 585] width 9 height 20
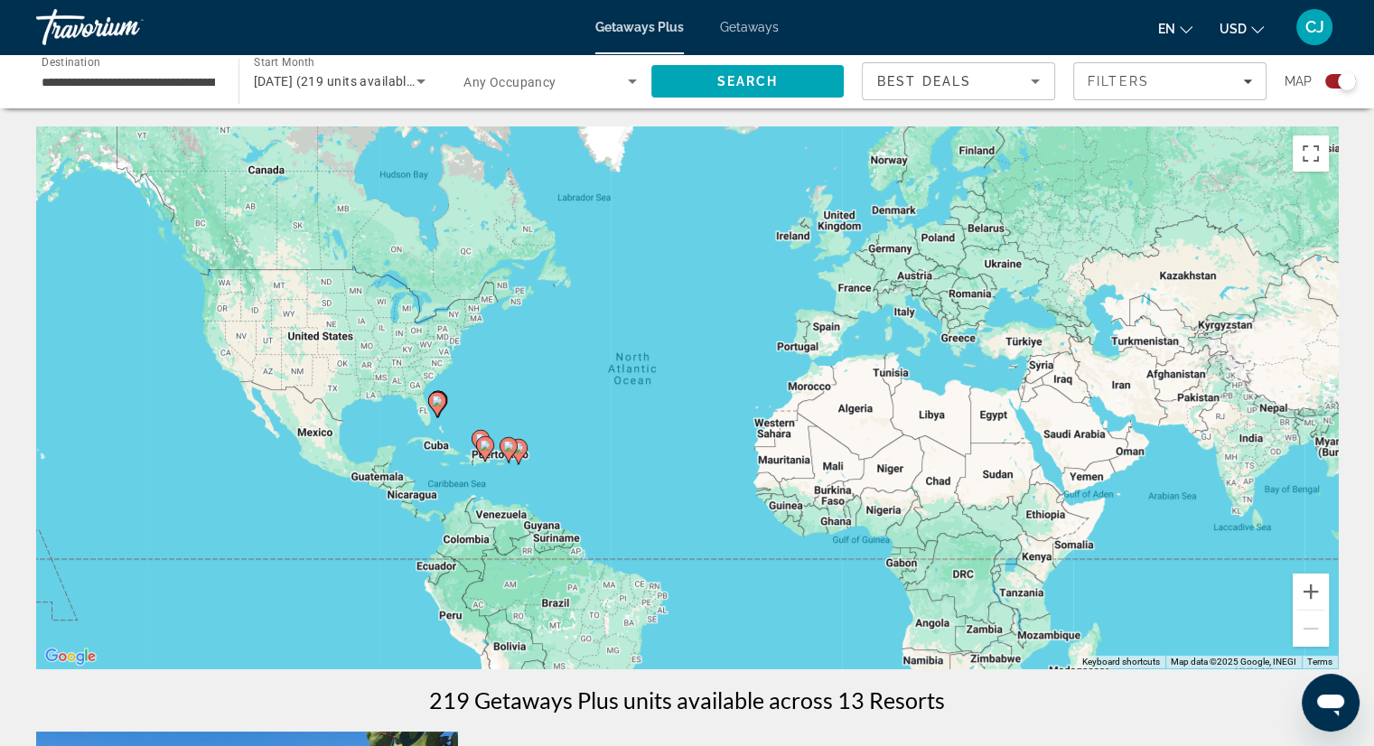
click at [740, 20] on span "Getaways" at bounding box center [749, 27] width 59 height 14
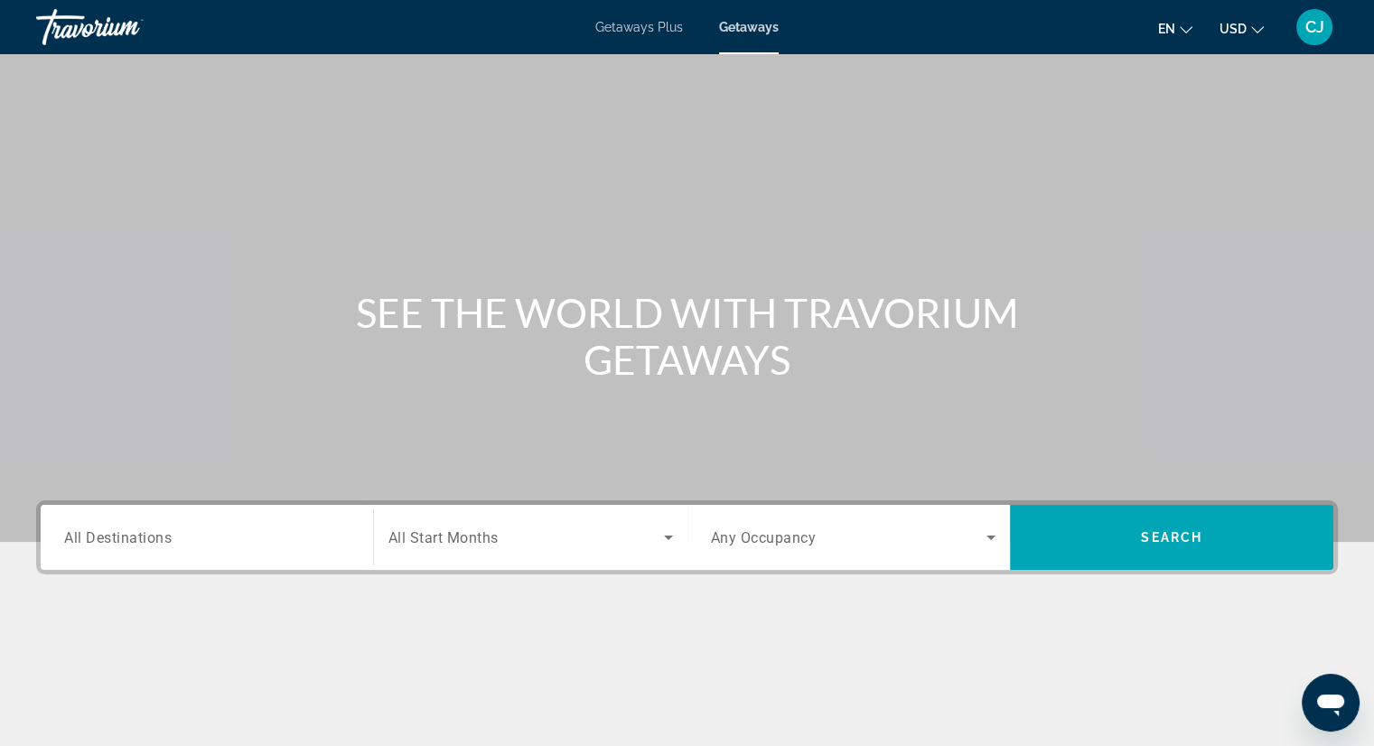
click at [159, 535] on span "All Destinations" at bounding box center [117, 536] width 107 height 17
click at [159, 535] on input "Destination All Destinations" at bounding box center [206, 538] width 285 height 22
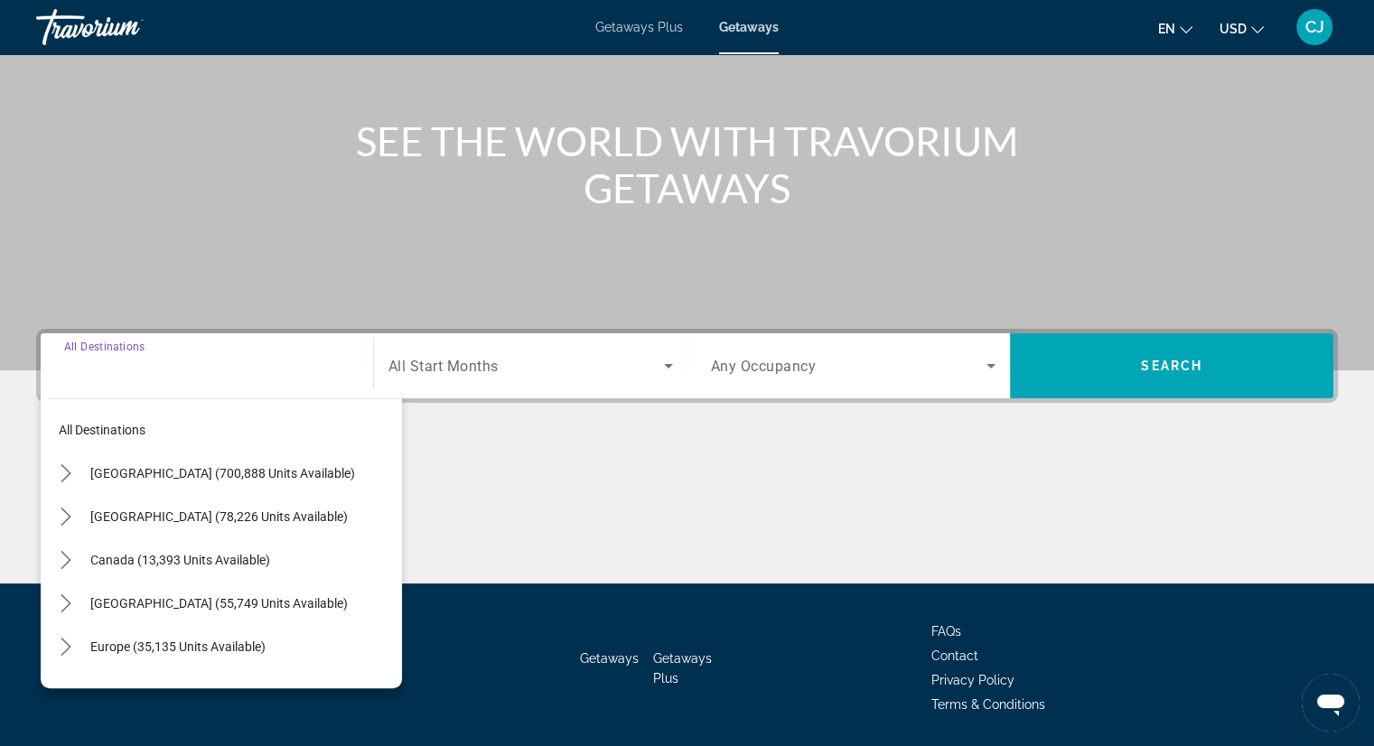
scroll to position [230, 0]
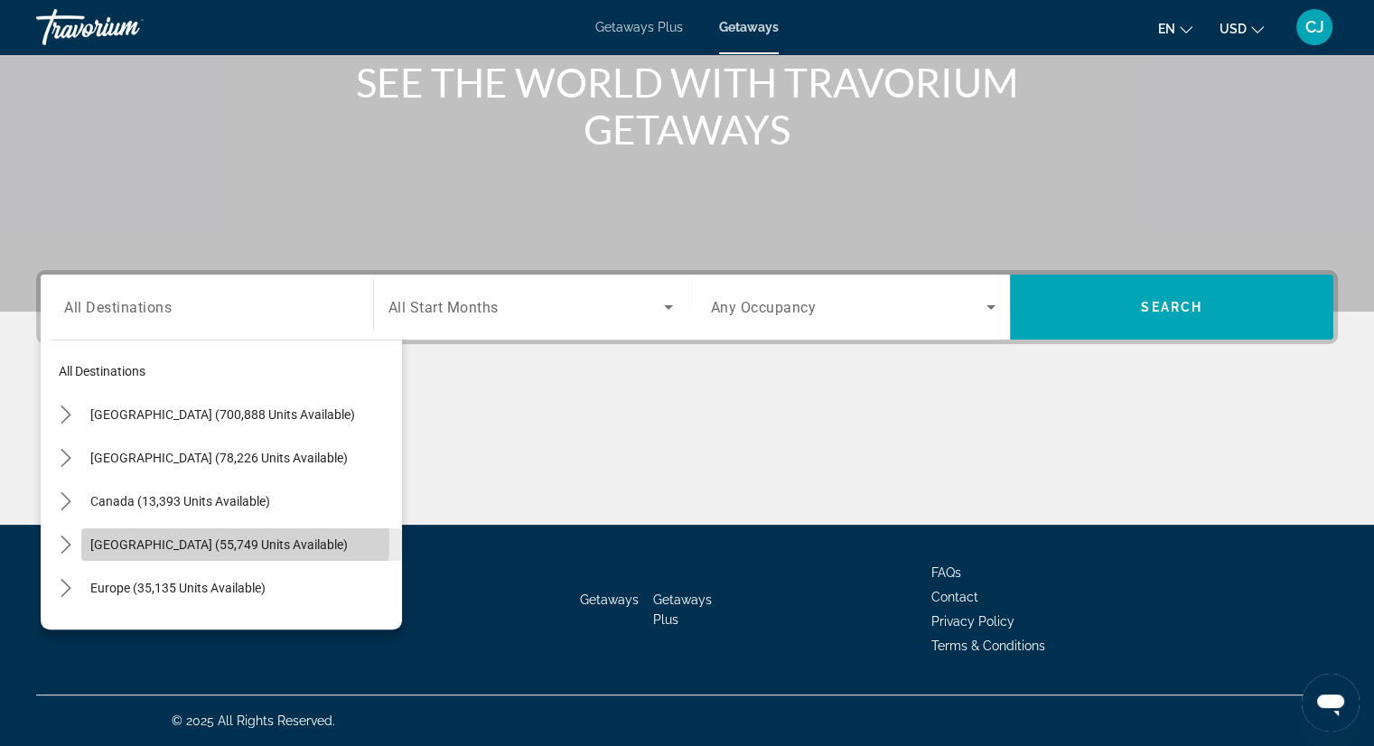
click at [166, 540] on span "[GEOGRAPHIC_DATA] (55,749 units available)" at bounding box center [218, 544] width 257 height 14
type input "**********"
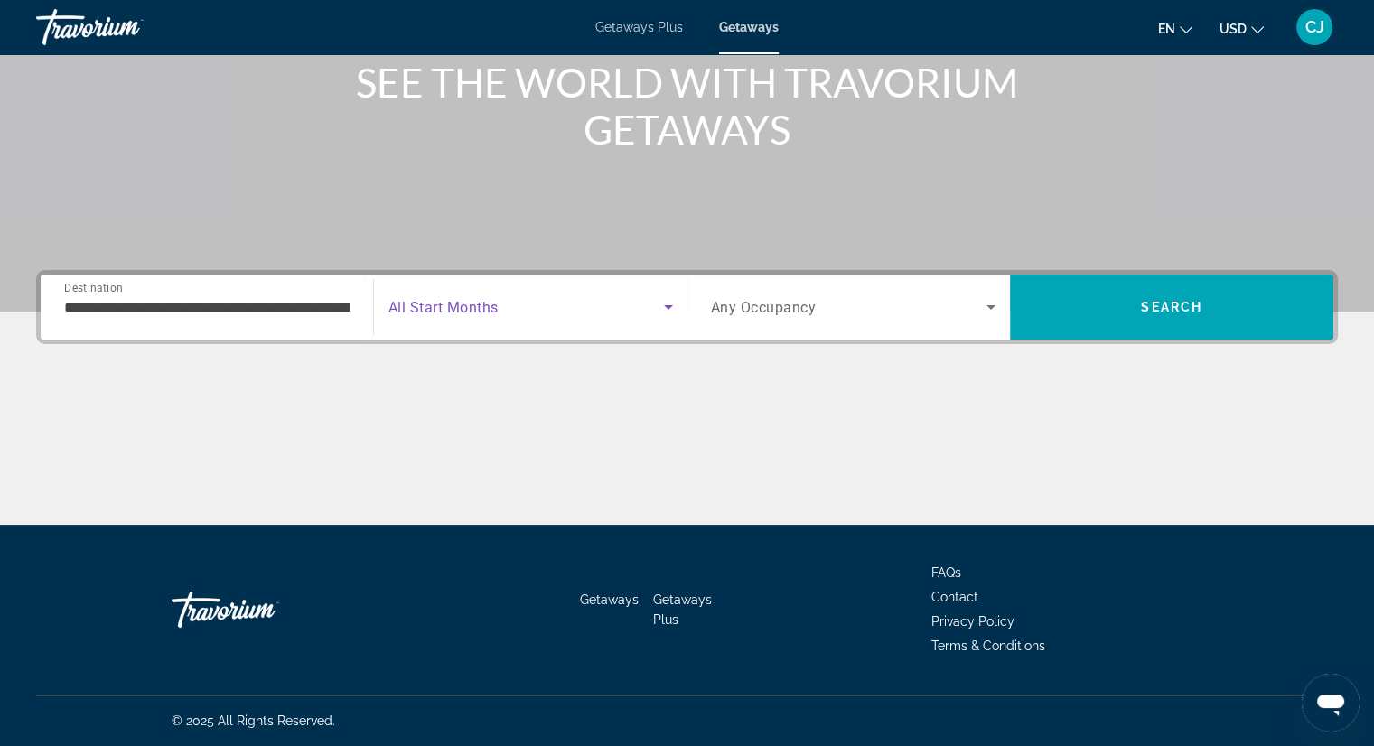
click at [559, 314] on span "Search widget" at bounding box center [525, 307] width 275 height 22
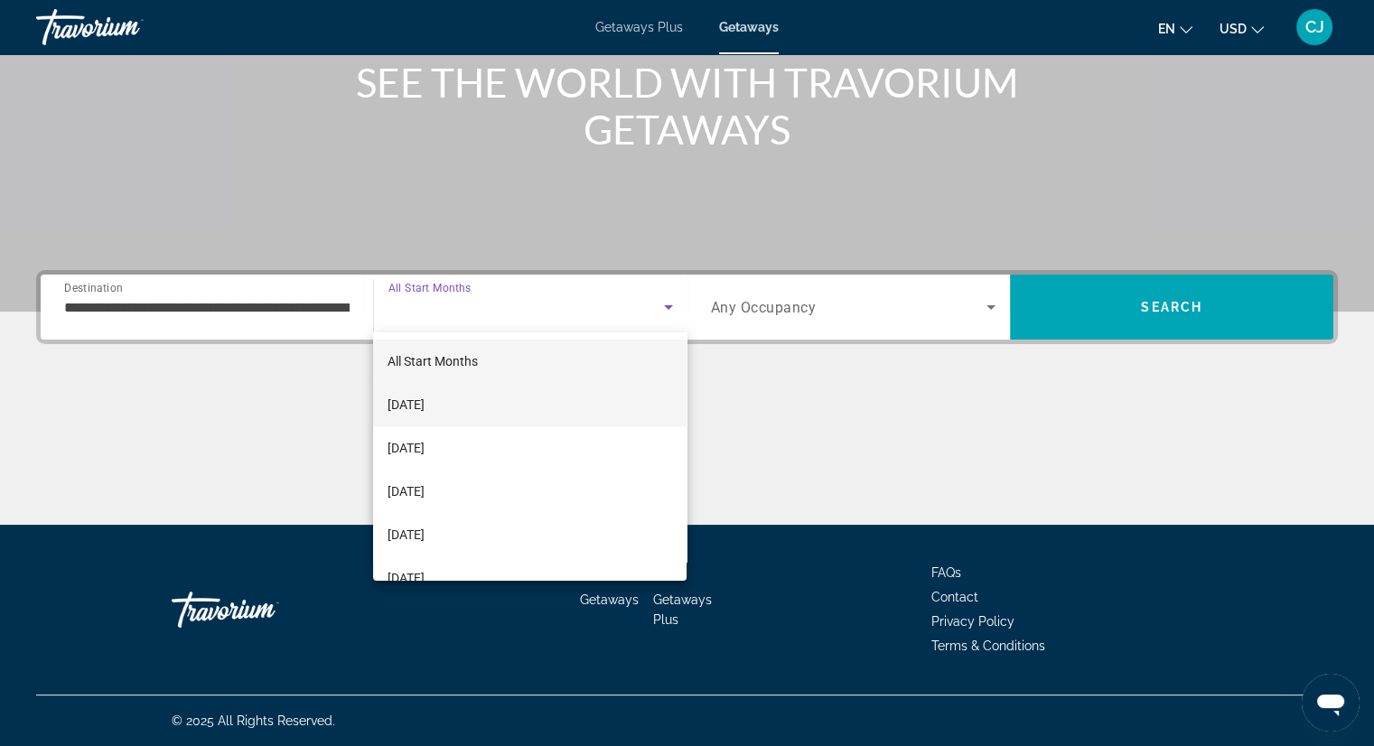
click at [513, 407] on mat-option "[DATE]" at bounding box center [529, 404] width 313 height 43
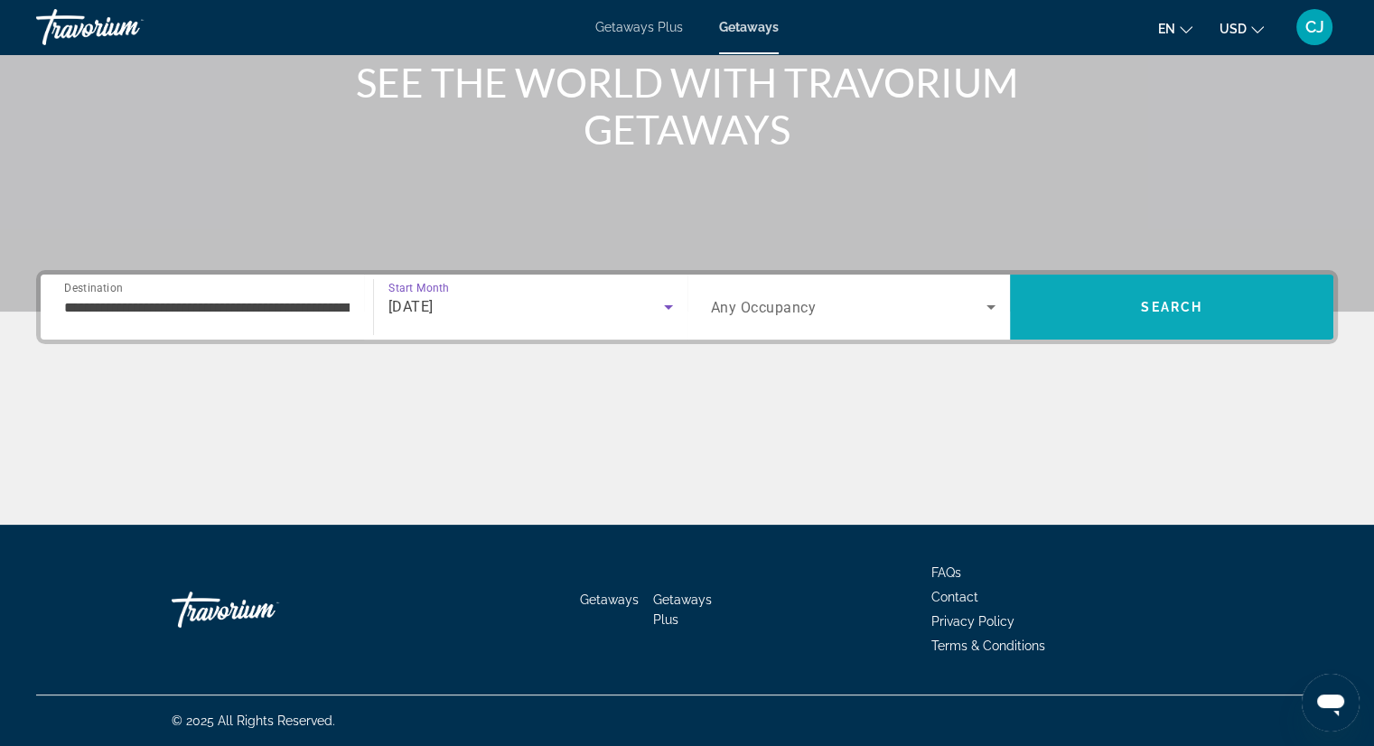
click at [1077, 313] on span "Search" at bounding box center [1171, 306] width 323 height 43
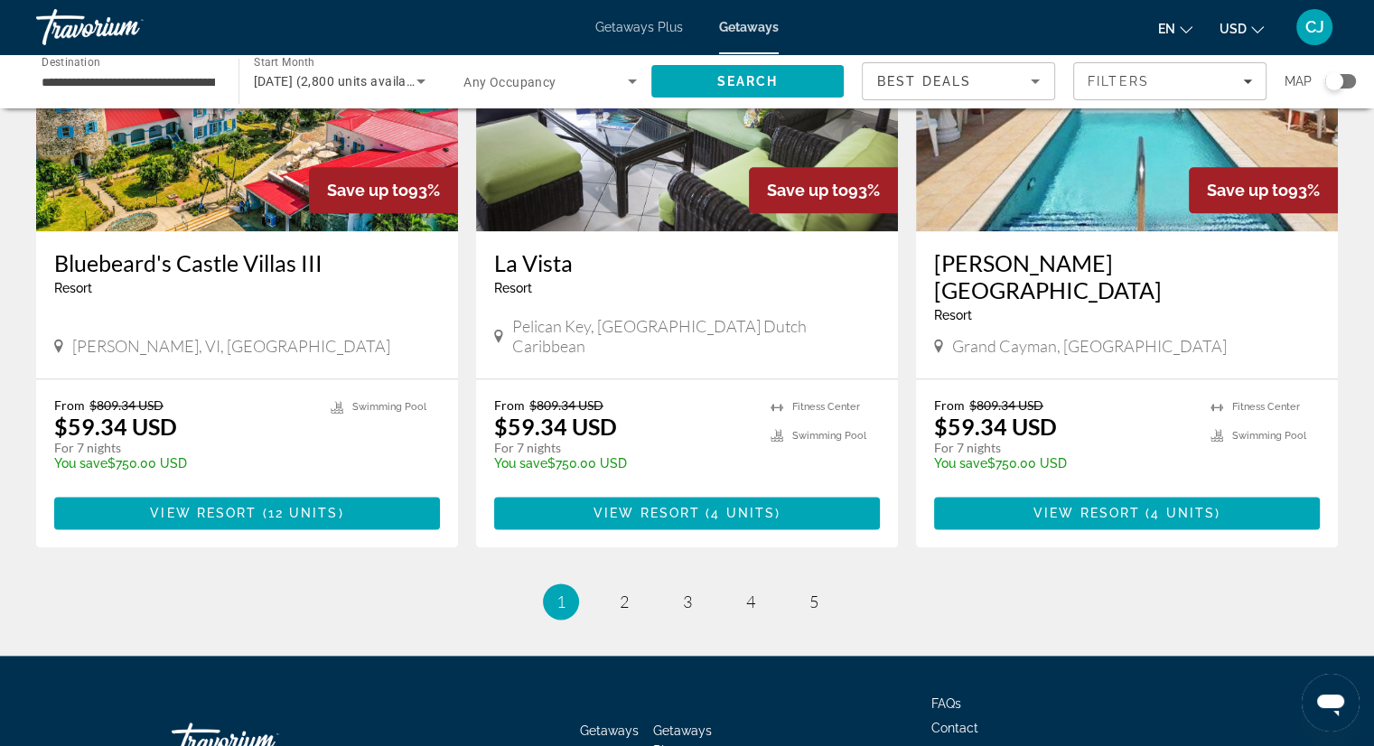
scroll to position [2202, 0]
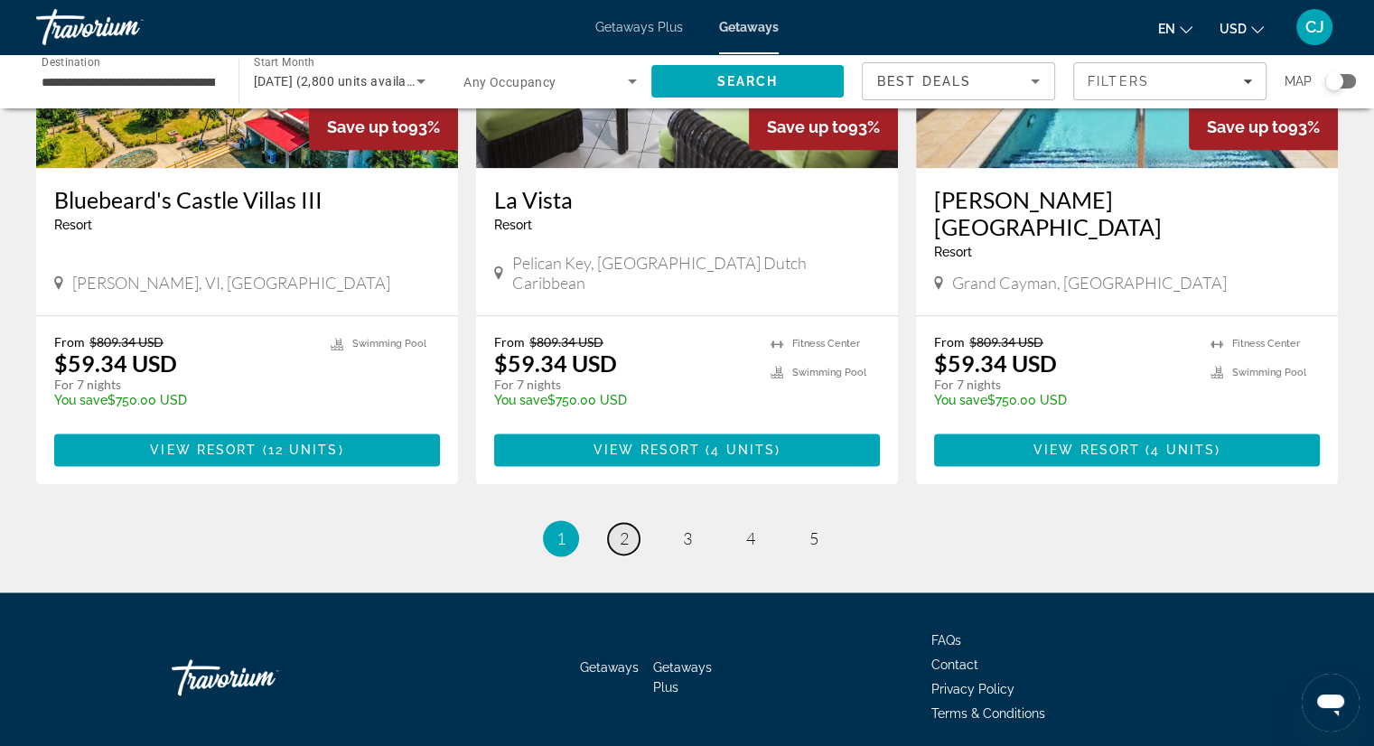
click at [629, 523] on link "page 2" at bounding box center [624, 539] width 32 height 32
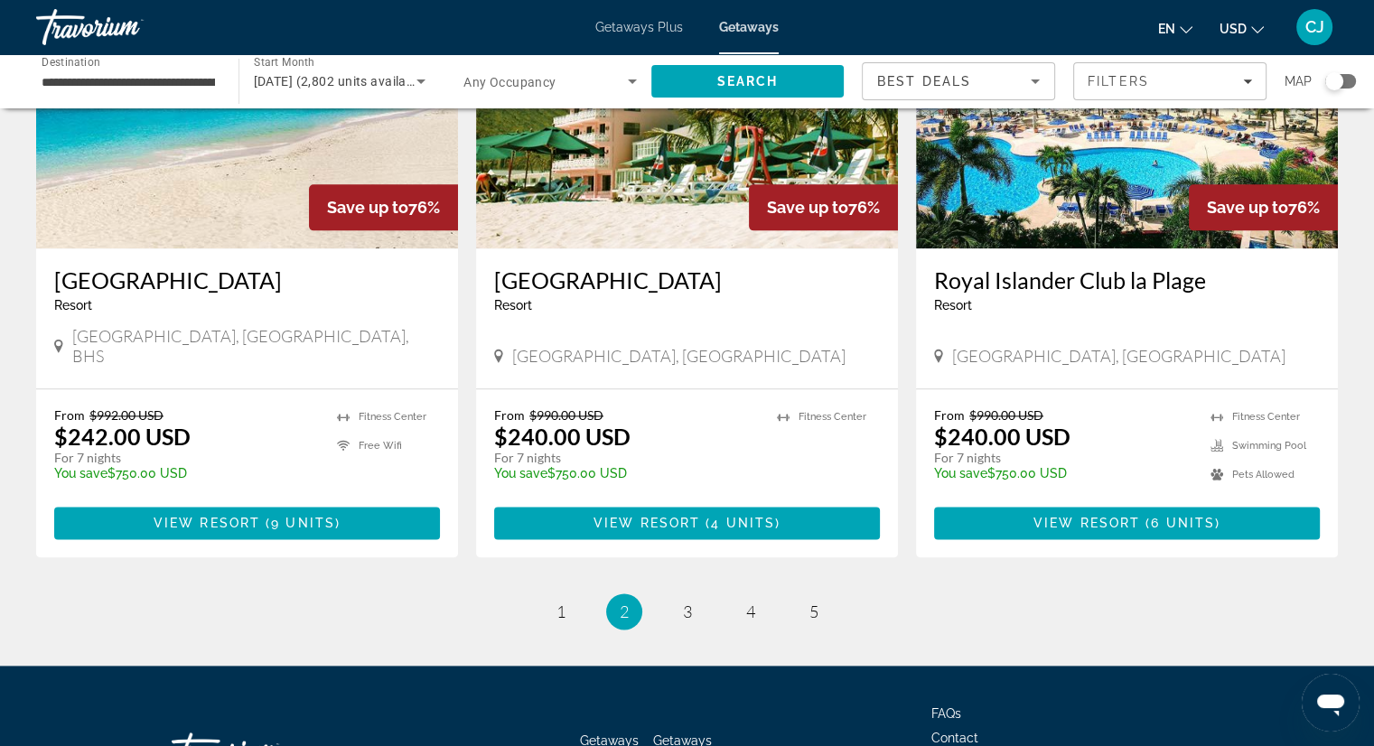
scroll to position [2123, 0]
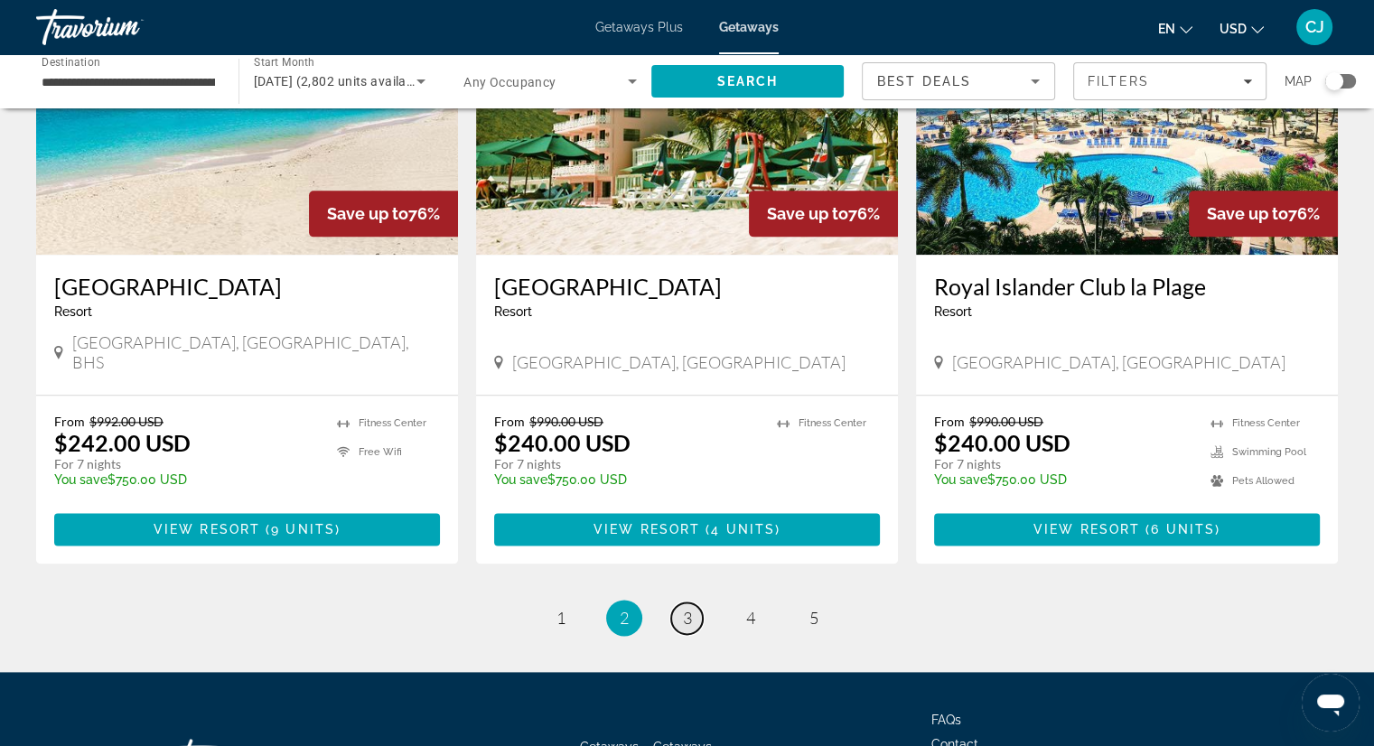
click at [686, 608] on span "3" at bounding box center [687, 618] width 9 height 20
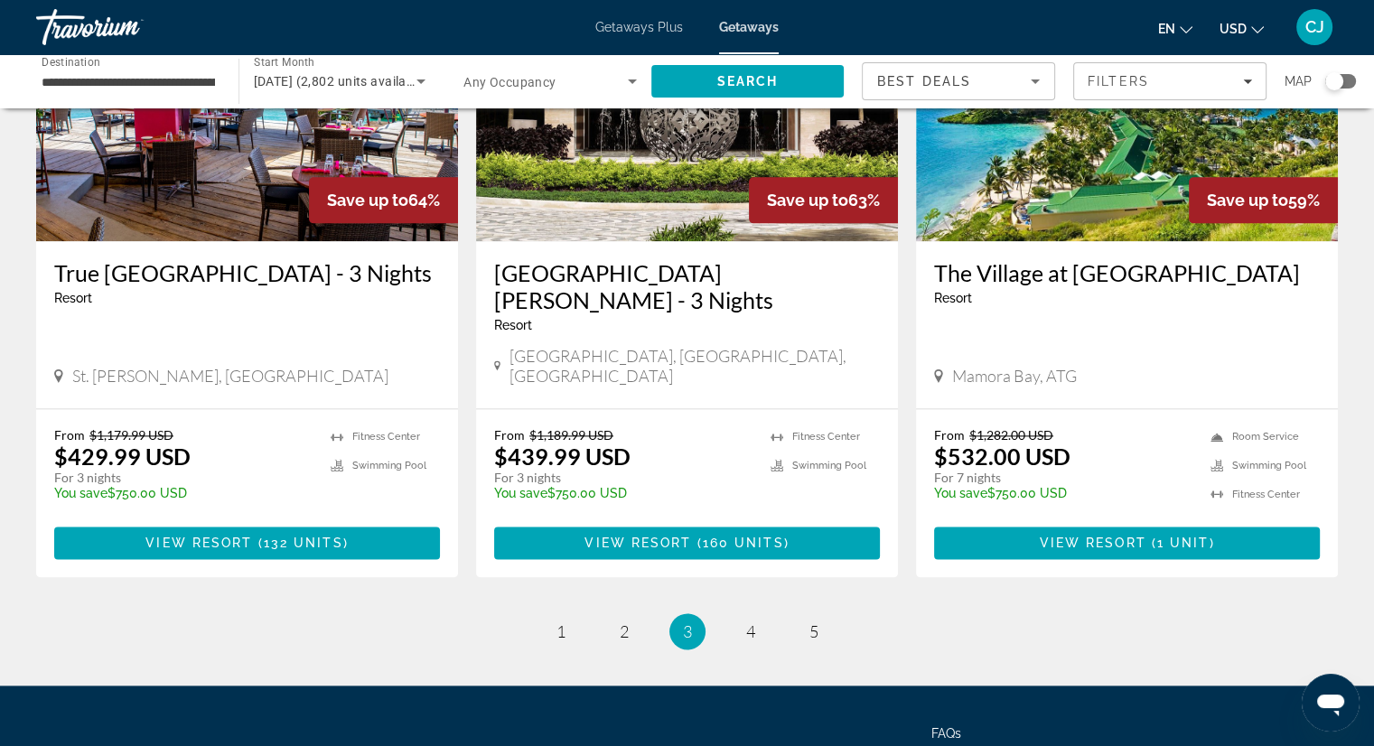
scroll to position [2230, 0]
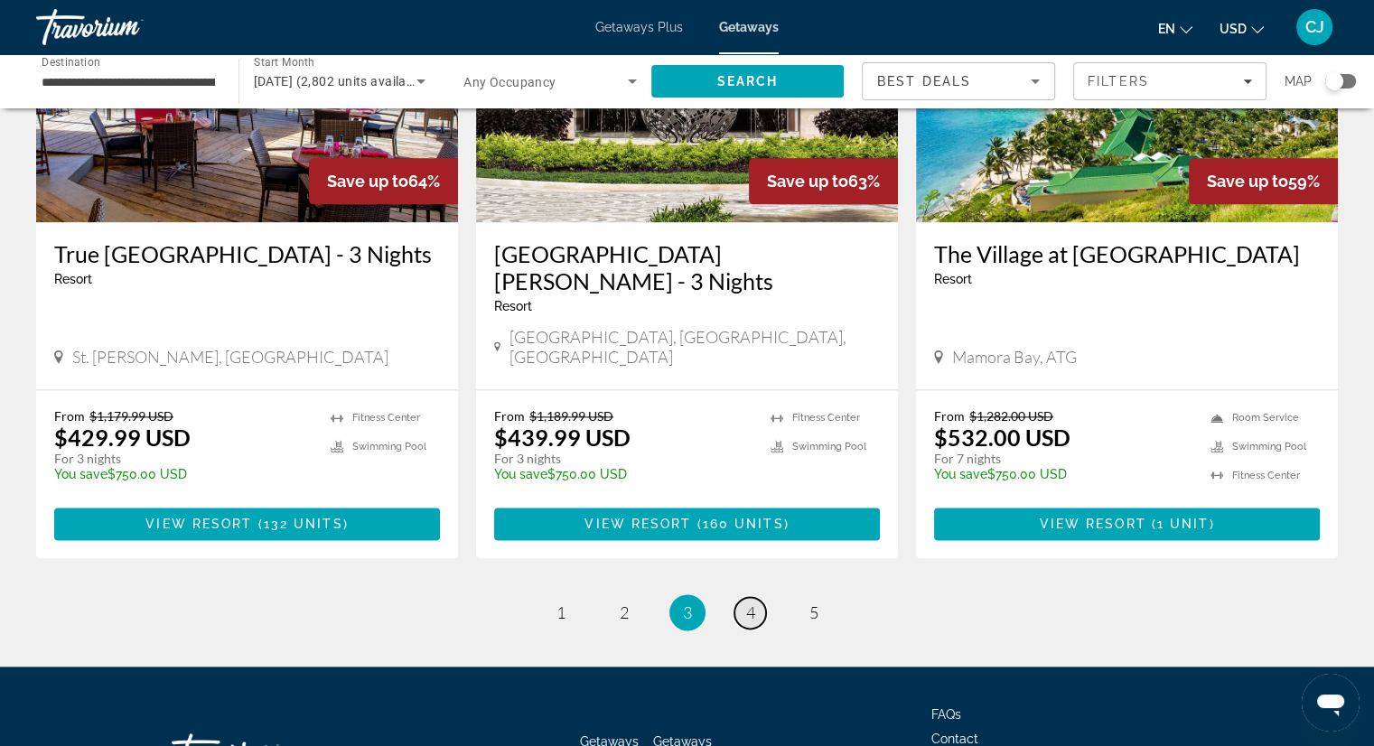
click at [755, 597] on link "page 4" at bounding box center [750, 613] width 32 height 32
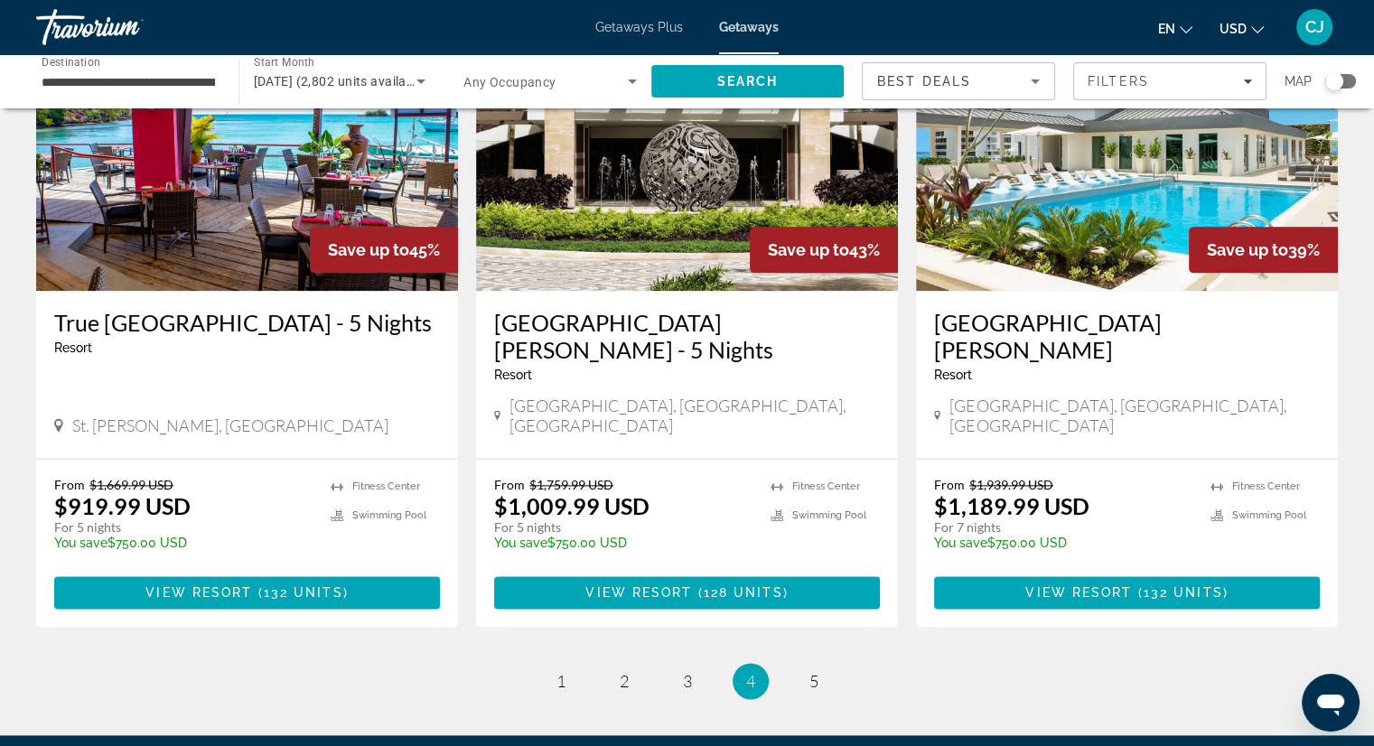
scroll to position [2157, 0]
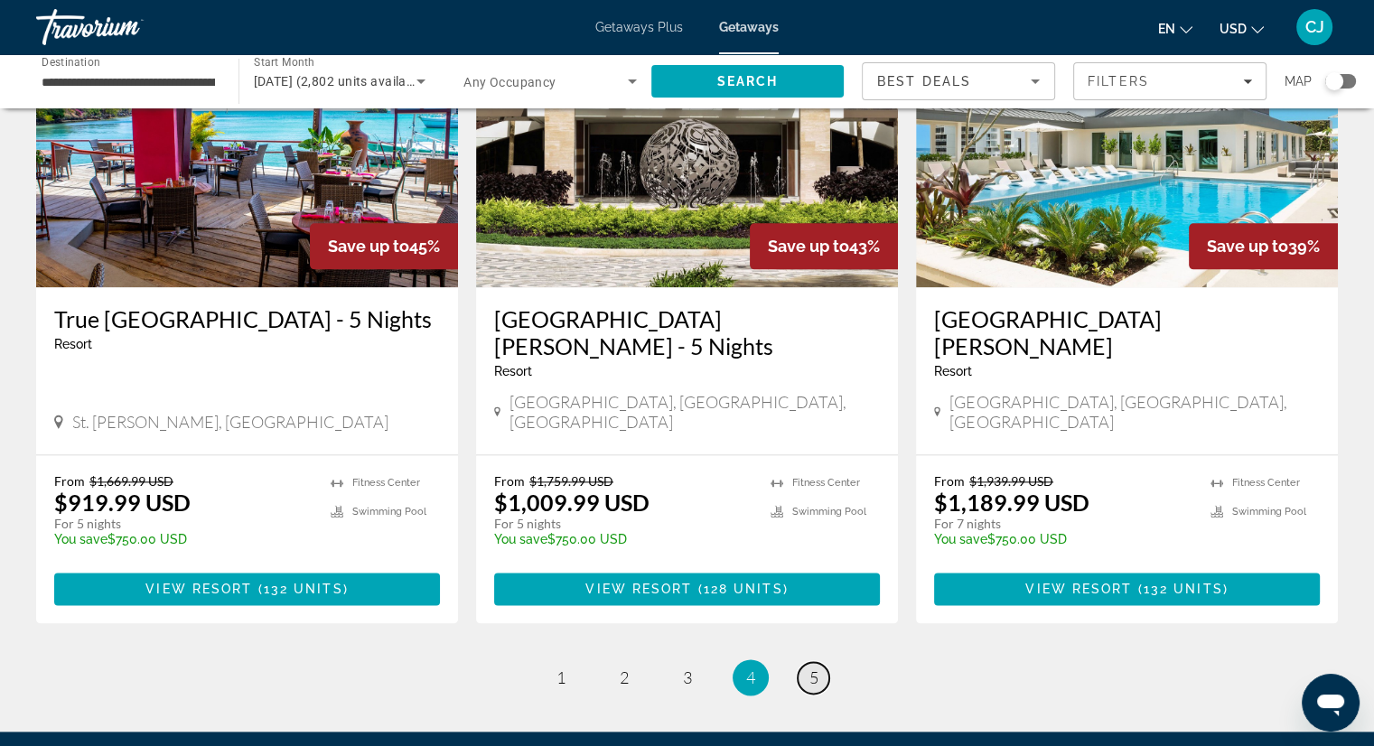
click at [815, 667] on span "5" at bounding box center [813, 677] width 9 height 20
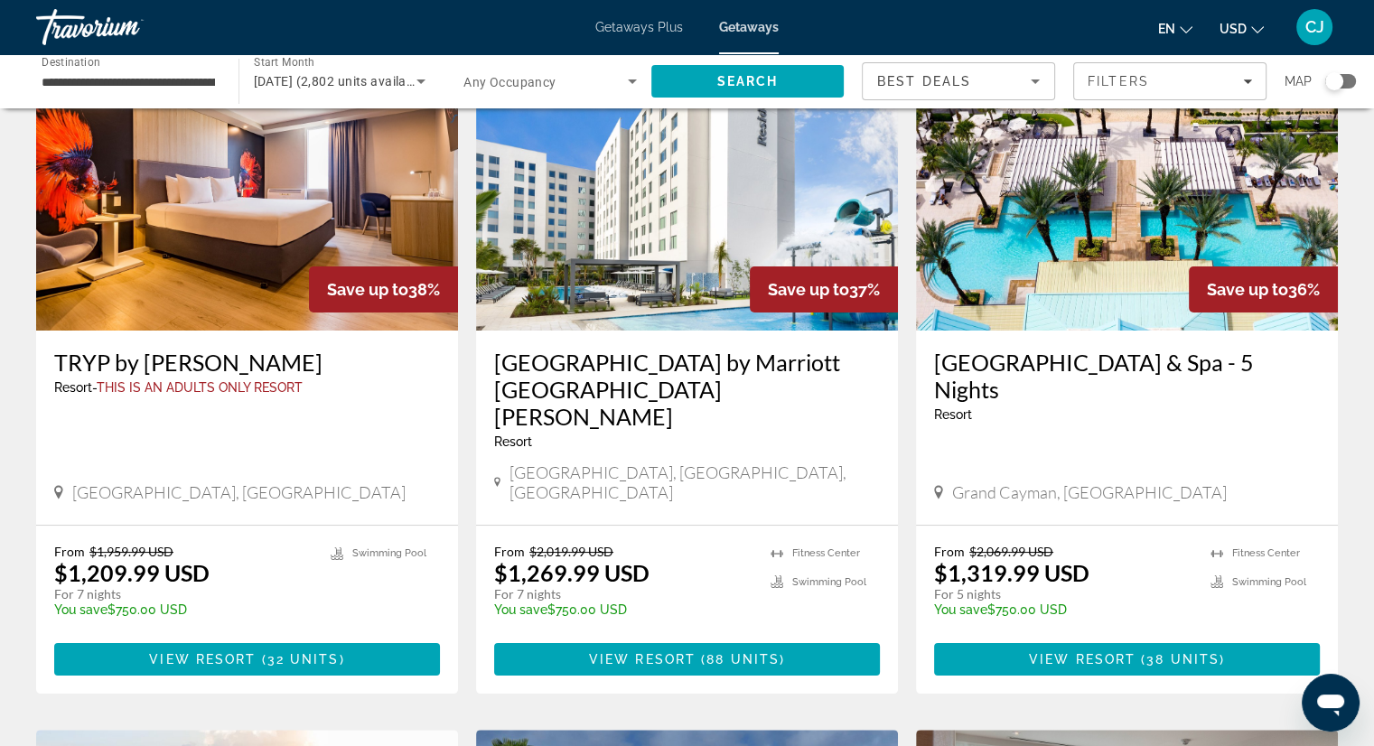
scroll to position [90, 0]
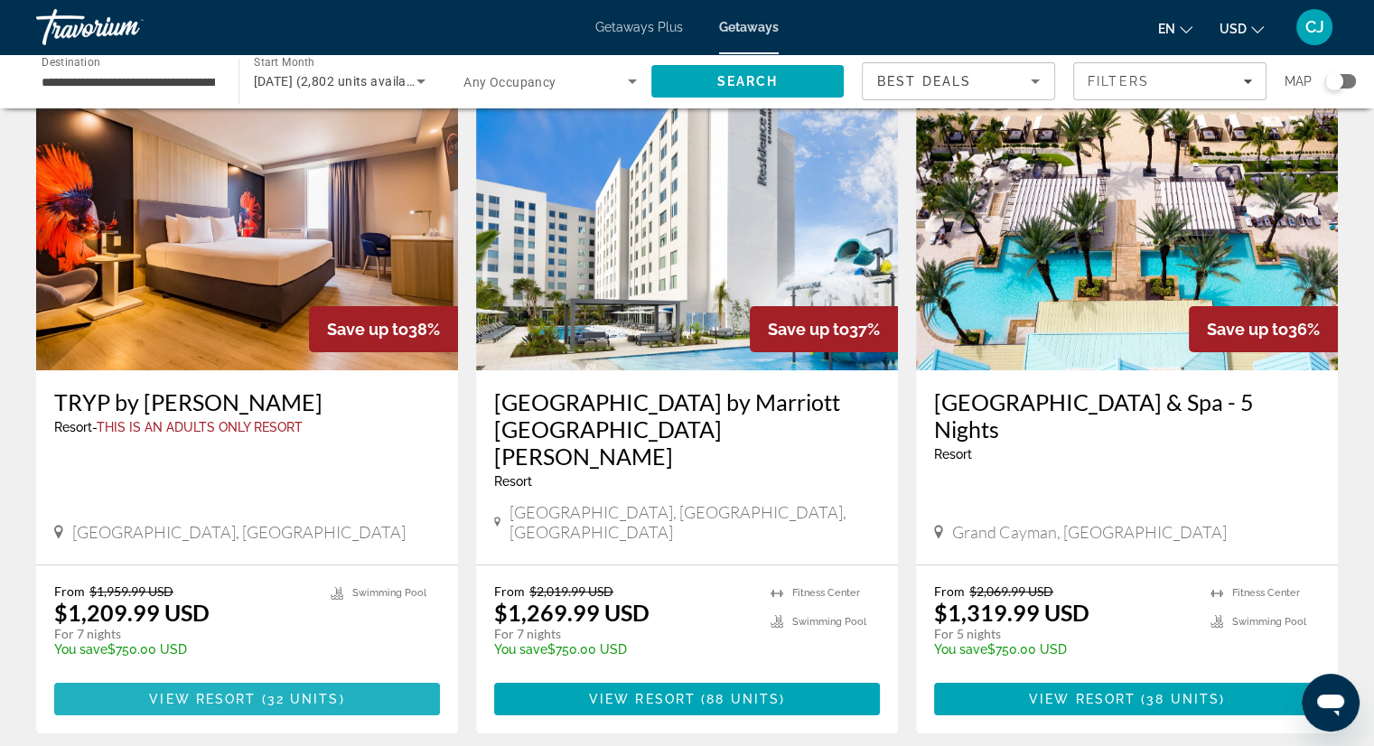
click at [202, 692] on span "View Resort" at bounding box center [202, 699] width 107 height 14
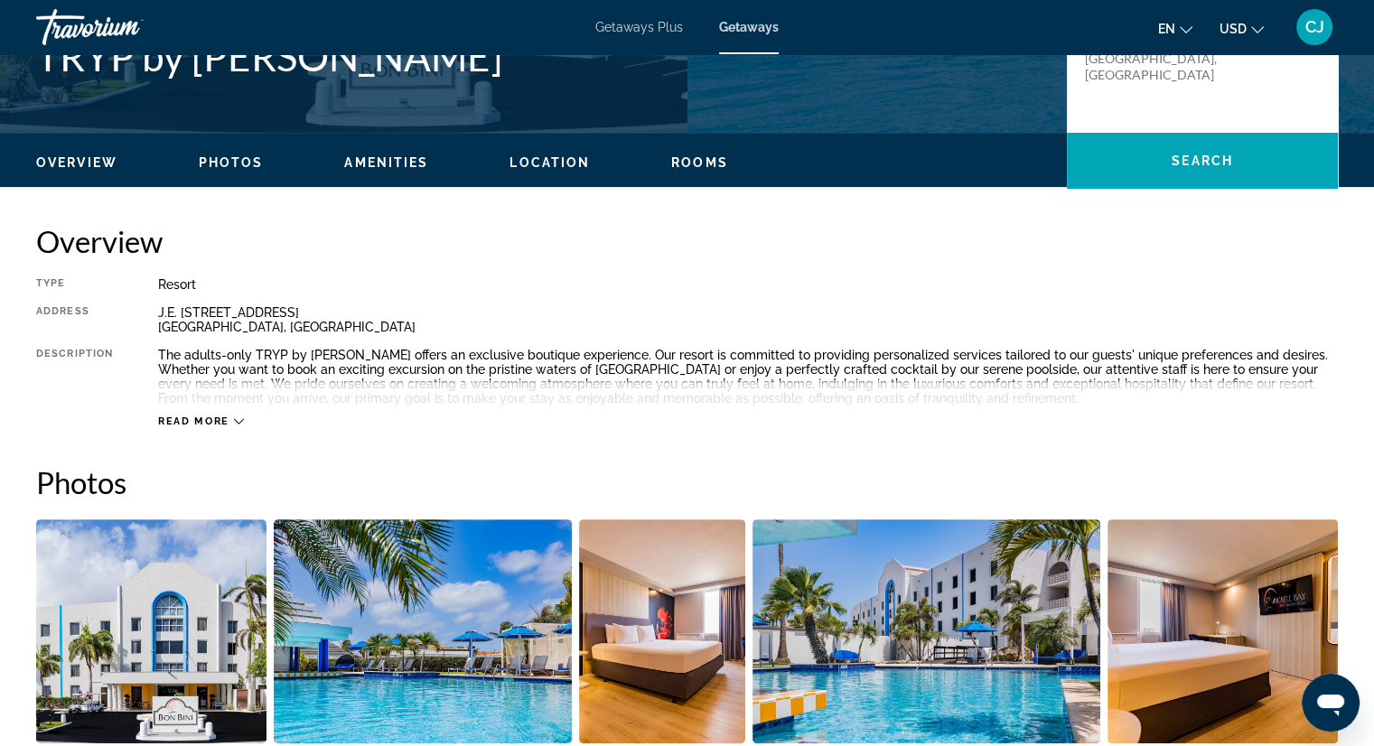
scroll to position [452, 0]
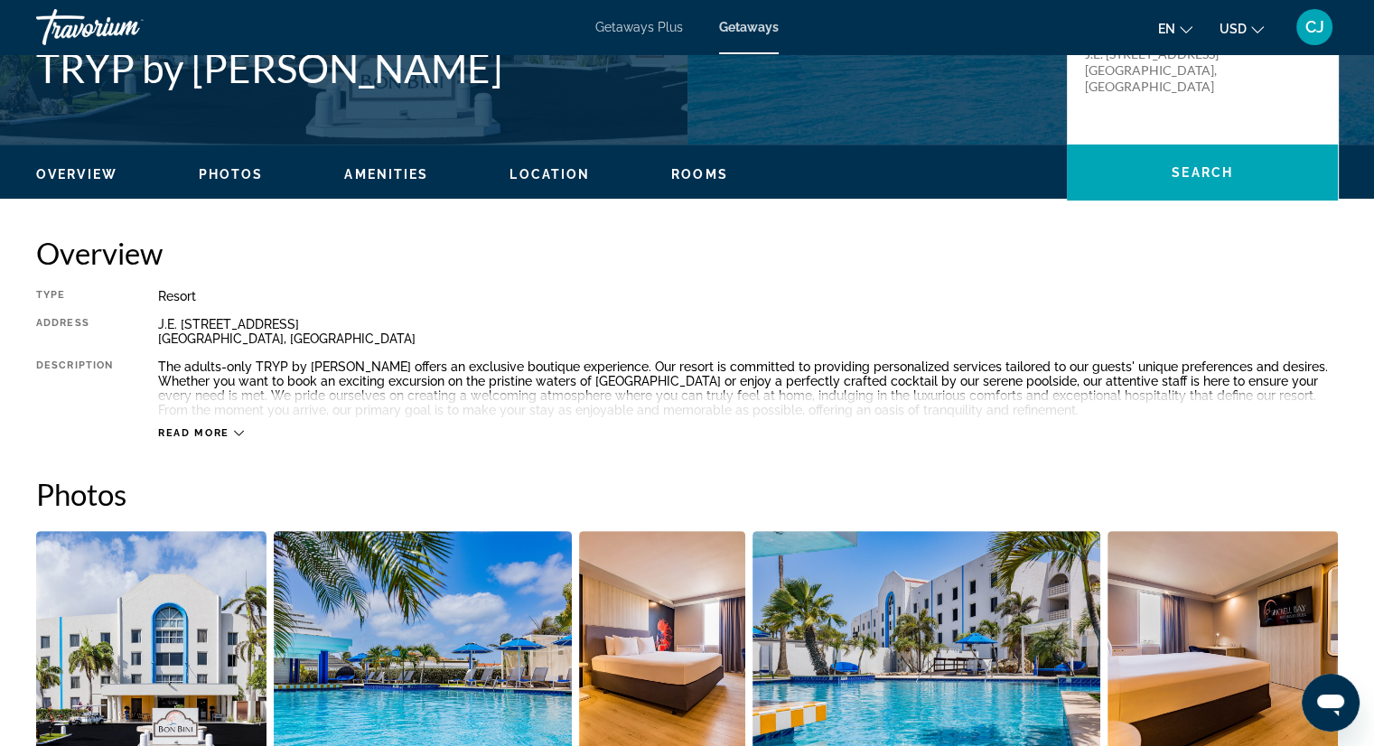
click at [239, 427] on div "Read more" at bounding box center [201, 433] width 86 height 12
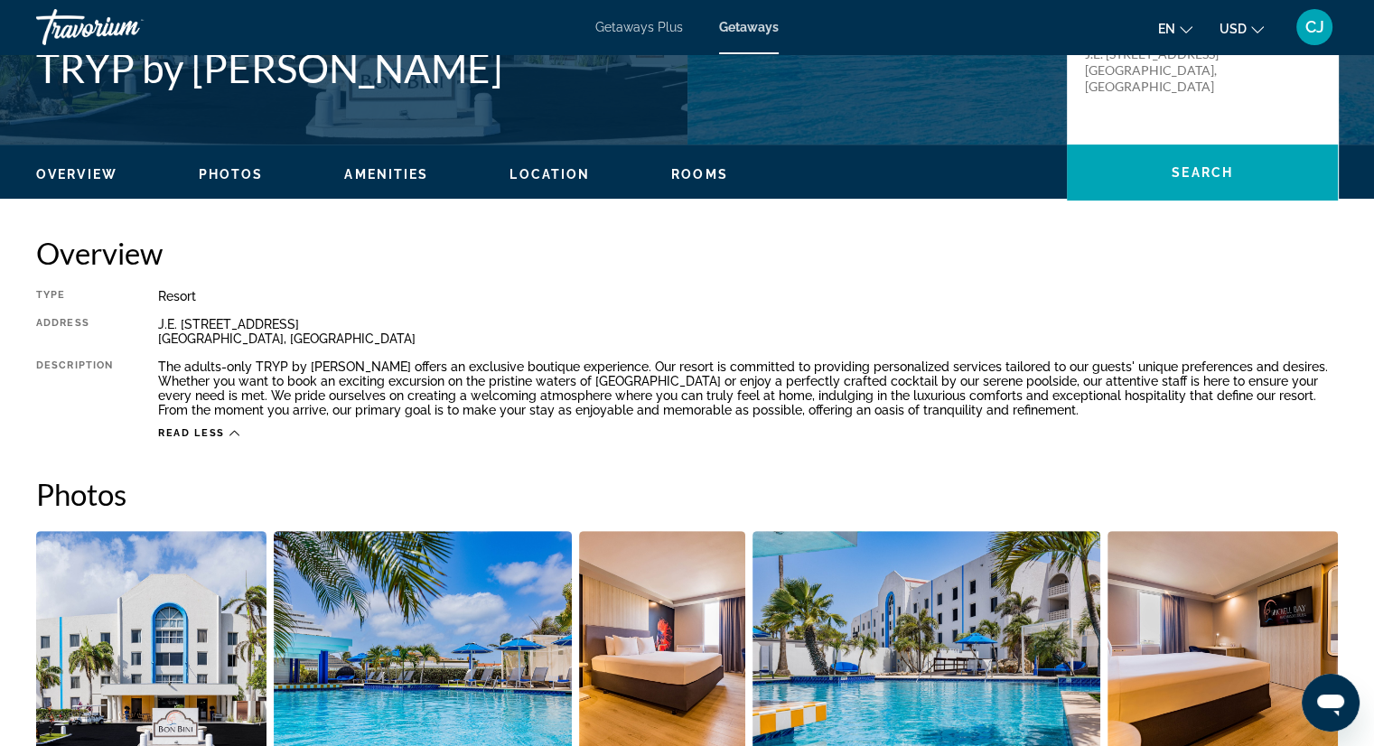
click at [702, 173] on span "Rooms" at bounding box center [699, 174] width 57 height 14
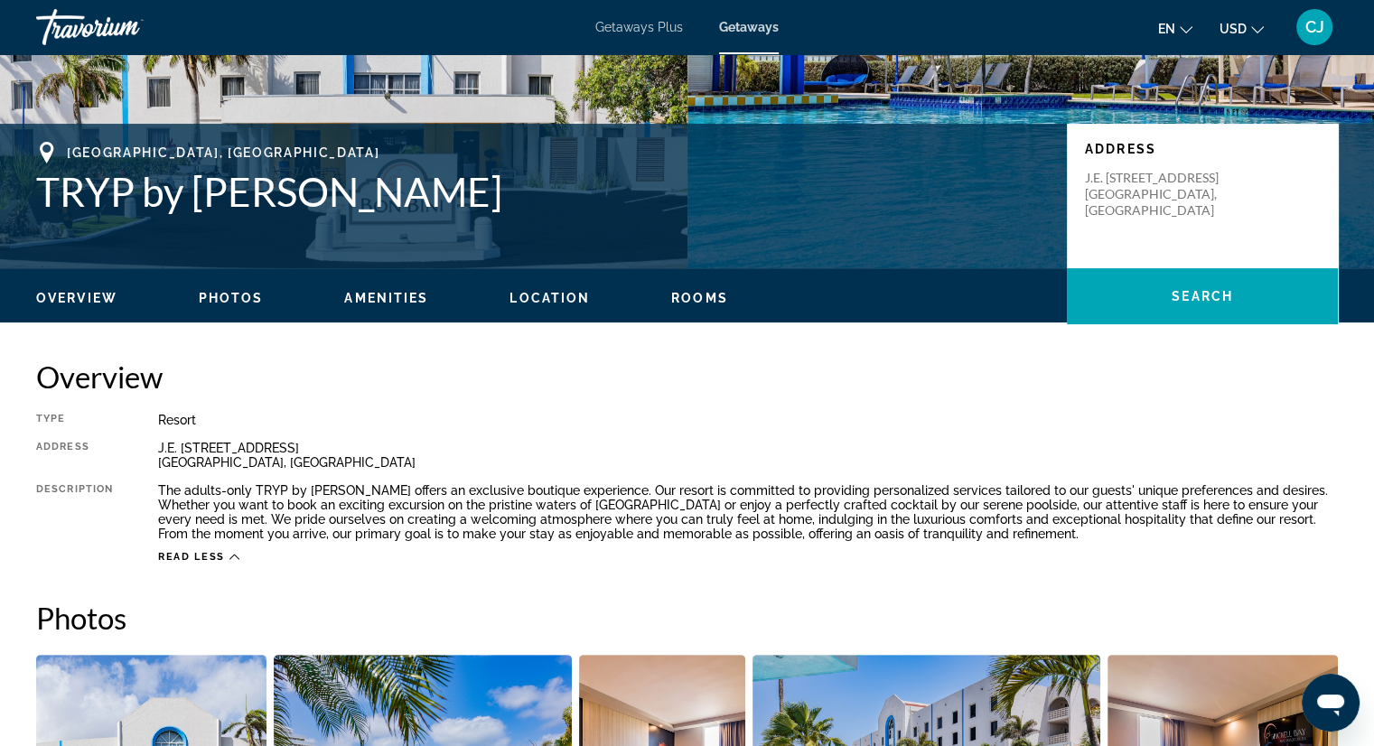
scroll to position [0, 0]
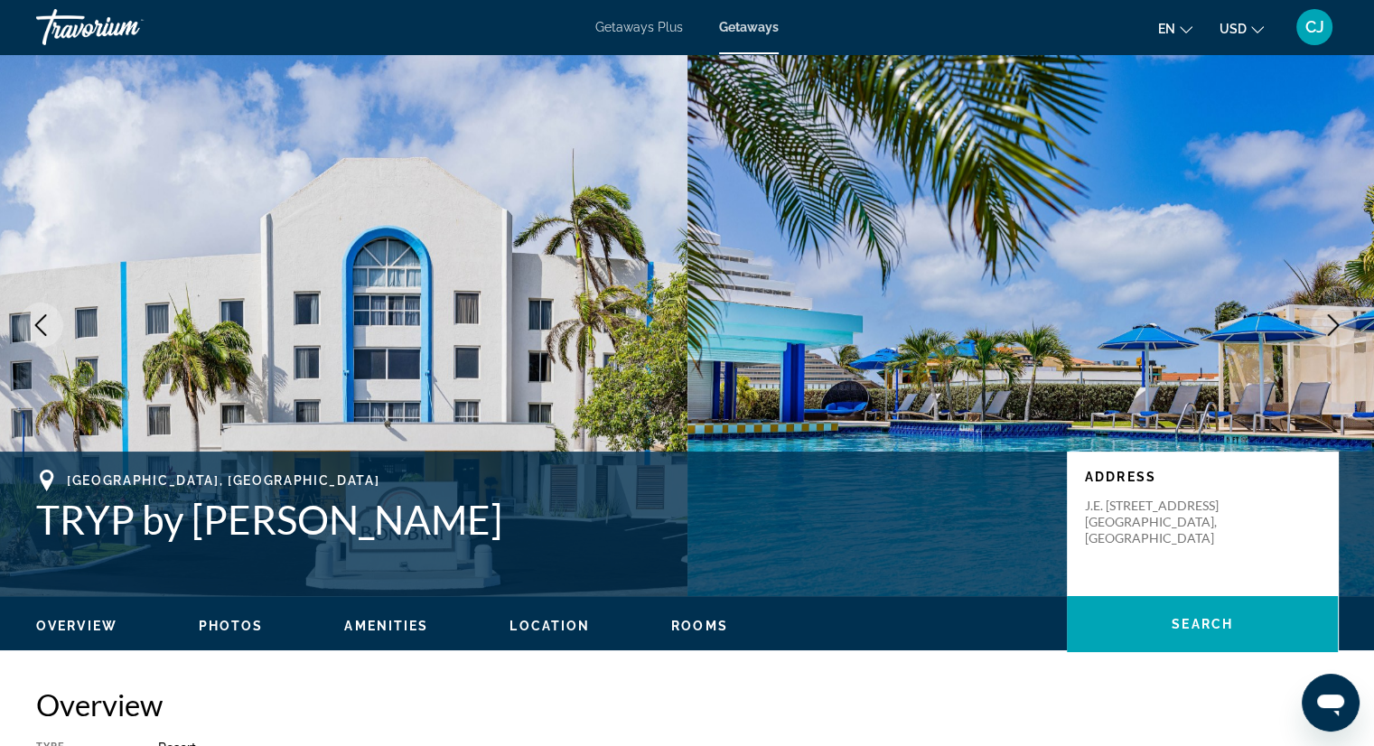
click at [615, 25] on span "Getaways Plus" at bounding box center [639, 27] width 88 height 14
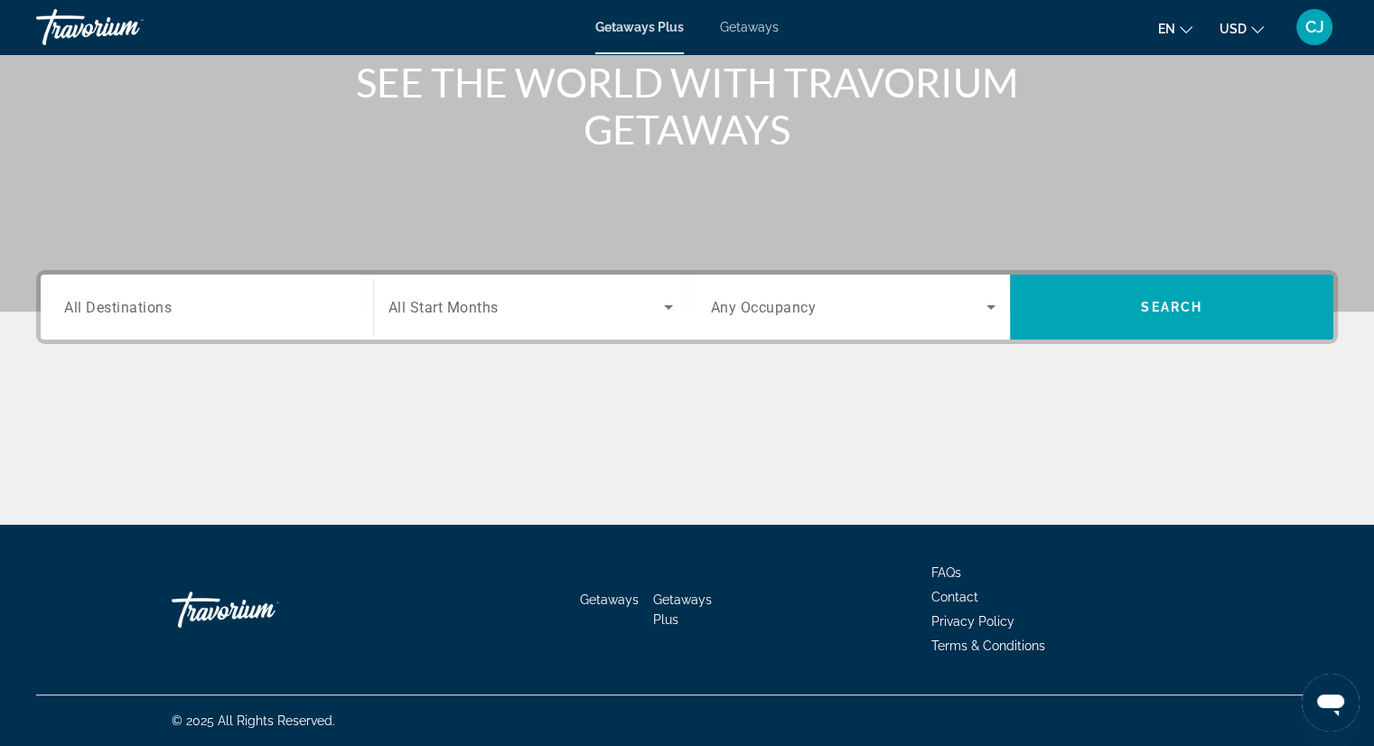
scroll to position [126, 0]
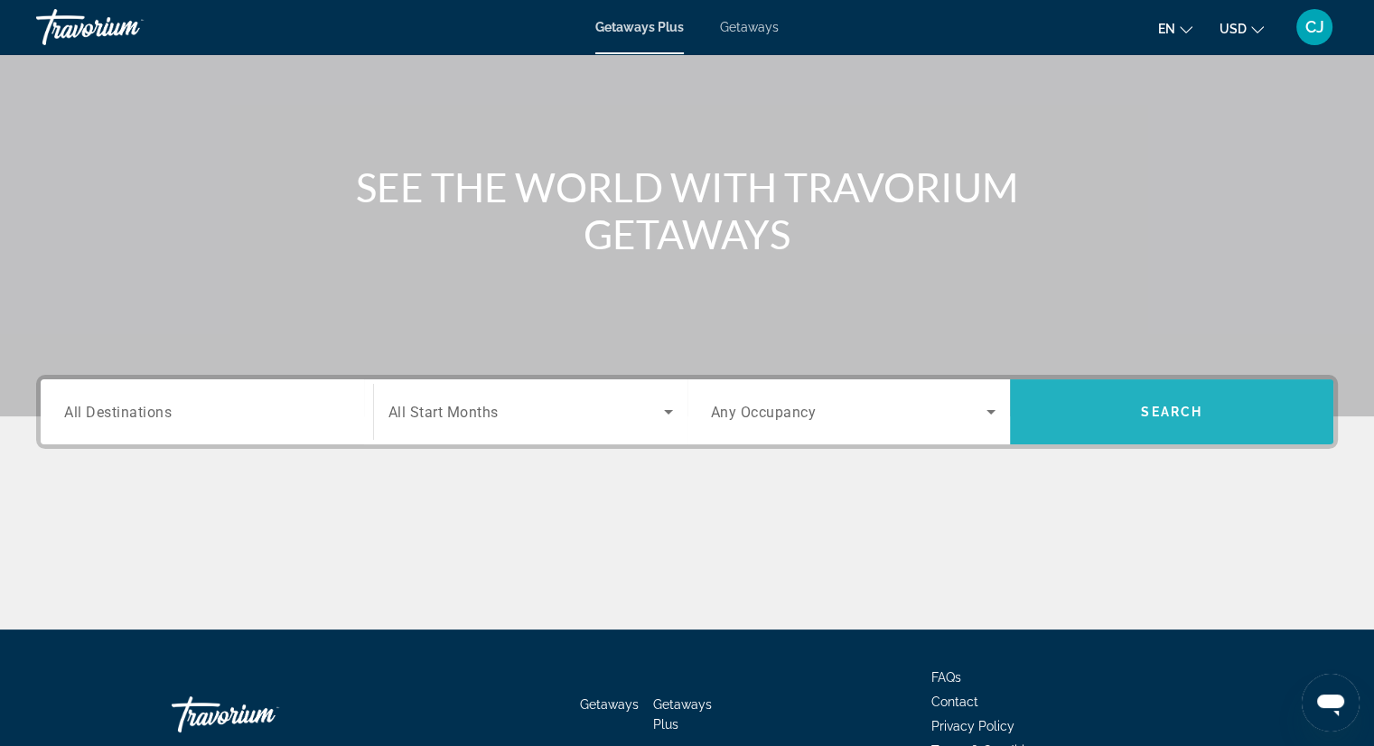
click at [1120, 416] on span "Search" at bounding box center [1171, 411] width 323 height 43
